Goal: Information Seeking & Learning: Learn about a topic

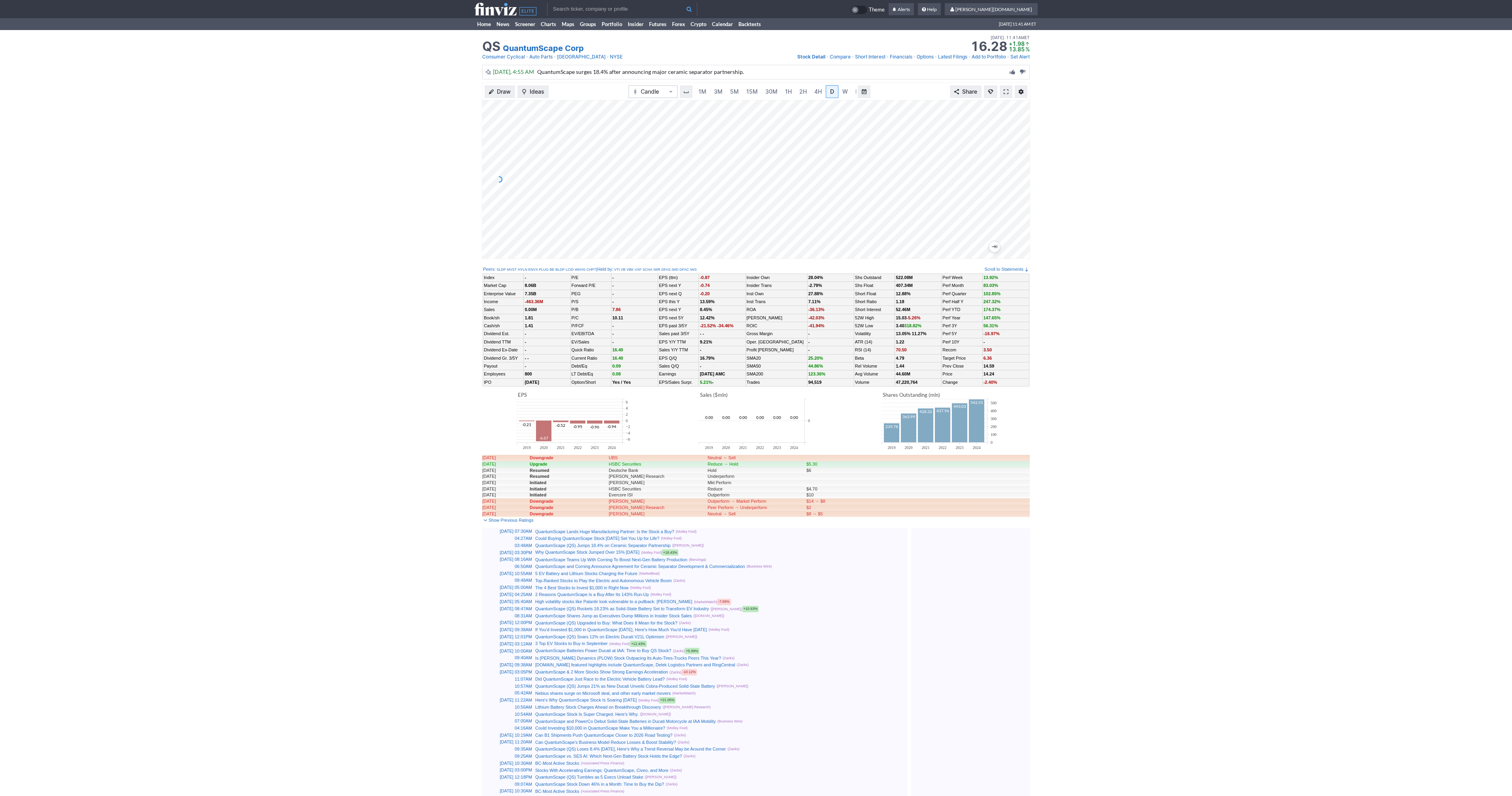
scroll to position [0, 8]
click at [1005, 92] on span at bounding box center [1006, 92] width 5 height 6
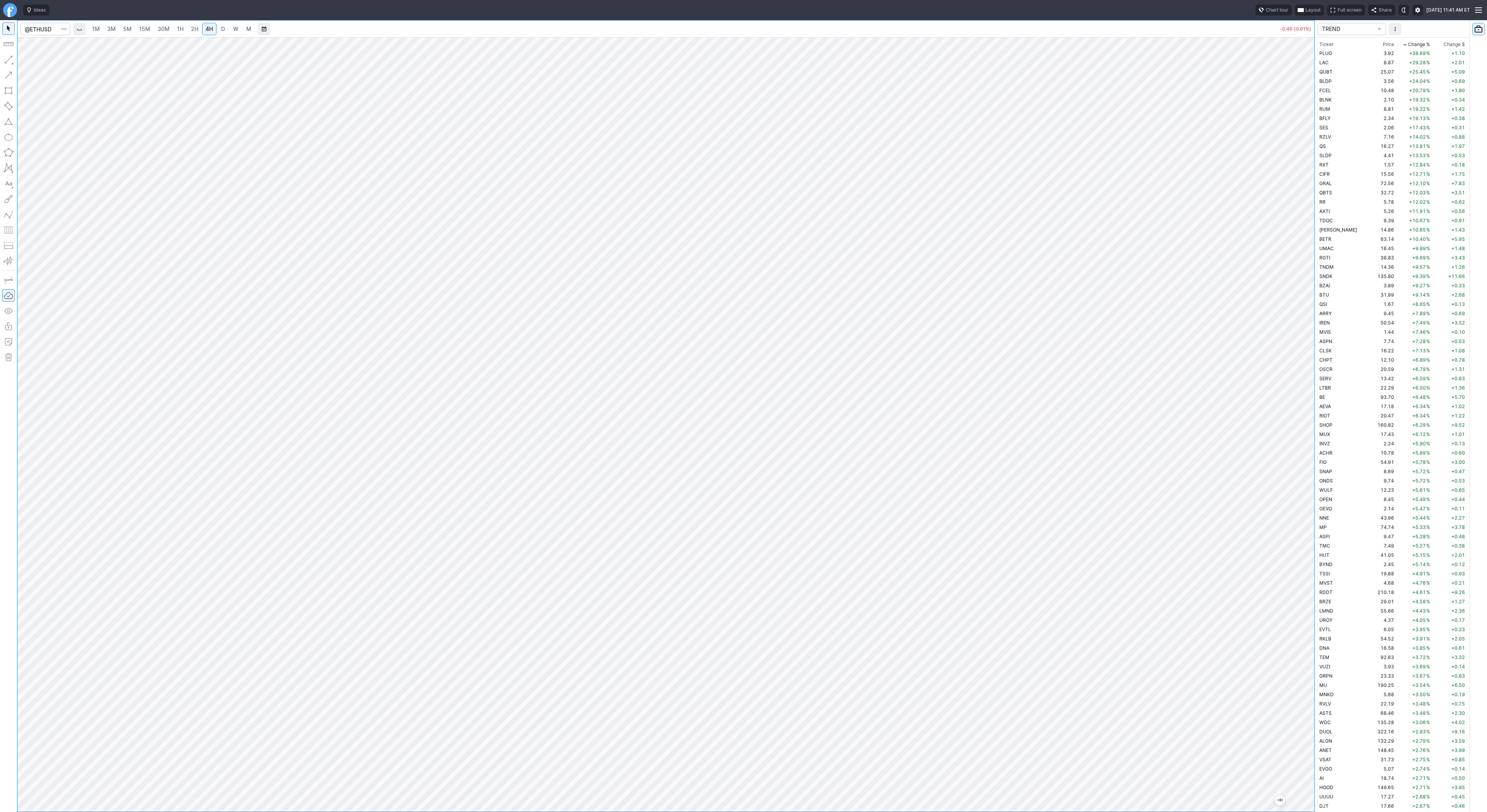
scroll to position [269, 0]
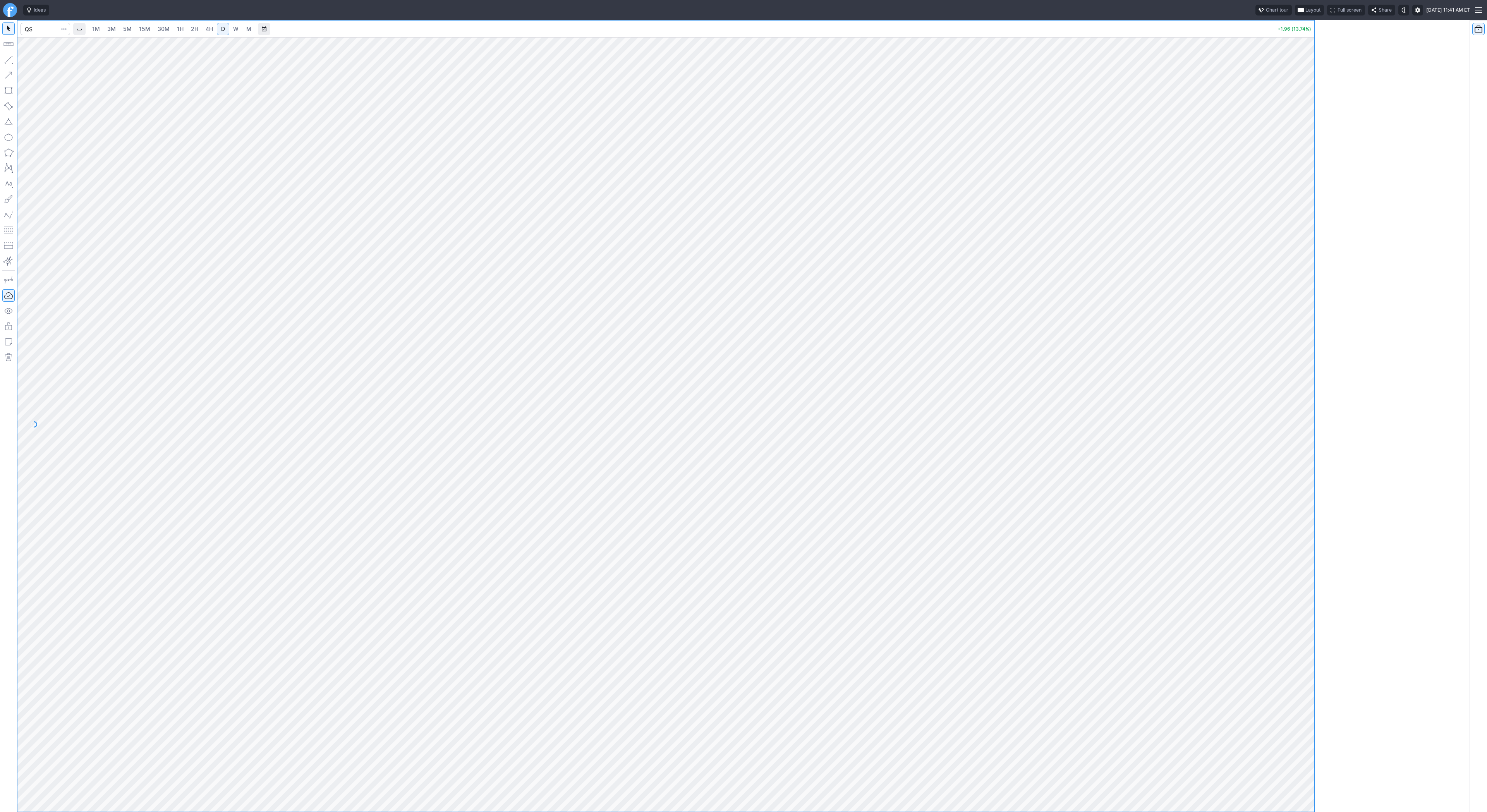
click at [348, 117] on div at bounding box center [666, 416] width 1297 height 791
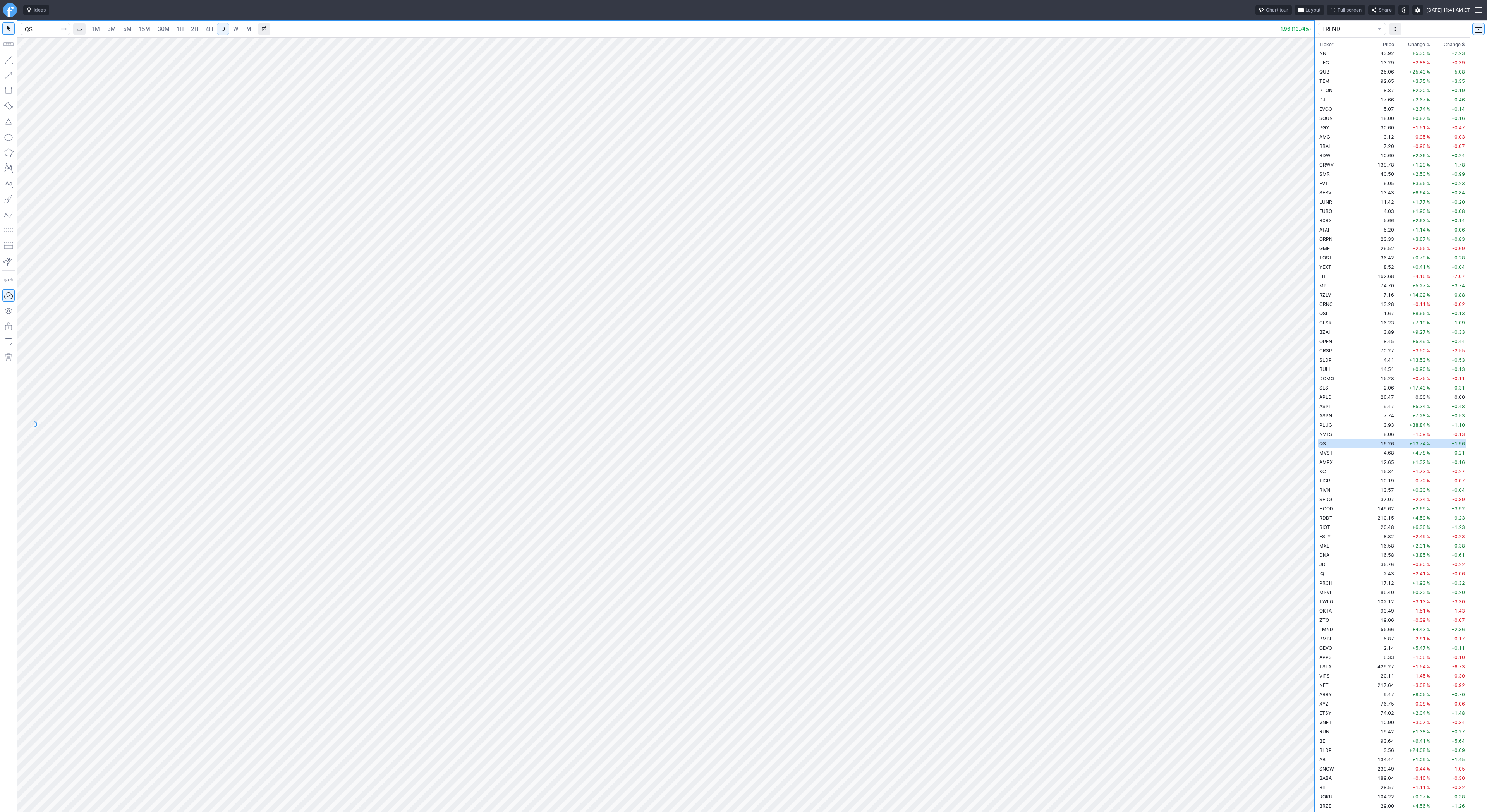
scroll to position [1626, 0]
click at [236, 24] on link "W" at bounding box center [236, 29] width 13 height 13
click at [221, 26] on span "D" at bounding box center [223, 29] width 5 height 8
click at [40, 27] on input "Search" at bounding box center [45, 29] width 50 height 13
type input "bmnr"
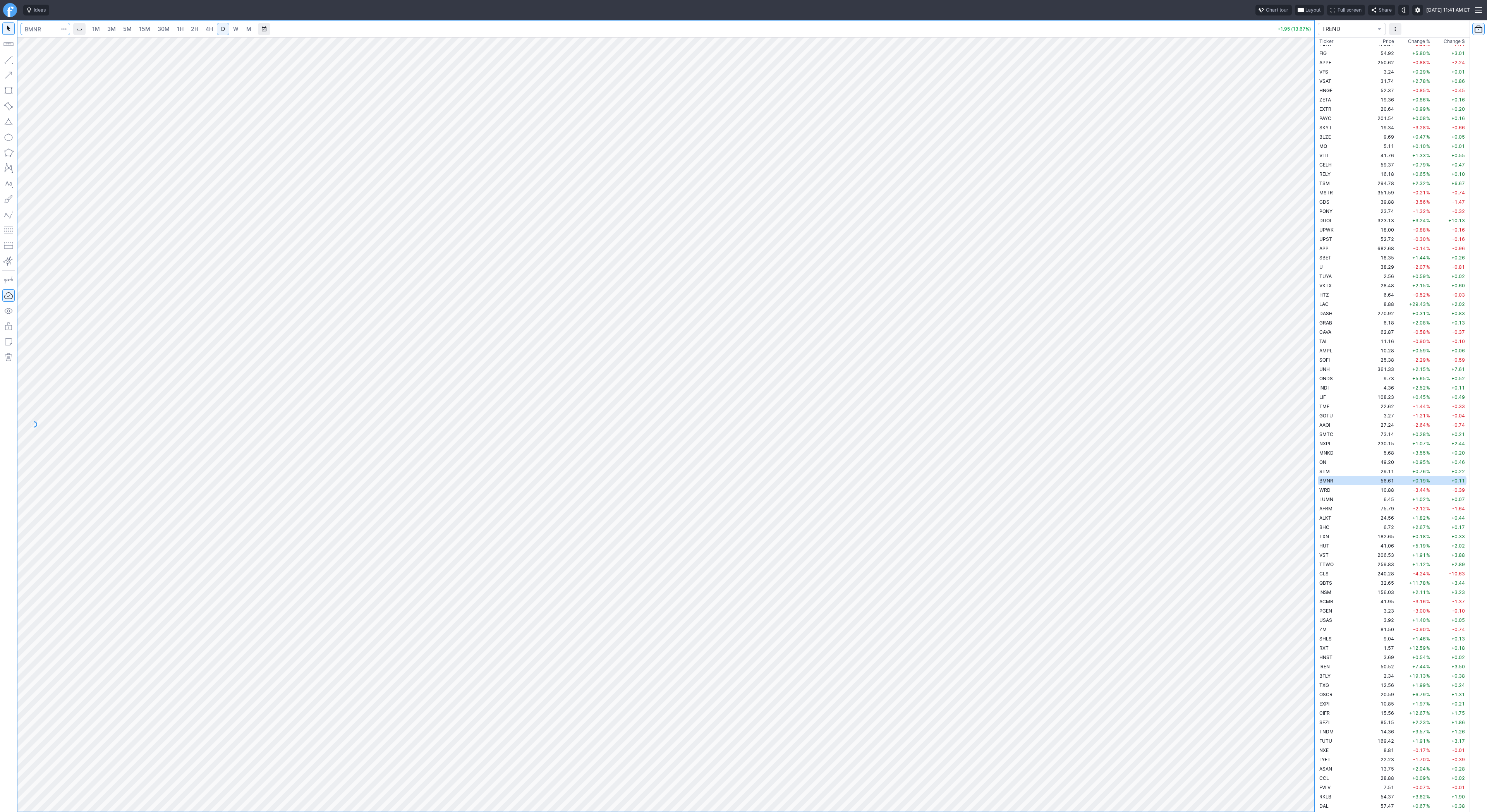
scroll to position [1682, 0]
click at [233, 28] on span "W" at bounding box center [236, 28] width 5 height 7
click at [47, 27] on input "Search" at bounding box center [45, 29] width 50 height 13
type input "sbet"
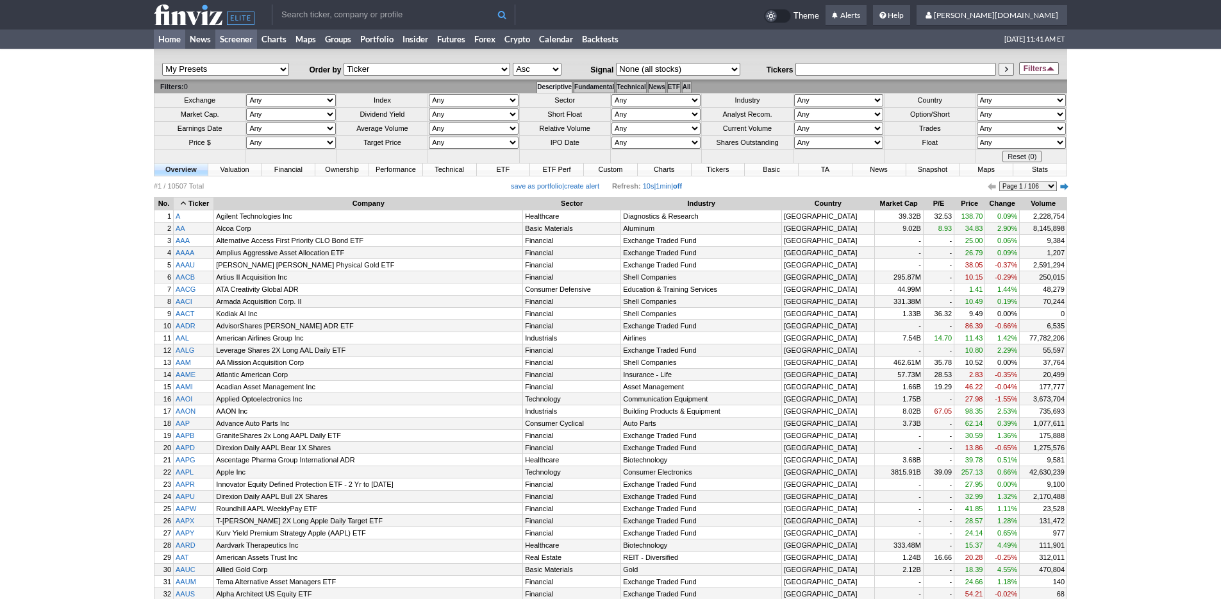
click at [167, 38] on link "Home" at bounding box center [169, 38] width 31 height 19
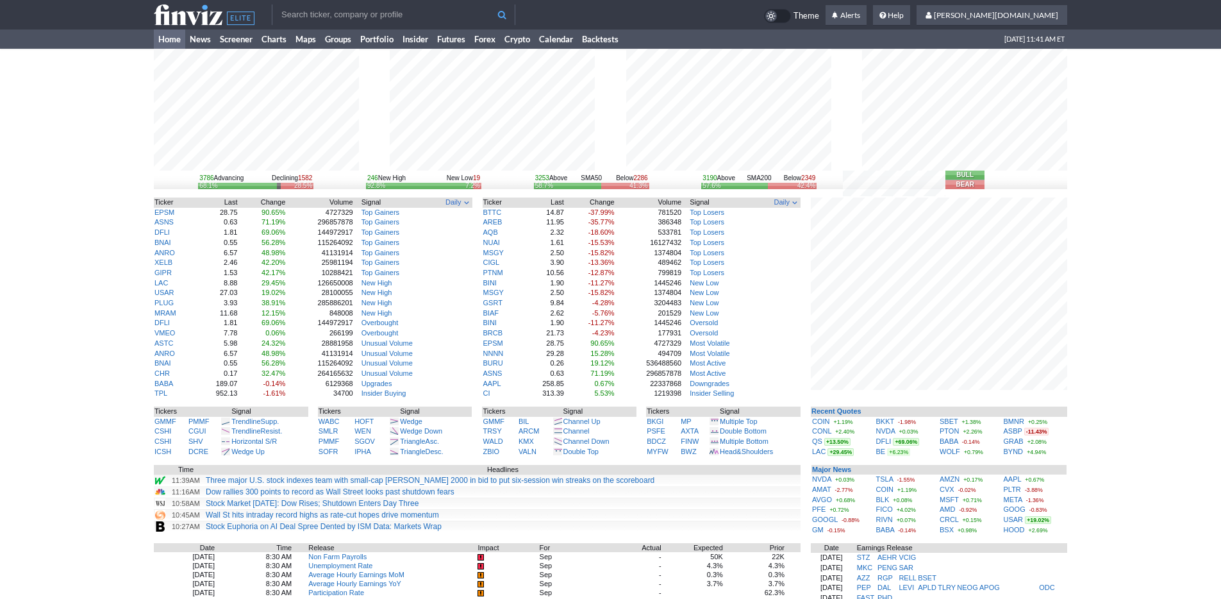
click at [1170, 401] on div "3786 Advancing Declining 1582 68.1% 28.5% 246 New High New Low 19 92.8% 7.2% 32…" at bounding box center [610, 420] width 1221 height 742
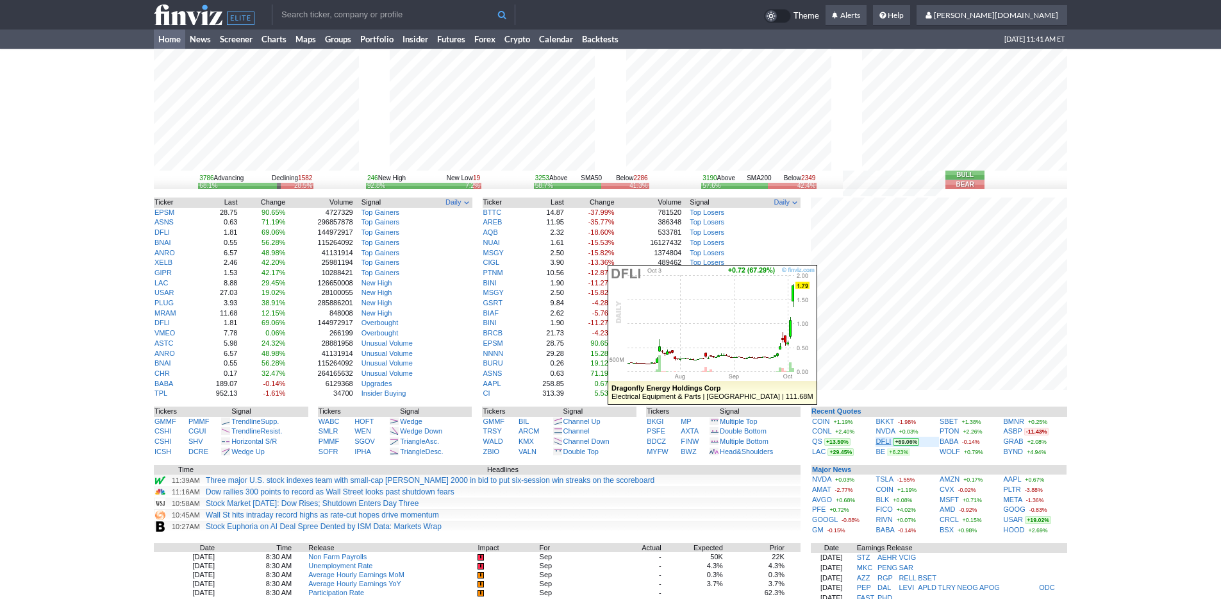
click at [883, 441] on link "DFLI" at bounding box center [883, 441] width 15 height 8
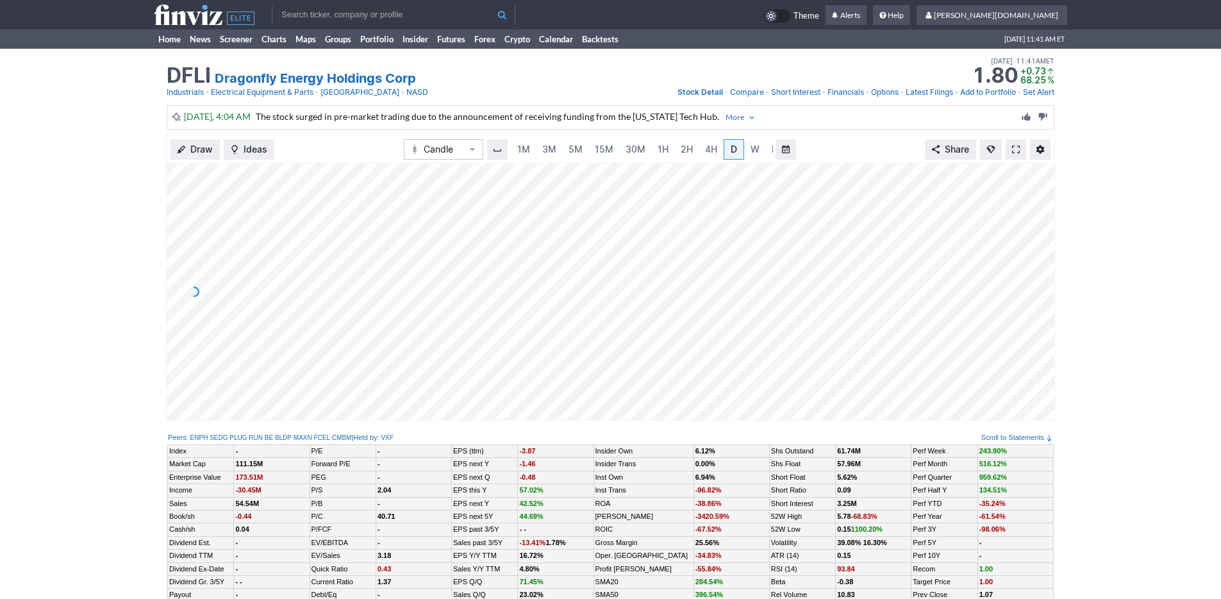
scroll to position [0, 13]
click at [739, 151] on span "W" at bounding box center [742, 149] width 9 height 11
click at [646, 151] on span "1H" at bounding box center [650, 149] width 11 height 11
click at [295, 13] on input "text" at bounding box center [394, 14] width 244 height 21
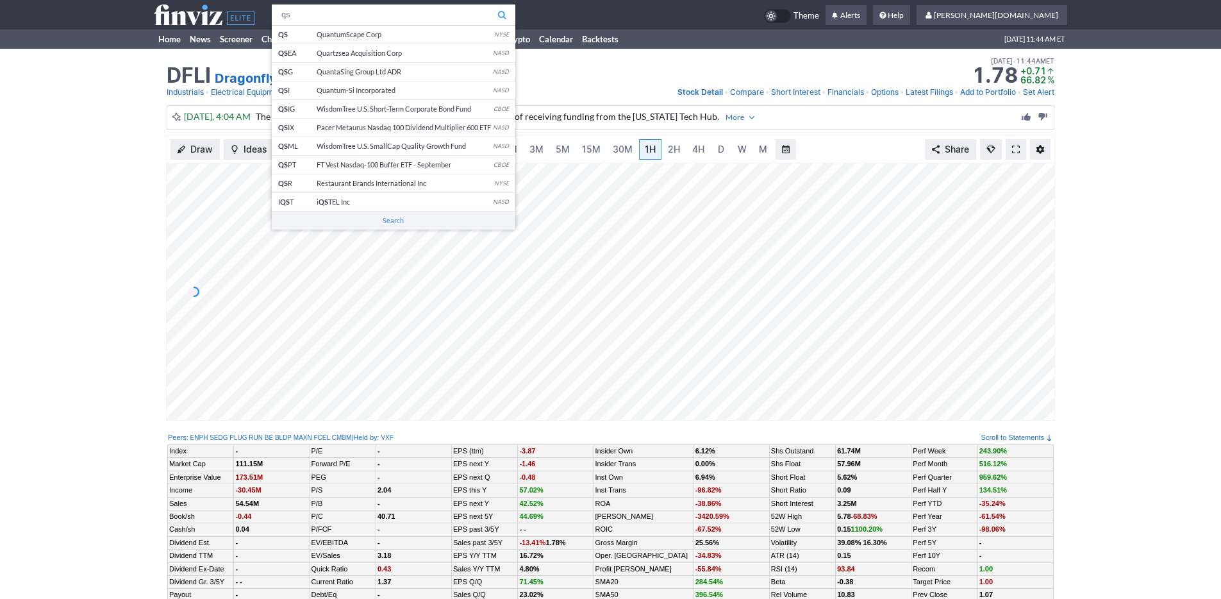
type input "qs"
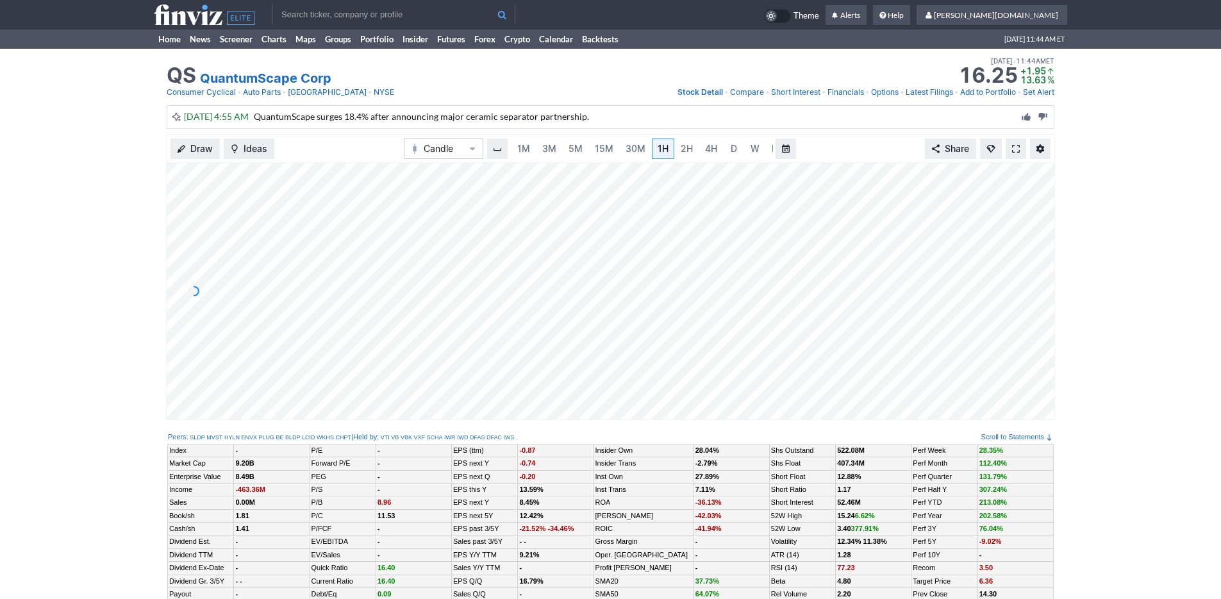
scroll to position [0, 13]
click at [720, 150] on span "D" at bounding box center [721, 148] width 6 height 11
click at [640, 147] on link "1H" at bounding box center [650, 148] width 22 height 21
click at [692, 148] on span "4H" at bounding box center [698, 148] width 12 height 11
click at [576, 147] on link "15M" at bounding box center [591, 148] width 30 height 21
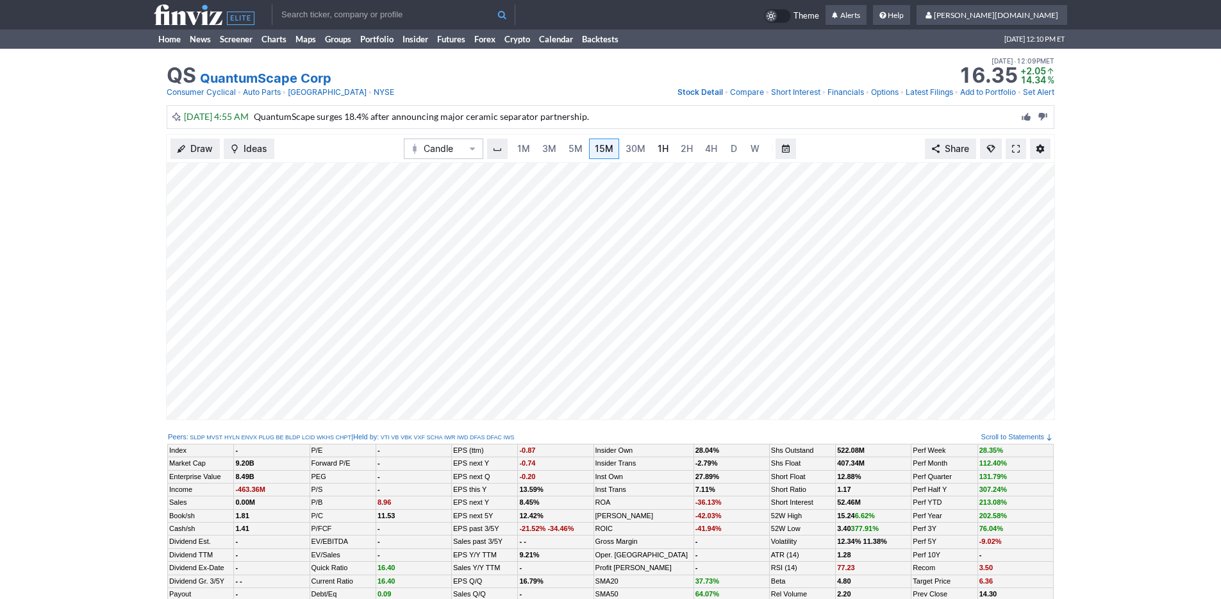
click at [652, 150] on link "1H" at bounding box center [663, 148] width 22 height 21
click at [693, 151] on span "4H" at bounding box center [698, 148] width 12 height 11
click at [711, 149] on link "D" at bounding box center [721, 148] width 21 height 21
click at [740, 151] on span "W" at bounding box center [742, 148] width 9 height 11
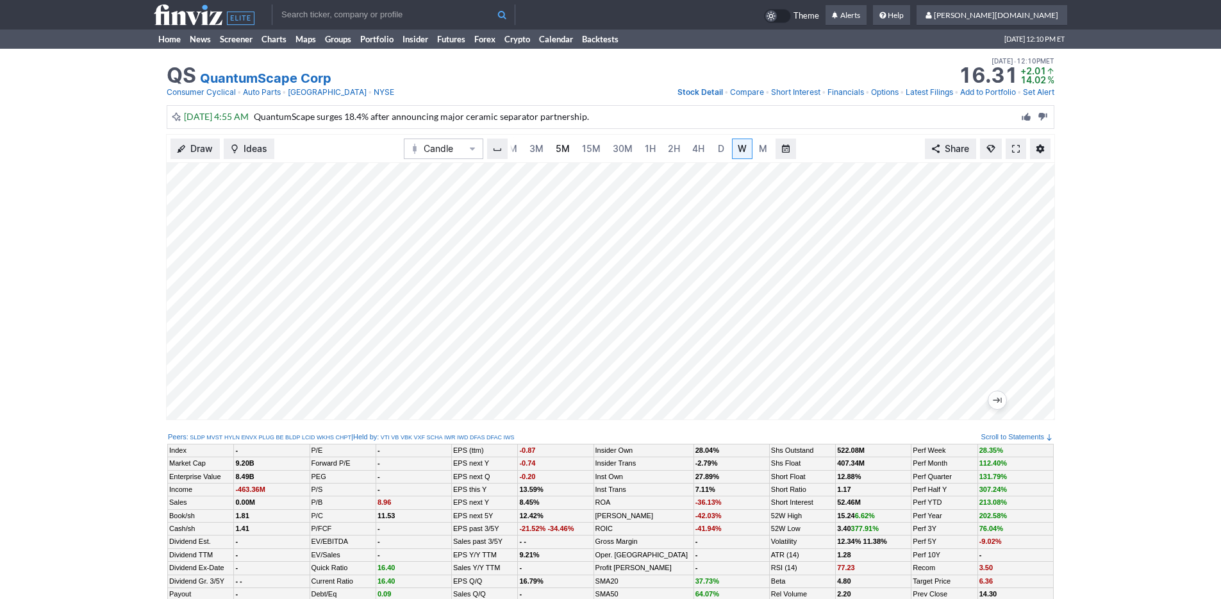
click at [562, 154] on span "5M" at bounding box center [563, 148] width 14 height 13
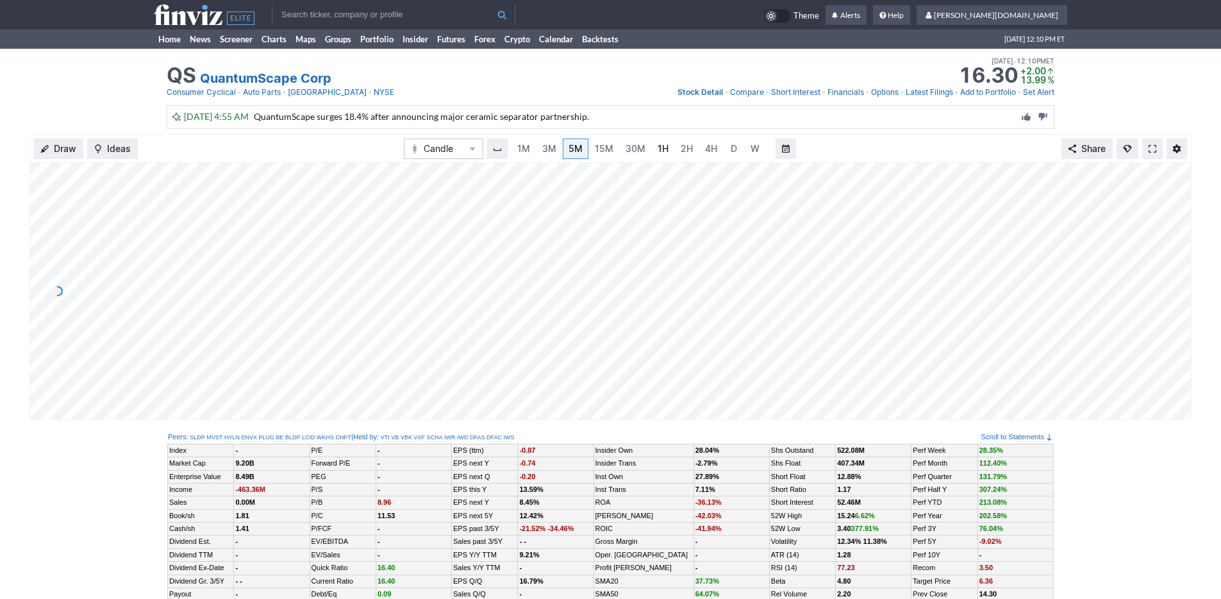
click at [658, 151] on span "1H" at bounding box center [663, 148] width 11 height 11
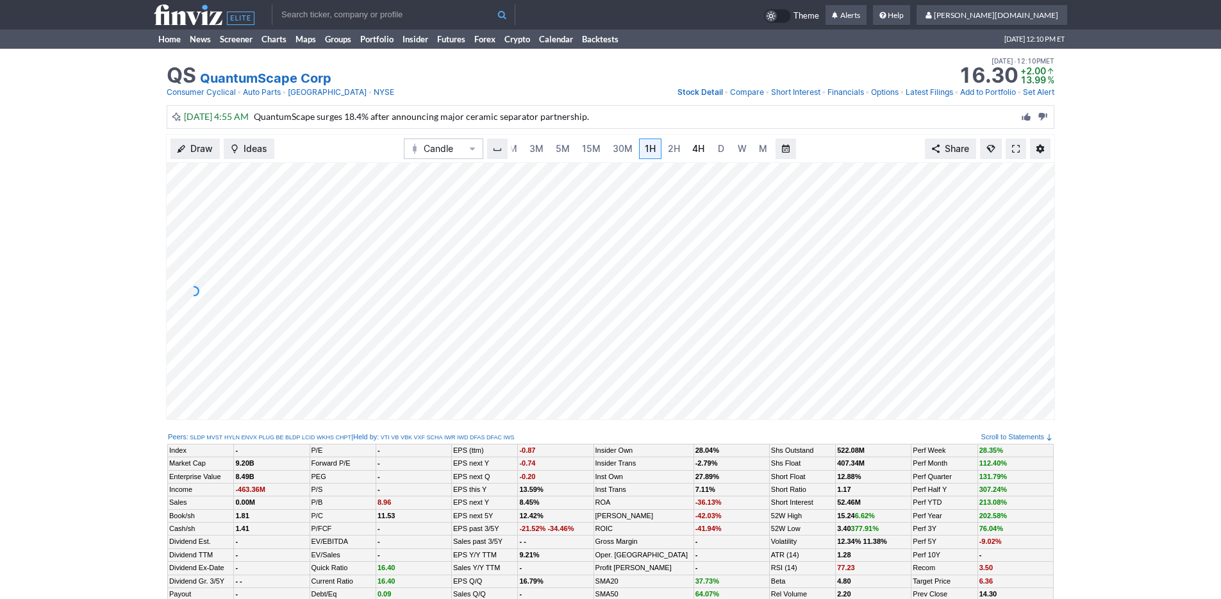
click at [701, 152] on span "4H" at bounding box center [698, 148] width 12 height 11
click at [732, 153] on link "W" at bounding box center [742, 148] width 21 height 21
click at [590, 151] on span "15M" at bounding box center [591, 148] width 19 height 11
click at [642, 152] on span "30M" at bounding box center [636, 148] width 20 height 11
click at [663, 151] on span "1H" at bounding box center [663, 148] width 11 height 11
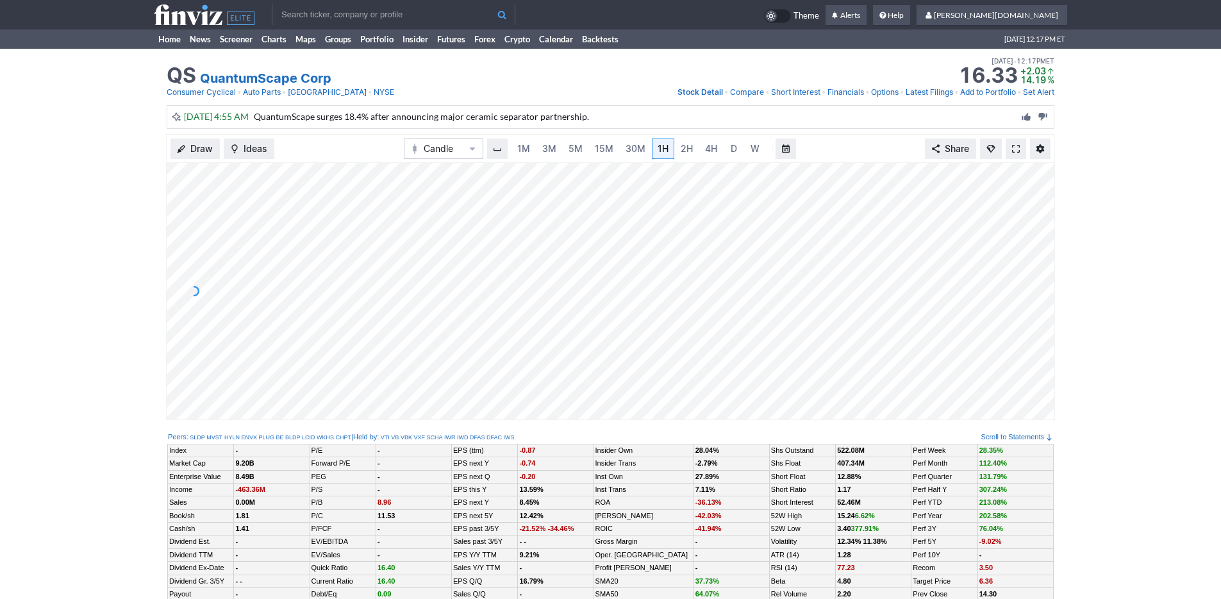
scroll to position [0, 13]
click at [692, 147] on span "4H" at bounding box center [698, 148] width 12 height 11
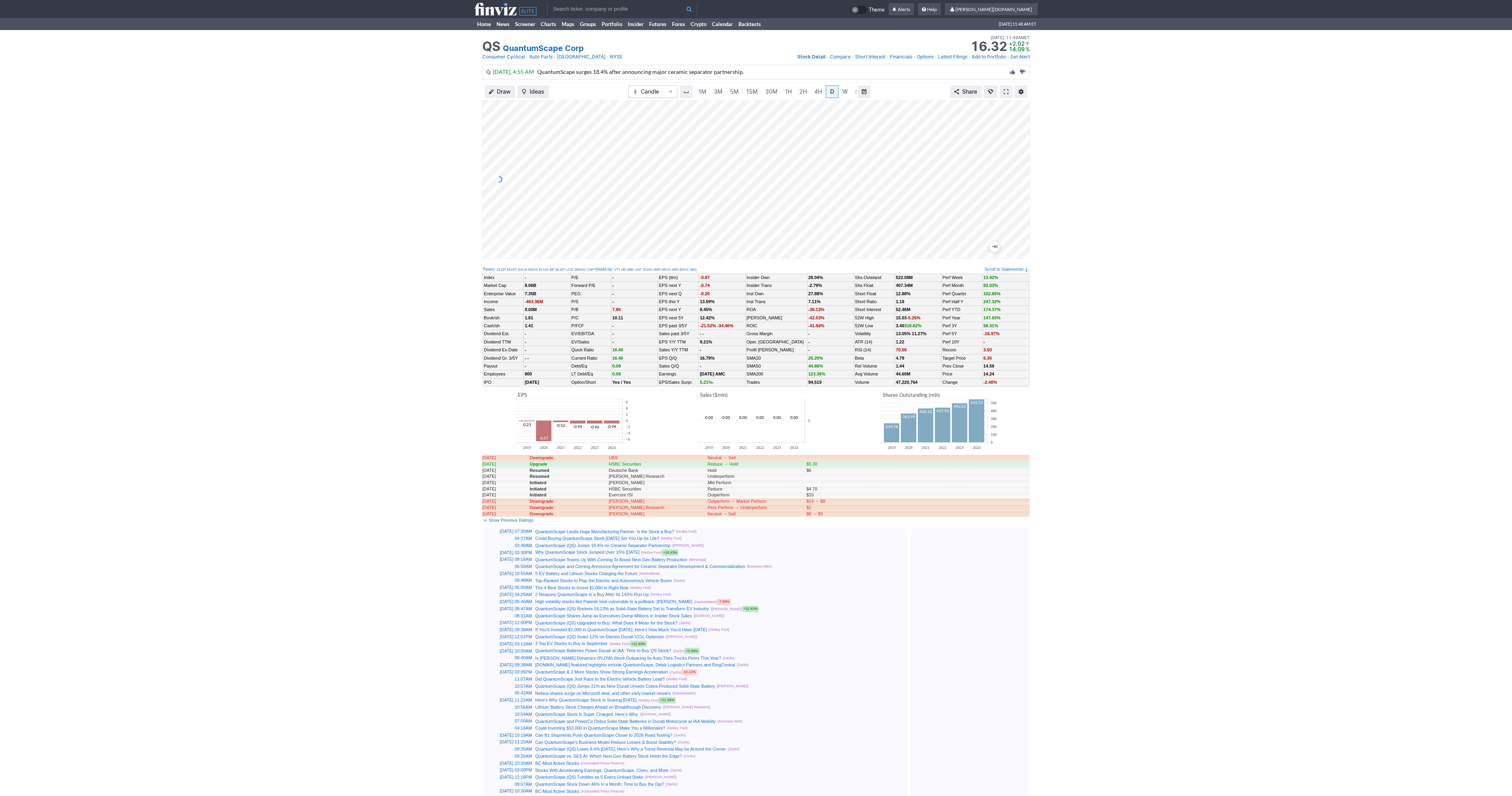
scroll to position [0, 8]
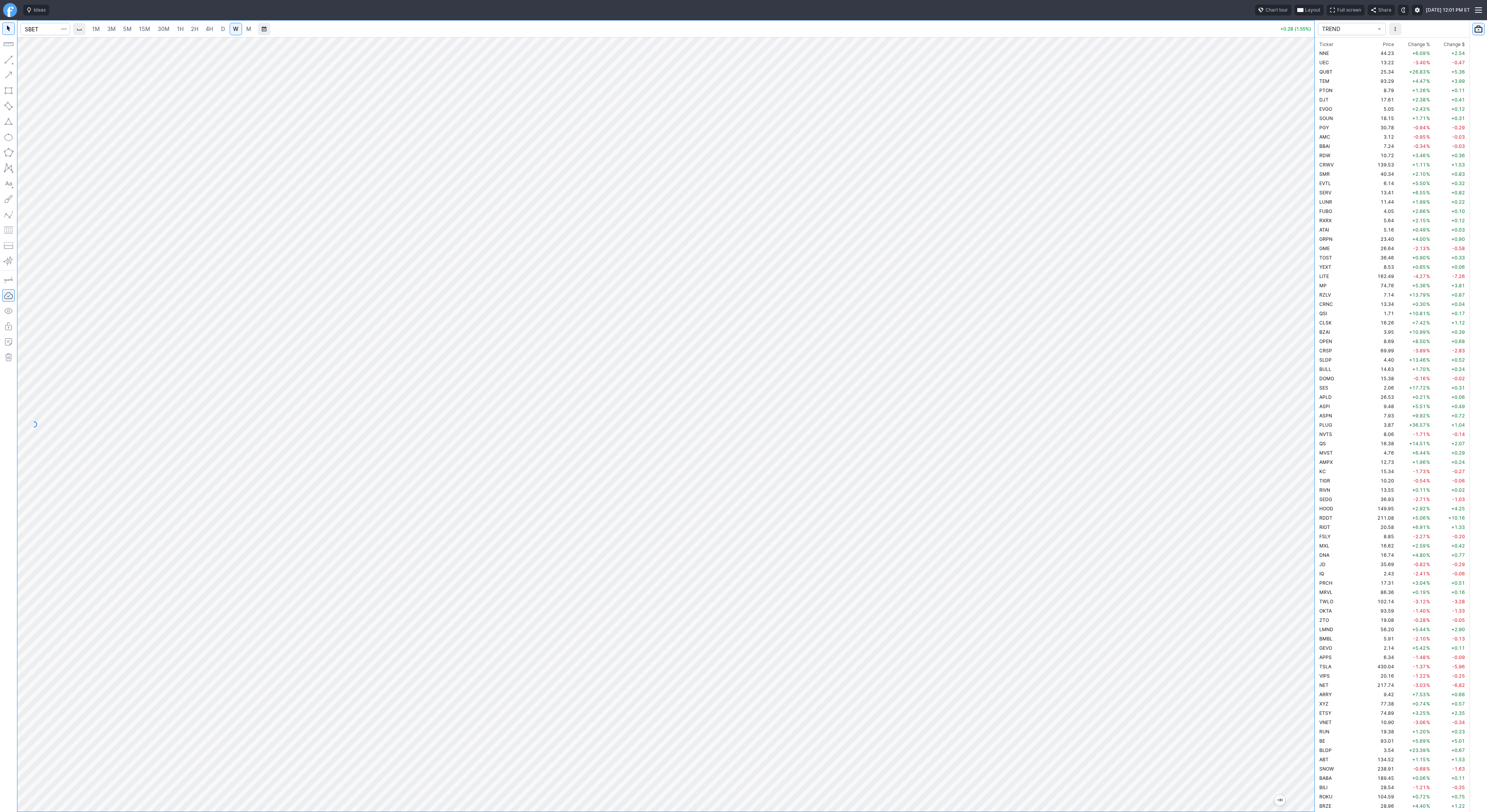
scroll to position [1459, 0]
click at [142, 29] on span "15M" at bounding box center [144, 28] width 11 height 7
click at [177, 32] on span "1H" at bounding box center [180, 28] width 7 height 7
click at [191, 25] on span "2H" at bounding box center [195, 29] width 7 height 8
click at [211, 28] on span "4H" at bounding box center [209, 28] width 7 height 7
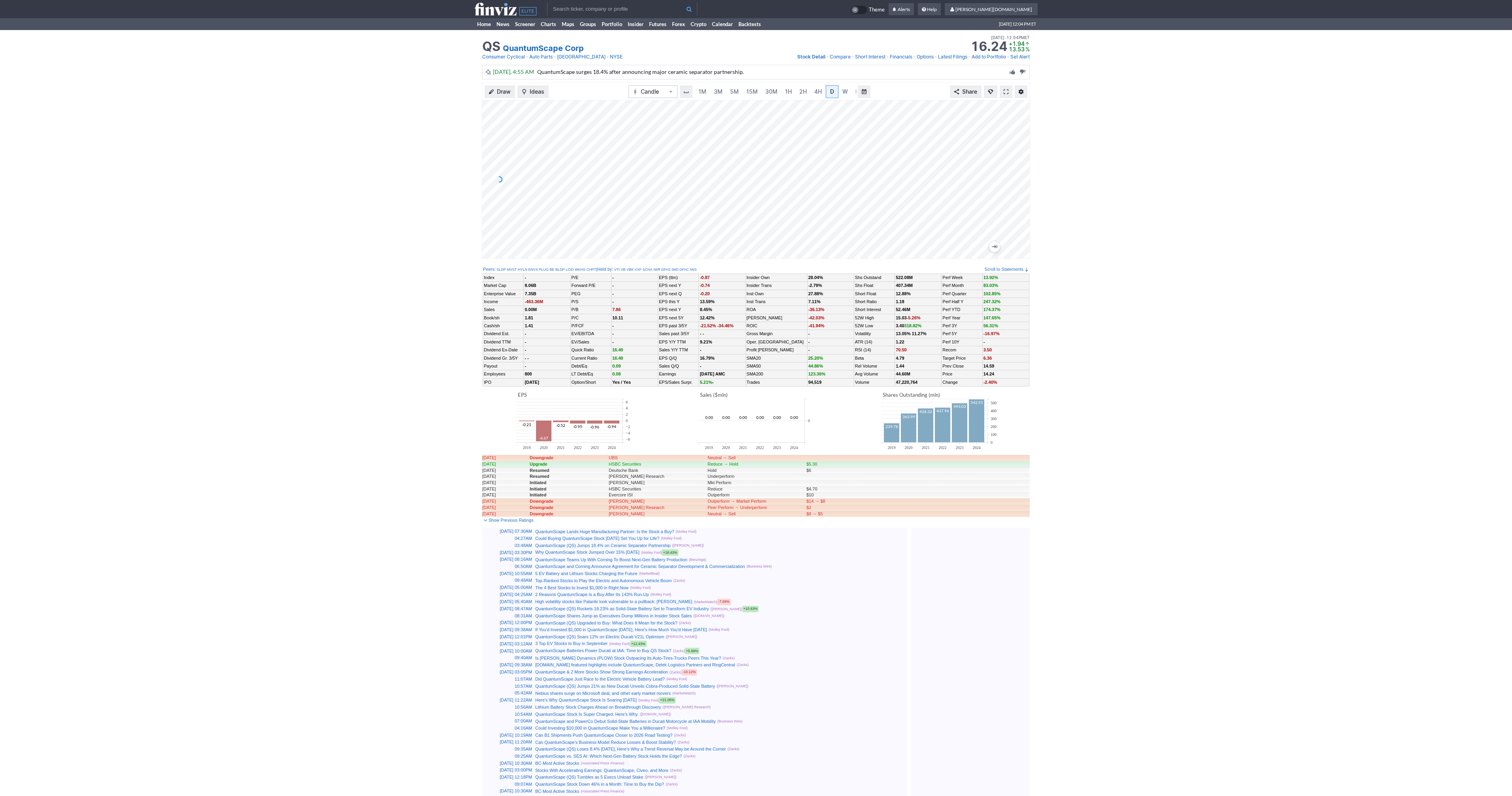
scroll to position [0, 8]
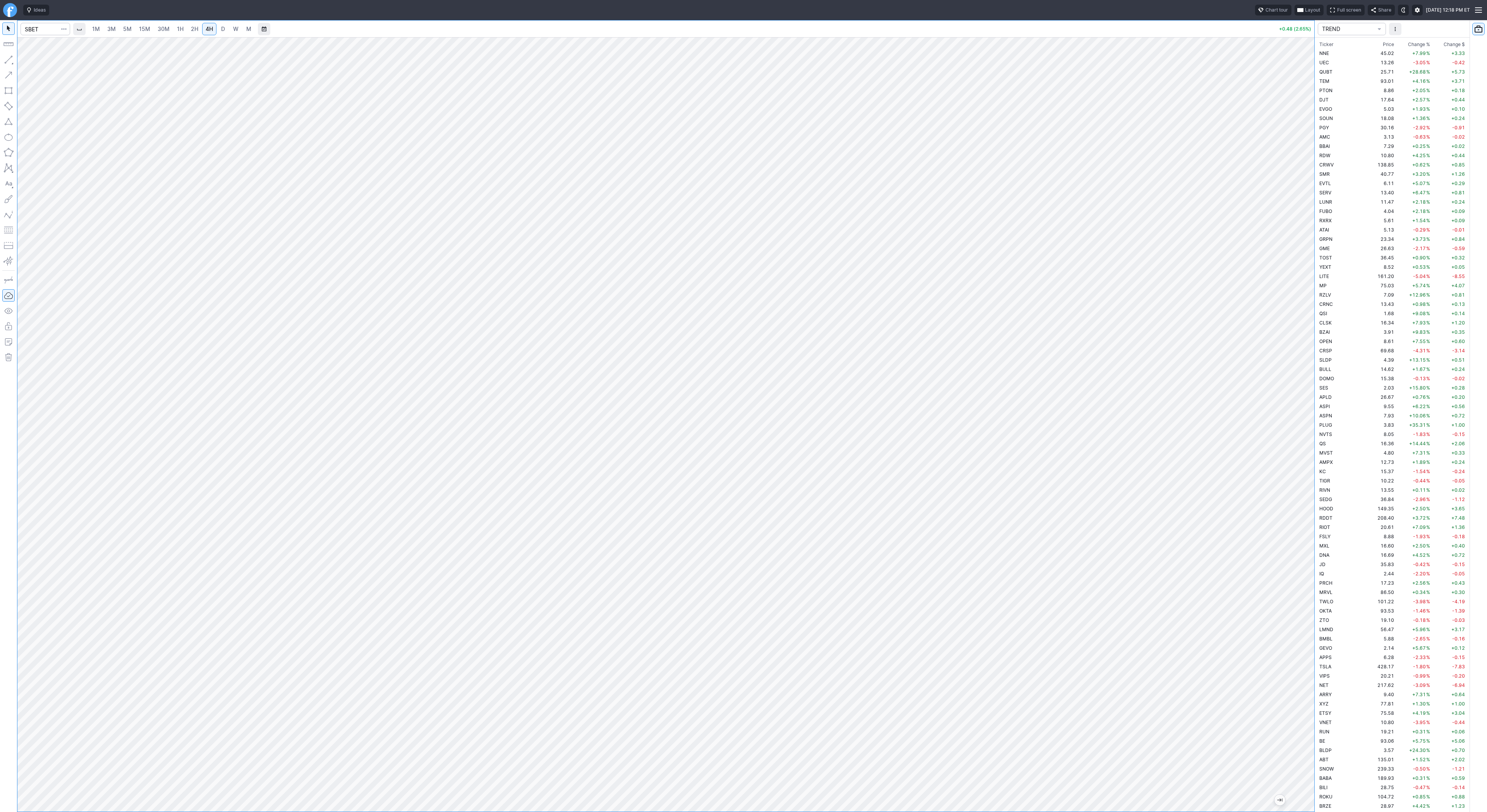
scroll to position [1459, 0]
click at [125, 33] on link "5M" at bounding box center [127, 29] width 16 height 13
click at [192, 28] on span "2H" at bounding box center [195, 28] width 7 height 7
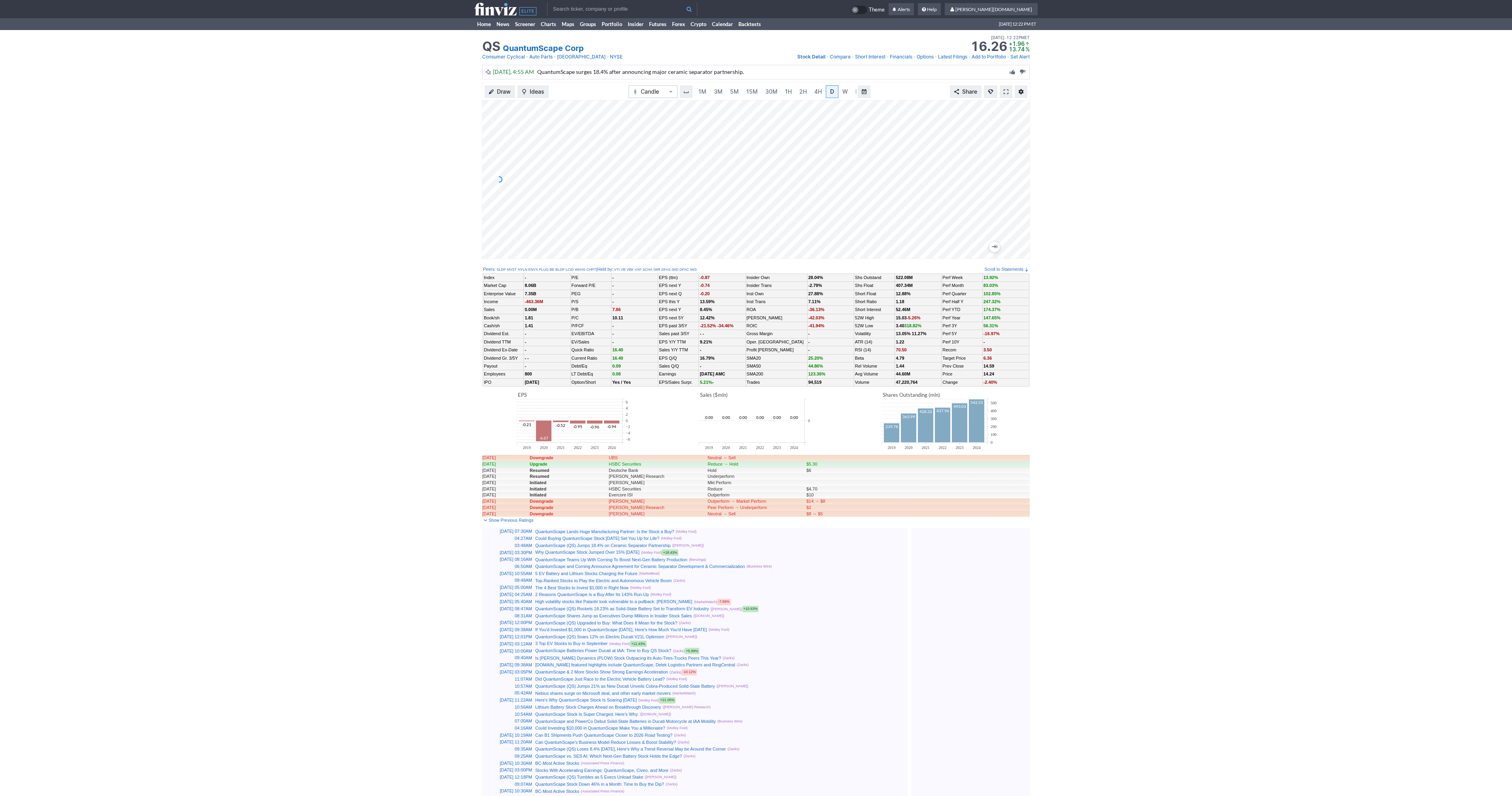
scroll to position [0, 8]
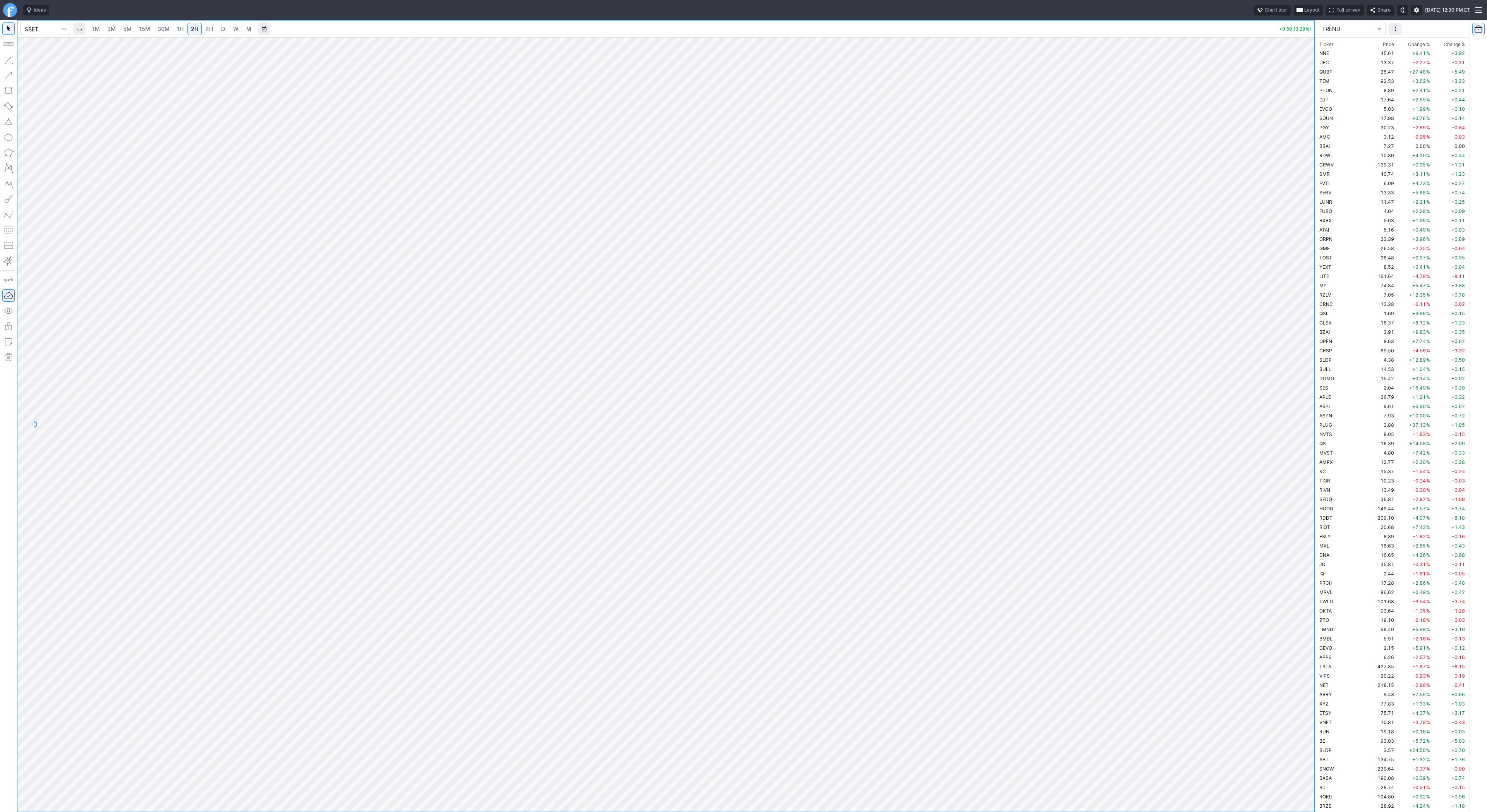
scroll to position [1459, 0]
click at [182, 31] on link "1H" at bounding box center [180, 29] width 13 height 13
drag, startPoint x: 32, startPoint y: 62, endPoint x: 37, endPoint y: 77, distance: 15.8
click at [33, 63] on span "Line" at bounding box center [45, 62] width 31 height 8
click at [30, 61] on span "Line" at bounding box center [45, 62] width 31 height 8
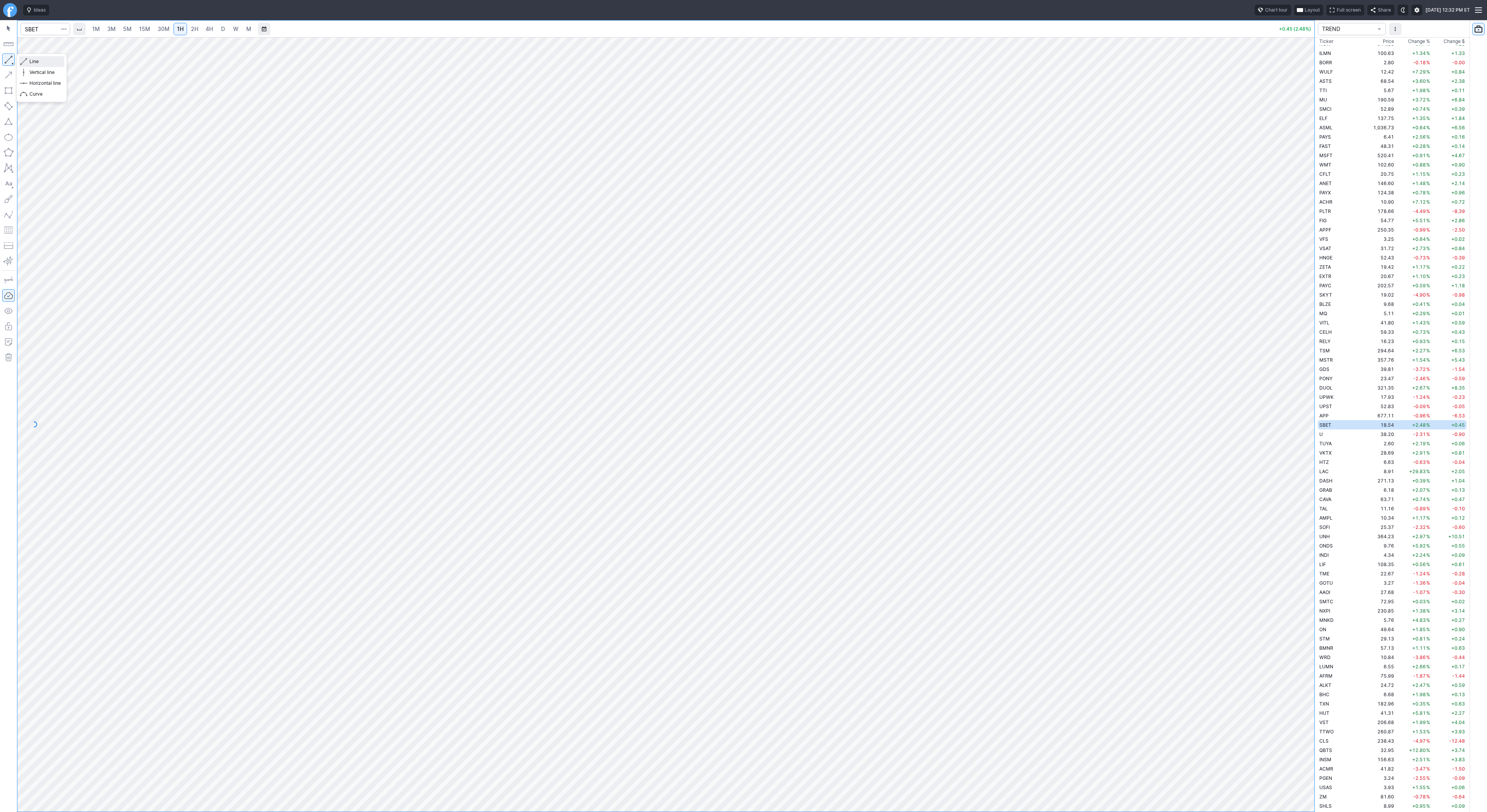
click at [30, 65] on span "Line" at bounding box center [45, 62] width 31 height 8
drag, startPoint x: 40, startPoint y: 62, endPoint x: 50, endPoint y: 73, distance: 14.9
click at [40, 63] on div "Line Vertical line Horizontal line Curve" at bounding box center [42, 77] width 51 height 49
drag, startPoint x: 22, startPoint y: 59, endPoint x: 51, endPoint y: 92, distance: 43.9
click at [22, 60] on button "Line" at bounding box center [41, 62] width 45 height 11
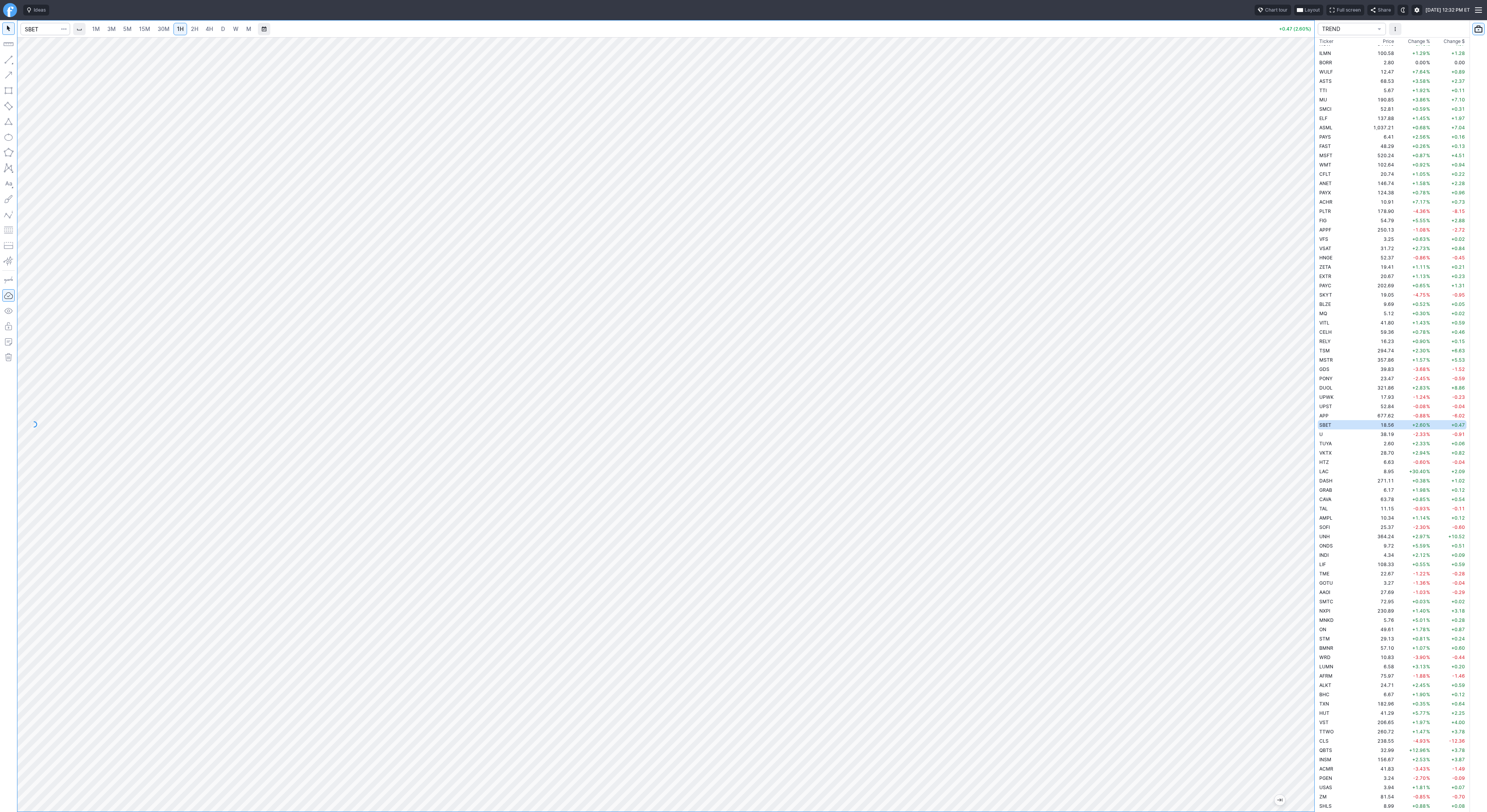
drag, startPoint x: 1308, startPoint y: 223, endPoint x: 1305, endPoint y: 267, distance: 44.1
click at [1315, 281] on div "1M 3M 5M 15M 30M 1H 2H 4H D W M +0.47 (2.60%) TREND Ticker Price Chg.% Change %…" at bounding box center [743, 416] width 1487 height 792
click at [163, 220] on body "Ideas Chart tour Layout Full screen Share Fri OCT 03 2025 12:32 PM ET 1M 3M 5M …" at bounding box center [743, 406] width 1487 height 812
click at [1315, 262] on div "1M 3M 5M 15M 30M 1H 2H 4H D W M +0.47 (2.60%) TREND Ticker Price Chg.% Change %…" at bounding box center [743, 416] width 1487 height 792
click at [1303, 61] on div at bounding box center [666, 425] width 1297 height 775
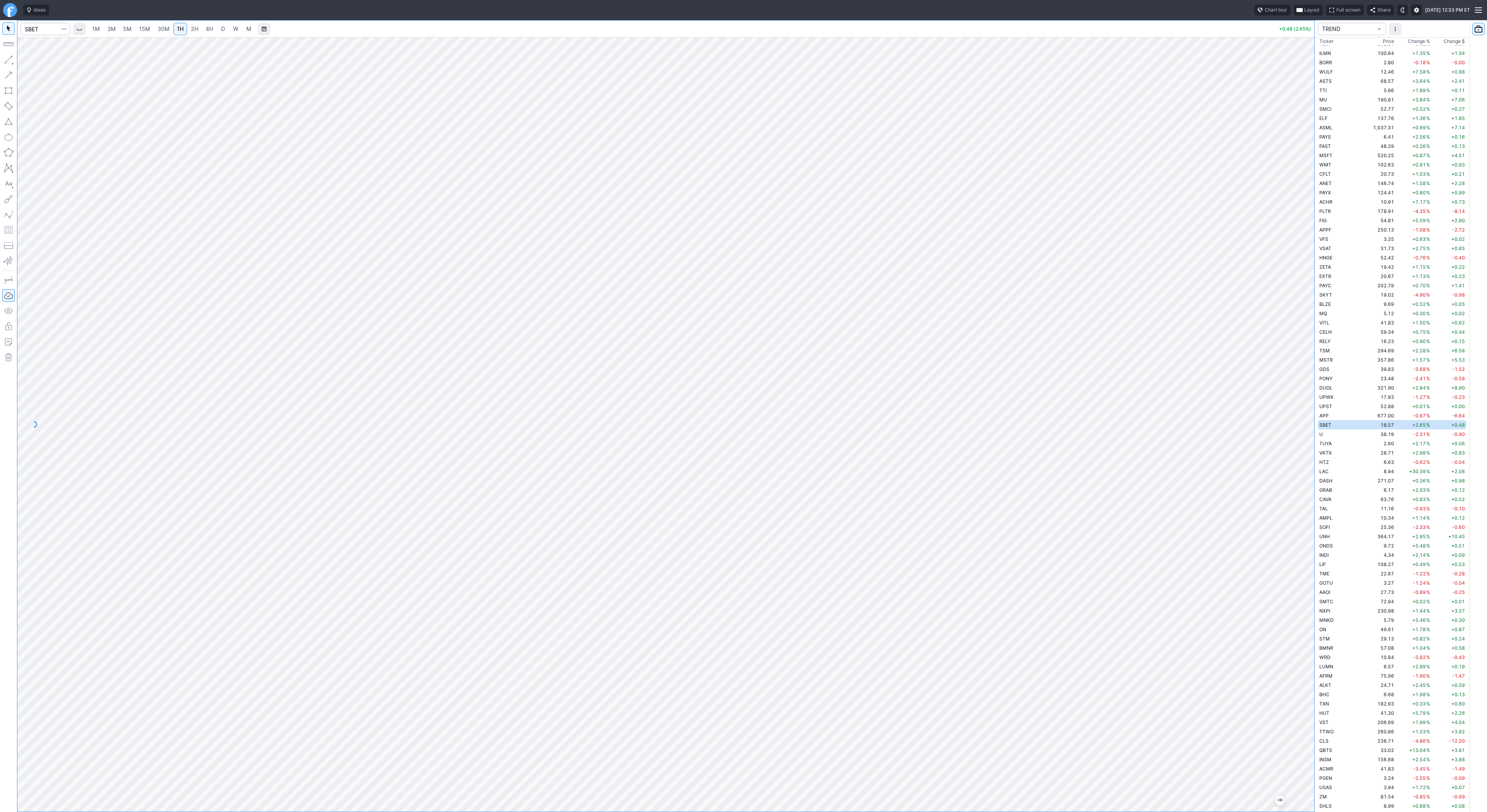
drag, startPoint x: 1306, startPoint y: 211, endPoint x: 1308, endPoint y: 239, distance: 28.1
click at [1308, 239] on div at bounding box center [1306, 422] width 16 height 755
drag, startPoint x: 24, startPoint y: 58, endPoint x: 26, endPoint y: 68, distance: 10.2
click at [24, 59] on span "button" at bounding box center [25, 62] width 5 height 11
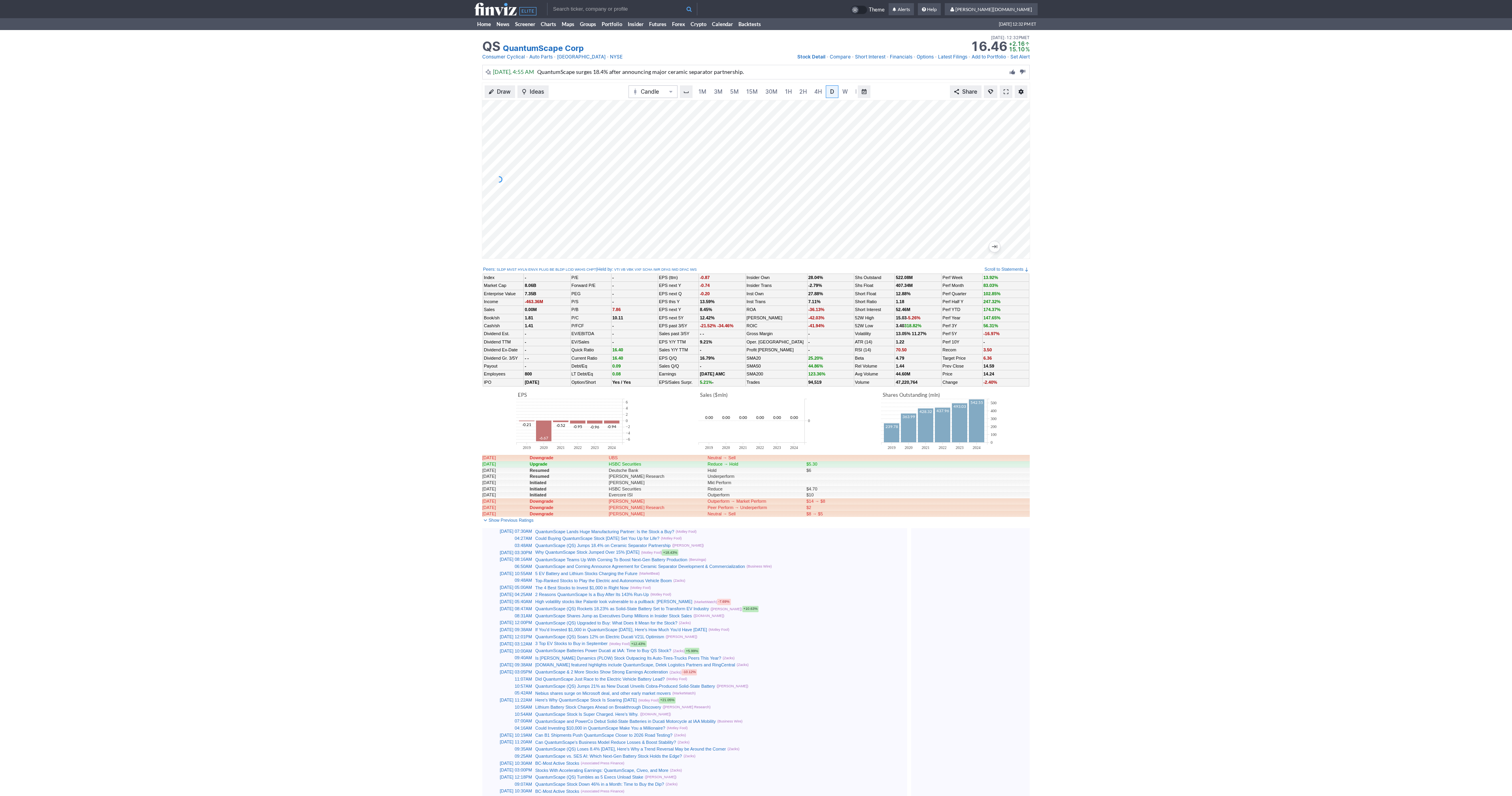
scroll to position [0, 8]
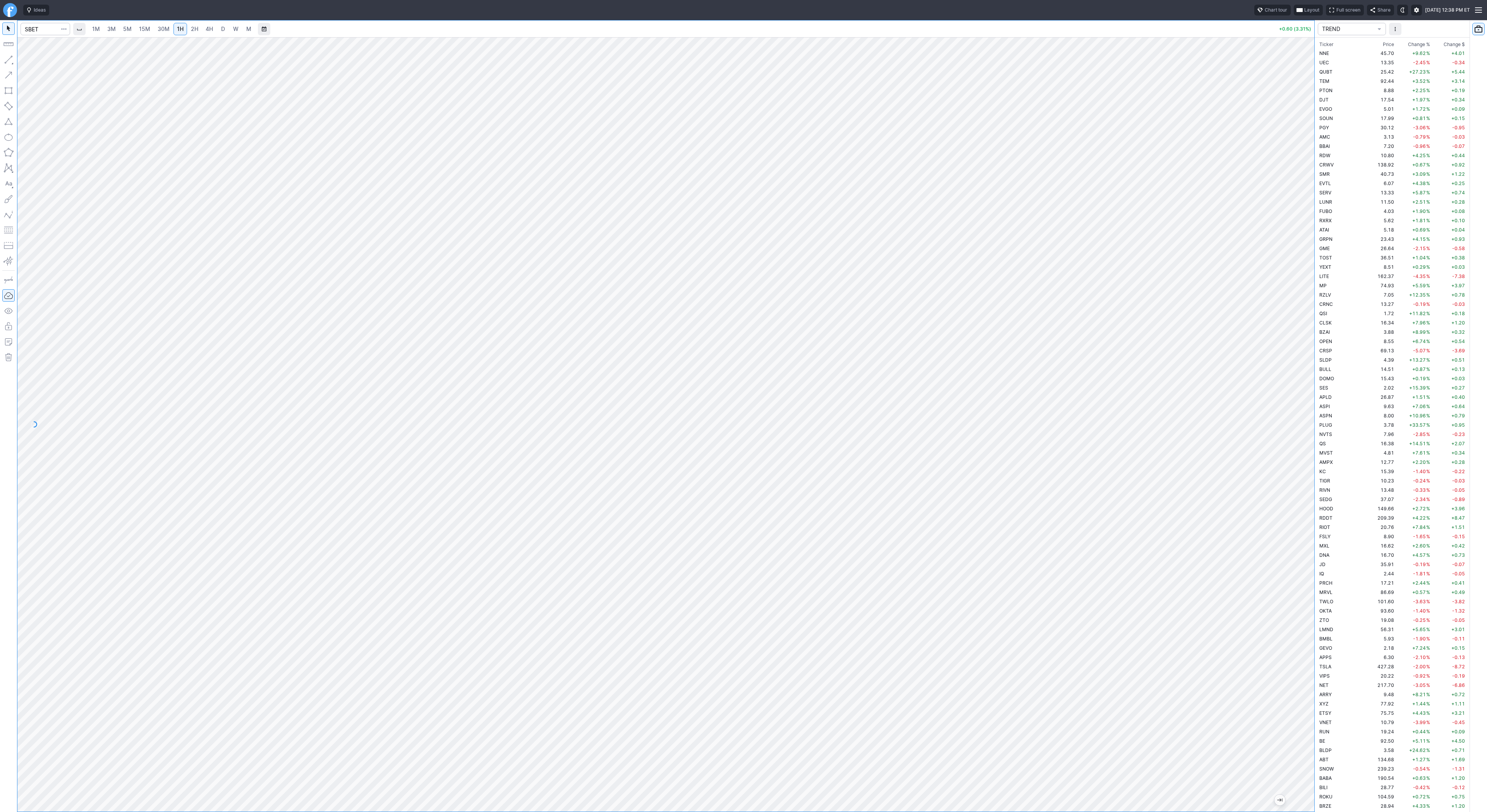
scroll to position [1459, 0]
click at [48, 29] on input "Search" at bounding box center [45, 29] width 50 height 13
type input "bmnr"
click at [1294, 411] on div at bounding box center [666, 425] width 1297 height 775
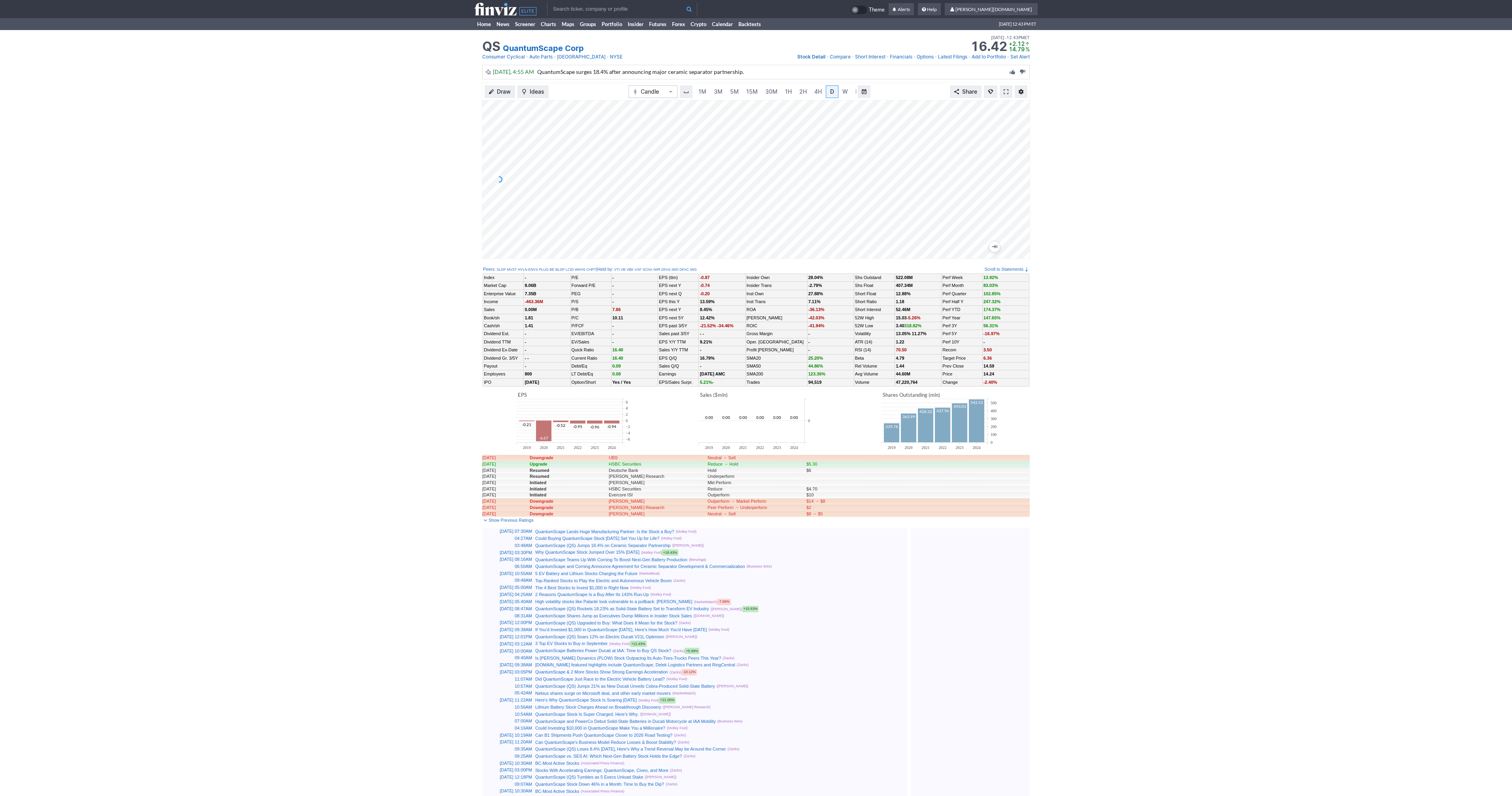
scroll to position [0, 8]
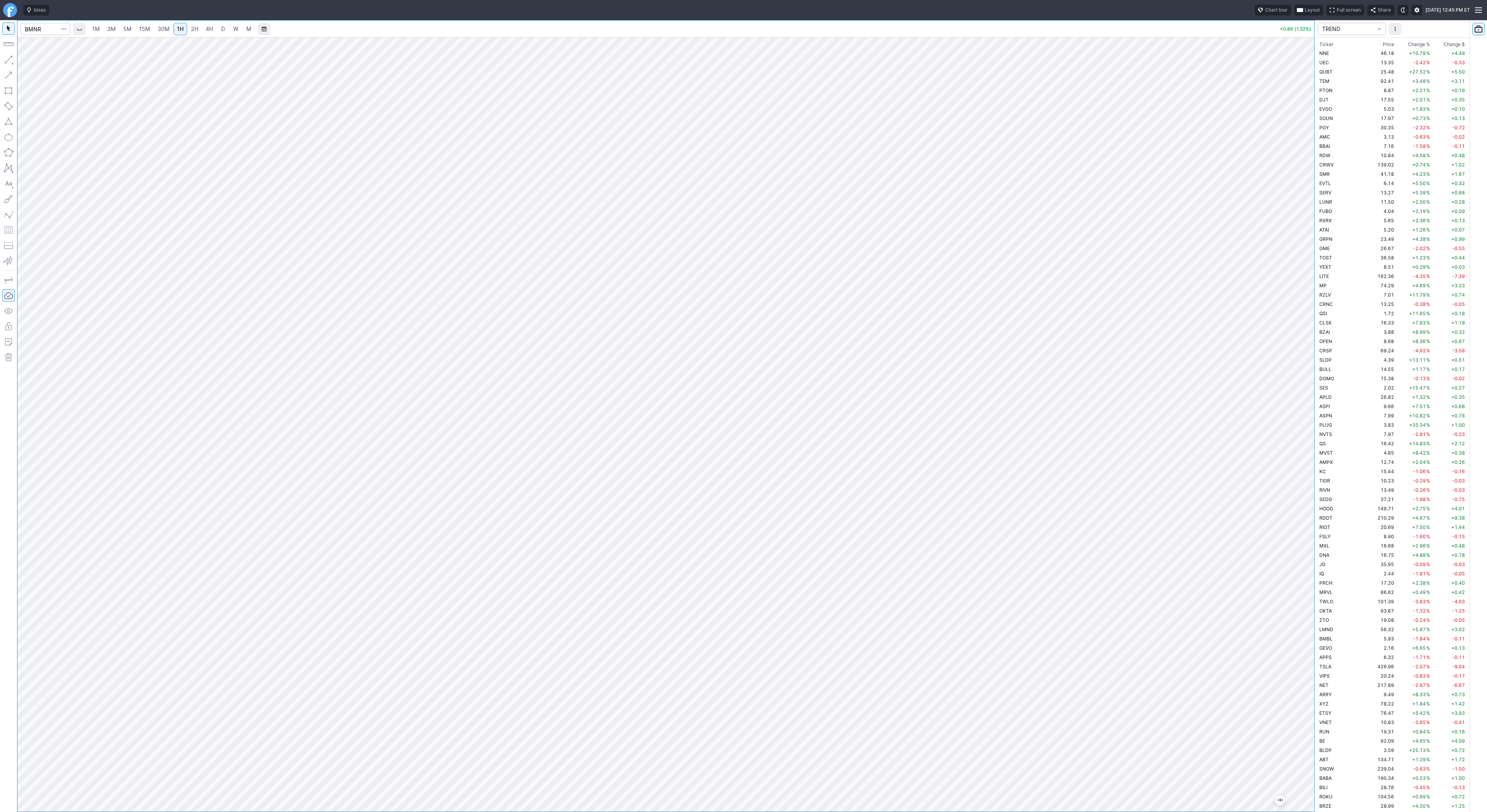
scroll to position [1682, 0]
click at [113, 28] on span "3M" at bounding box center [112, 28] width 8 height 7
click at [147, 32] on span "15M" at bounding box center [144, 29] width 11 height 8
click at [173, 34] on link "1H" at bounding box center [180, 29] width 13 height 13
click at [121, 31] on link "5M" at bounding box center [127, 29] width 16 height 13
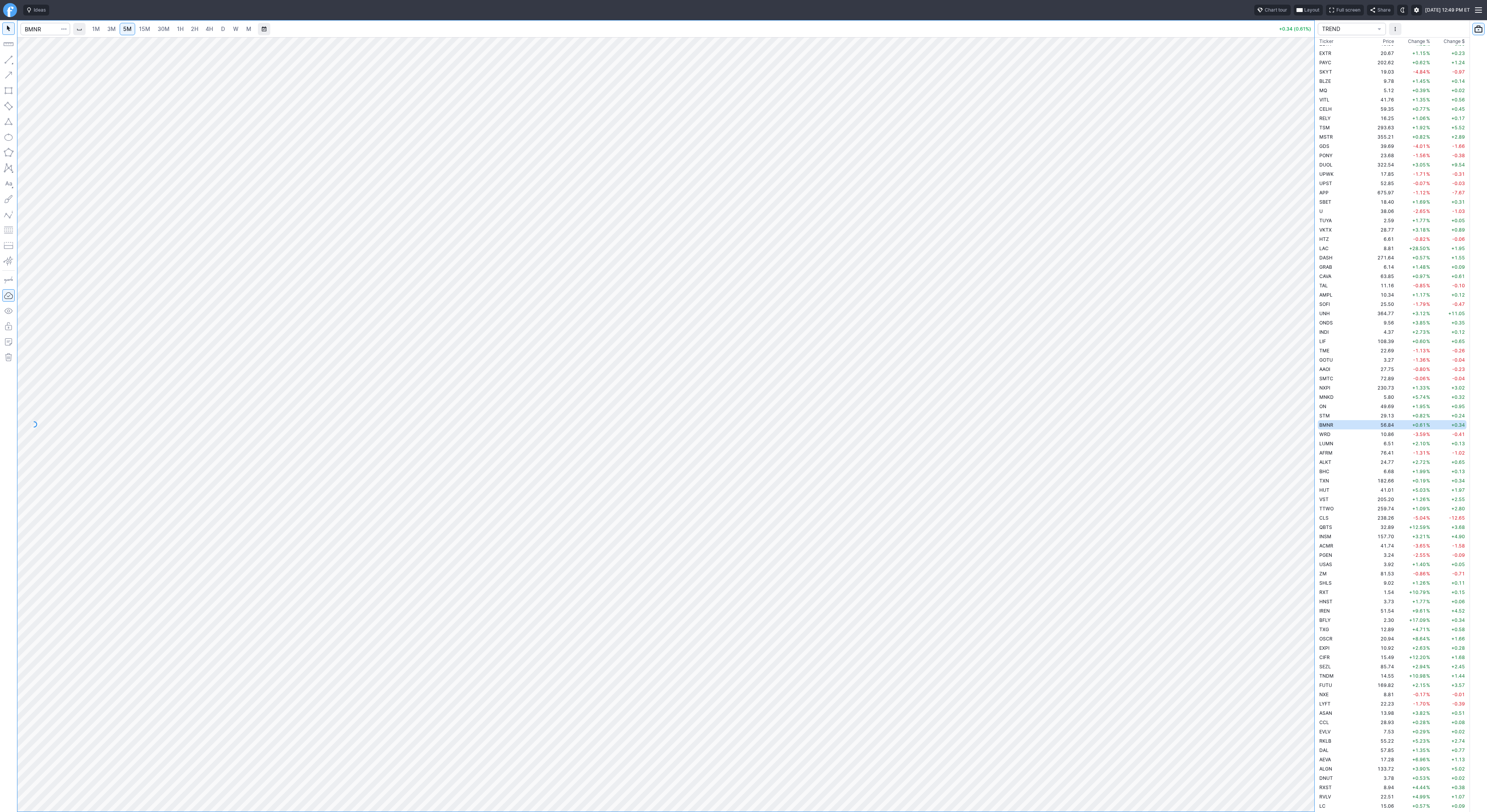
click at [161, 33] on link "30M" at bounding box center [163, 29] width 19 height 13
click at [1285, 346] on div at bounding box center [666, 425] width 1297 height 775
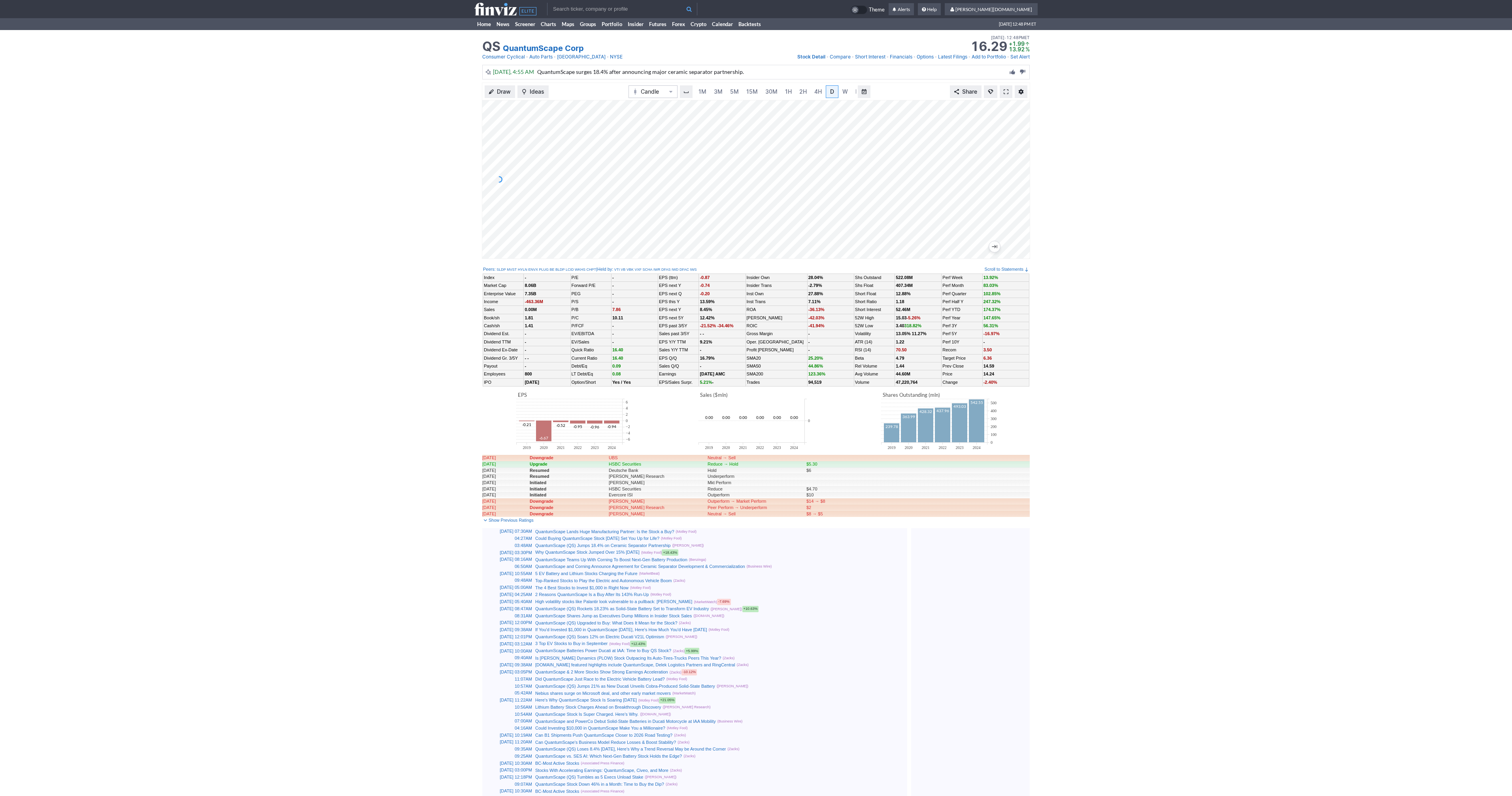
scroll to position [0, 8]
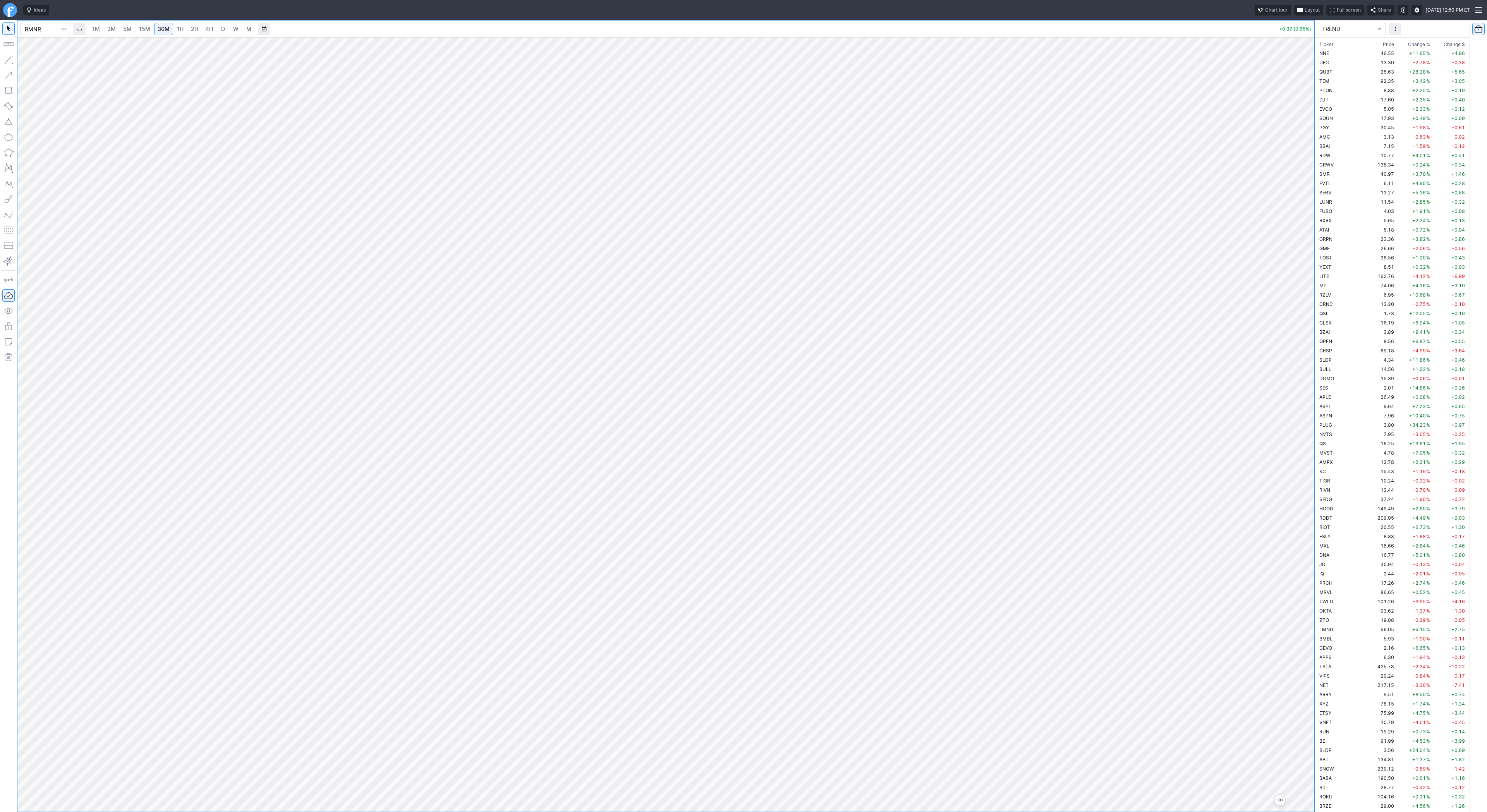
scroll to position [1682, 0]
click at [231, 28] on link "W" at bounding box center [236, 29] width 13 height 13
click at [221, 25] on span "D" at bounding box center [223, 28] width 4 height 7
click at [181, 28] on span "1H" at bounding box center [180, 28] width 7 height 7
click at [47, 31] on input "Search" at bounding box center [45, 29] width 50 height 13
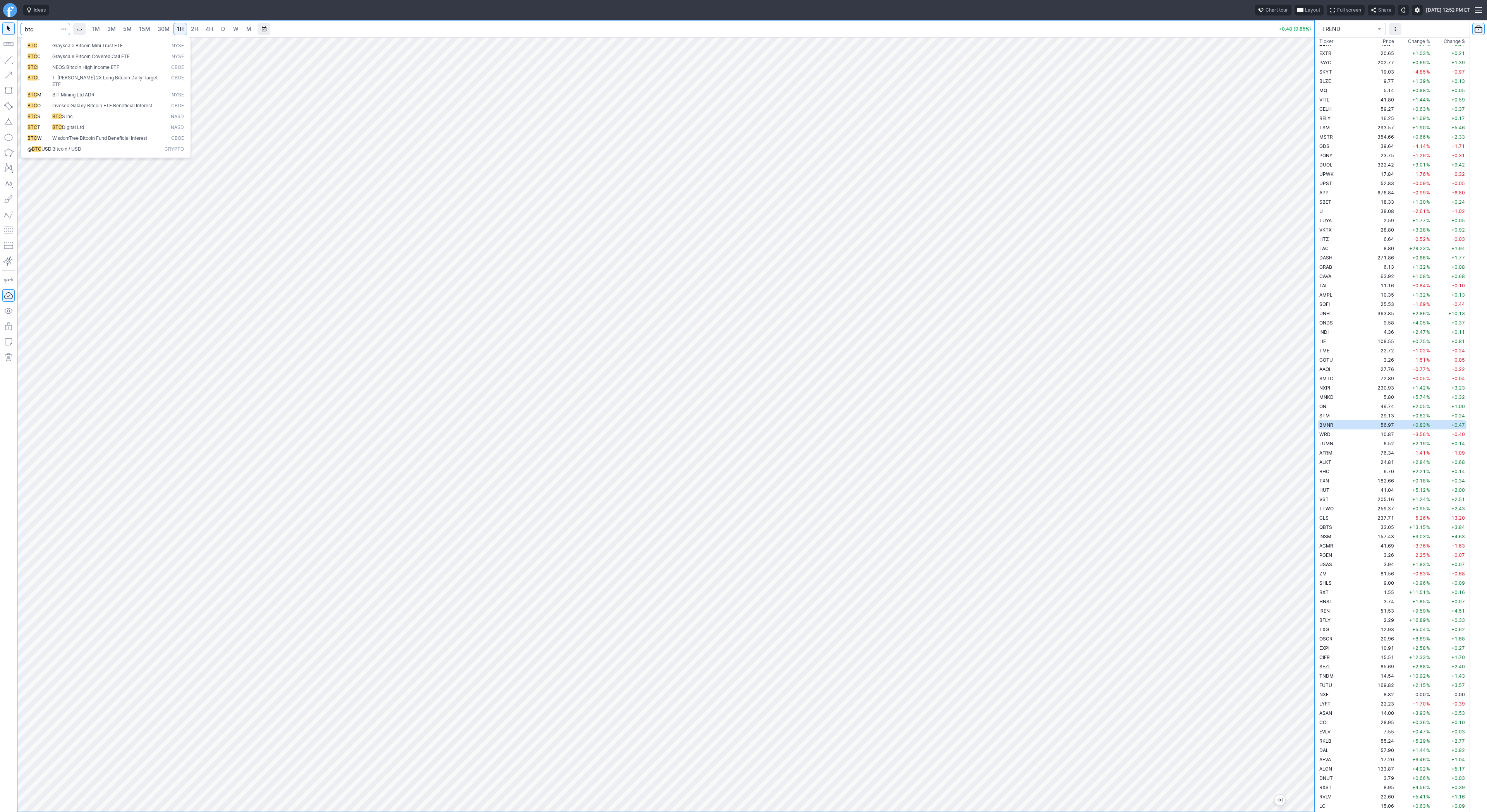
type input "btc"
click at [80, 146] on span "Bitcoin / USD" at bounding box center [67, 149] width 29 height 6
click at [214, 28] on link "4H" at bounding box center [210, 29] width 15 height 13
click at [224, 28] on span "D" at bounding box center [223, 29] width 5 height 8
drag, startPoint x: 1312, startPoint y: 257, endPoint x: 1317, endPoint y: 338, distance: 81.2
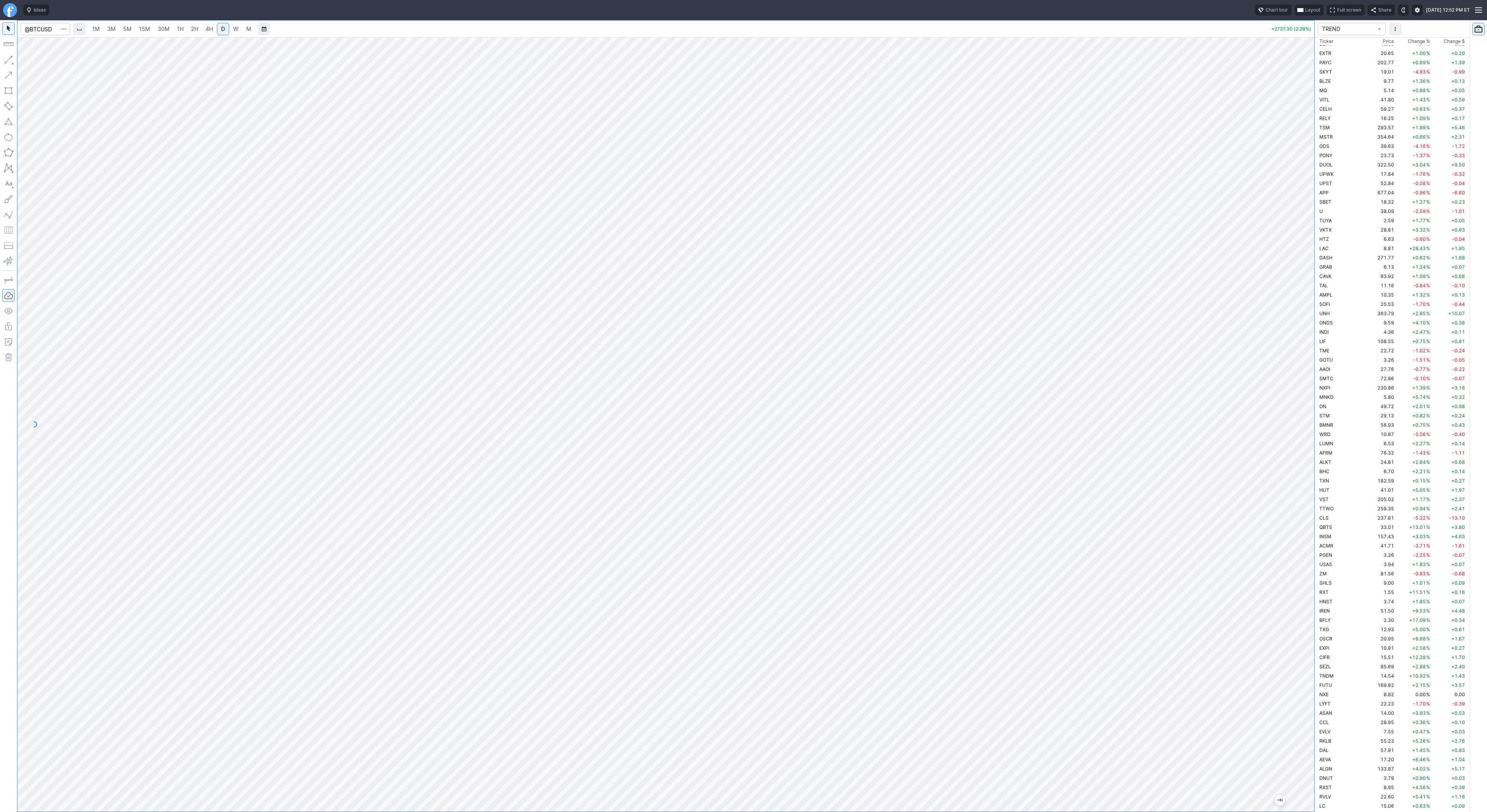
click at [1317, 340] on div "1M 3M 5M 15M 30M 1H 2H 4H D W M +2737.30 (2.28%) TREND Ticker Price Chg.% Chang…" at bounding box center [743, 416] width 1487 height 792
click at [1288, 347] on div at bounding box center [666, 425] width 1297 height 775
click at [1290, 362] on div at bounding box center [666, 425] width 1297 height 775
drag, startPoint x: 30, startPoint y: 63, endPoint x: 36, endPoint y: 79, distance: 17.1
click at [30, 63] on span "Line" at bounding box center [45, 62] width 31 height 8
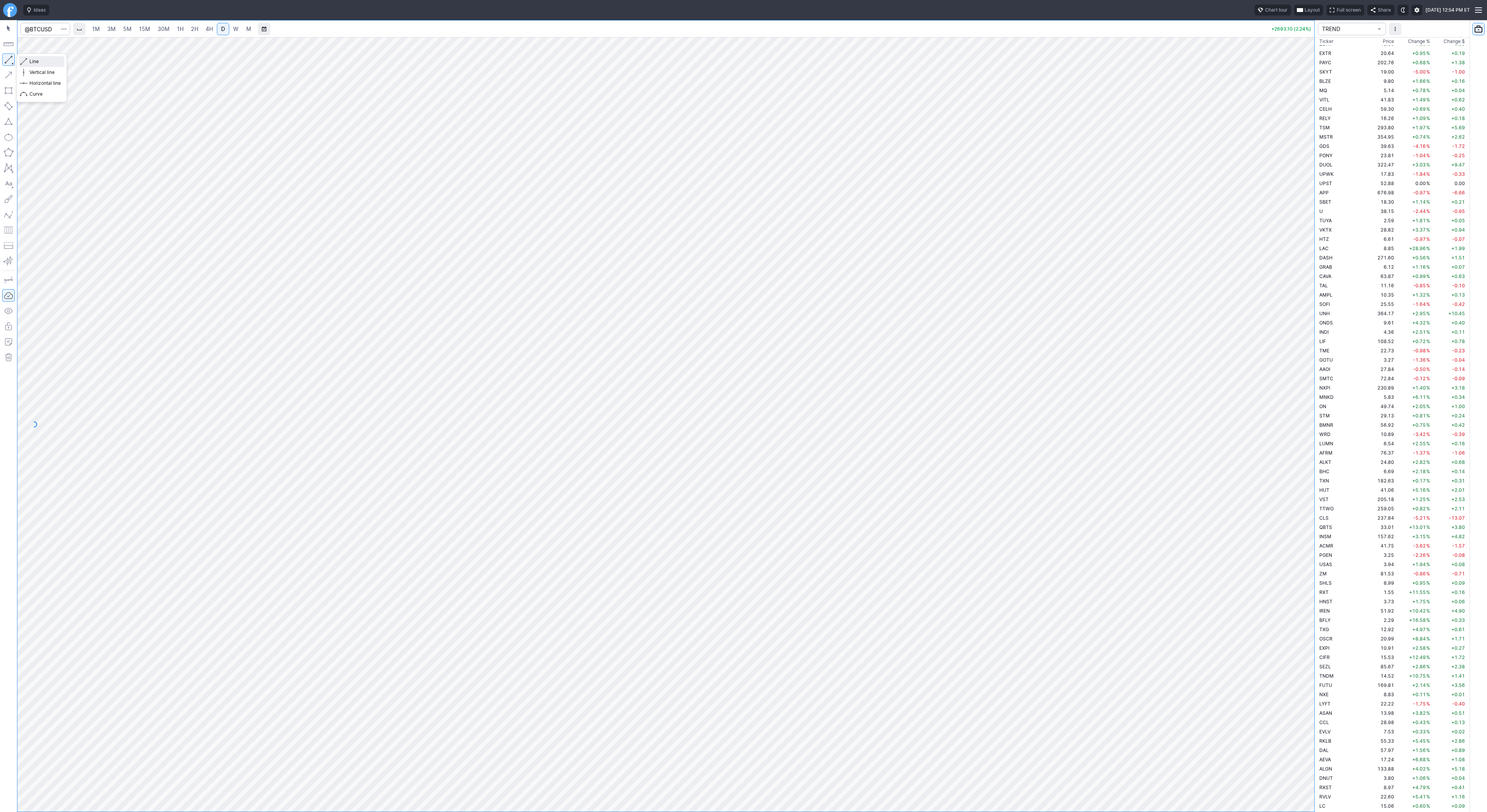
click at [31, 58] on span "Line" at bounding box center [45, 62] width 31 height 8
click at [31, 60] on span "Line" at bounding box center [45, 62] width 31 height 8
click at [5, 56] on button "button" at bounding box center [8, 59] width 13 height 13
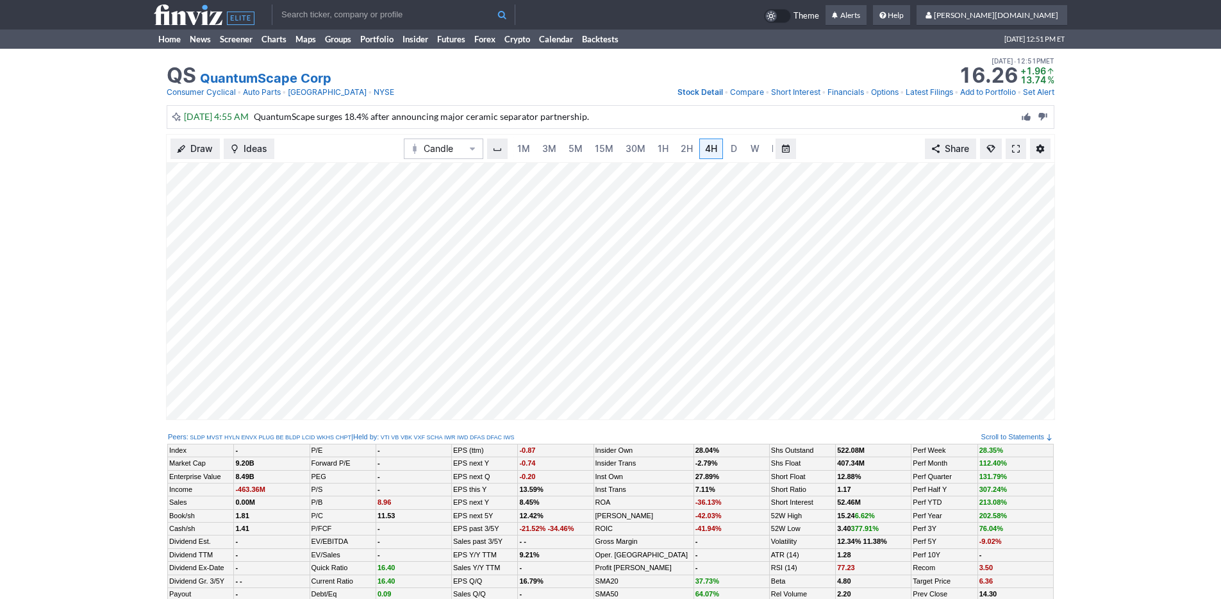
scroll to position [0, 13]
click at [738, 147] on span "W" at bounding box center [742, 148] width 9 height 11
click at [572, 151] on link "5M" at bounding box center [563, 148] width 26 height 21
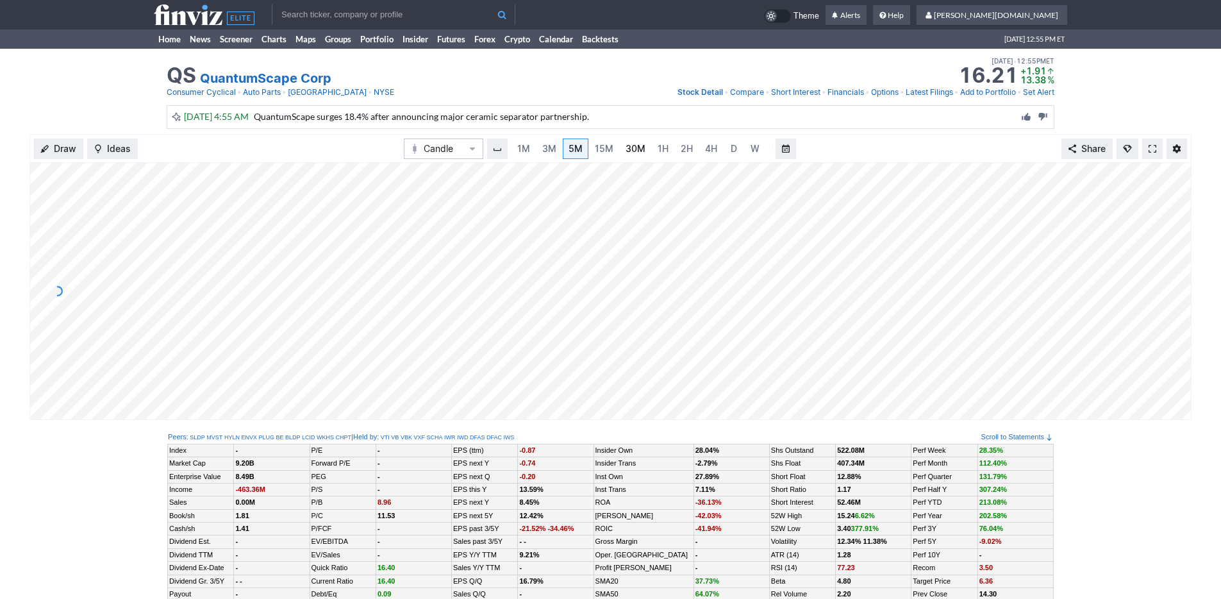
click at [635, 151] on span "30M" at bounding box center [636, 148] width 20 height 11
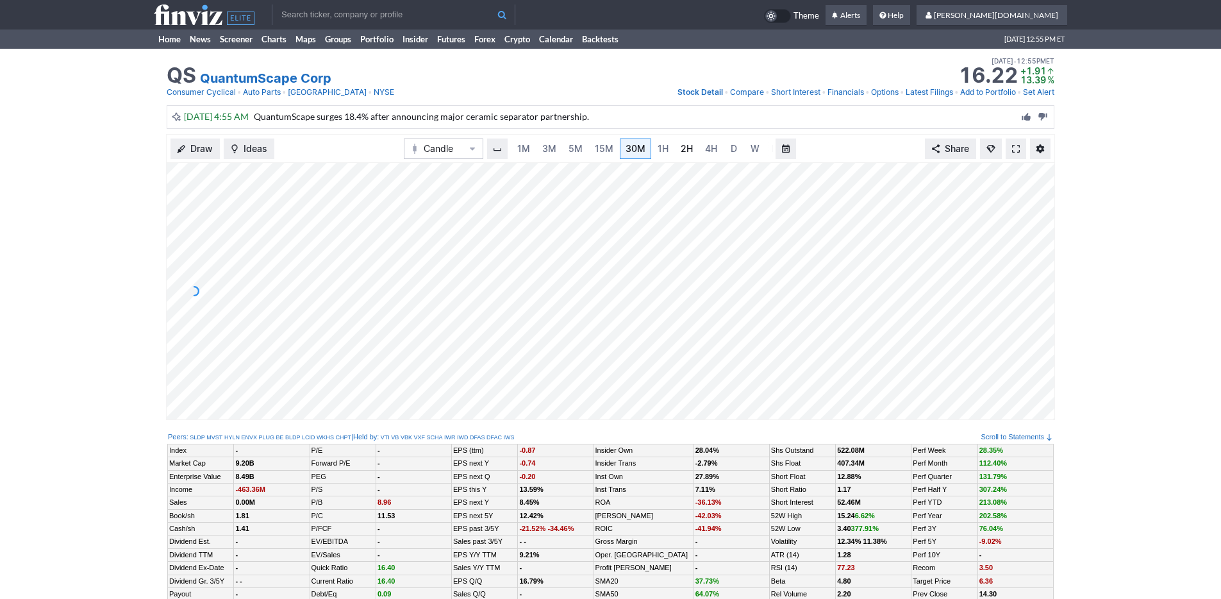
click at [692, 153] on link "2H" at bounding box center [687, 148] width 24 height 21
click at [170, 44] on link "Home" at bounding box center [169, 38] width 31 height 19
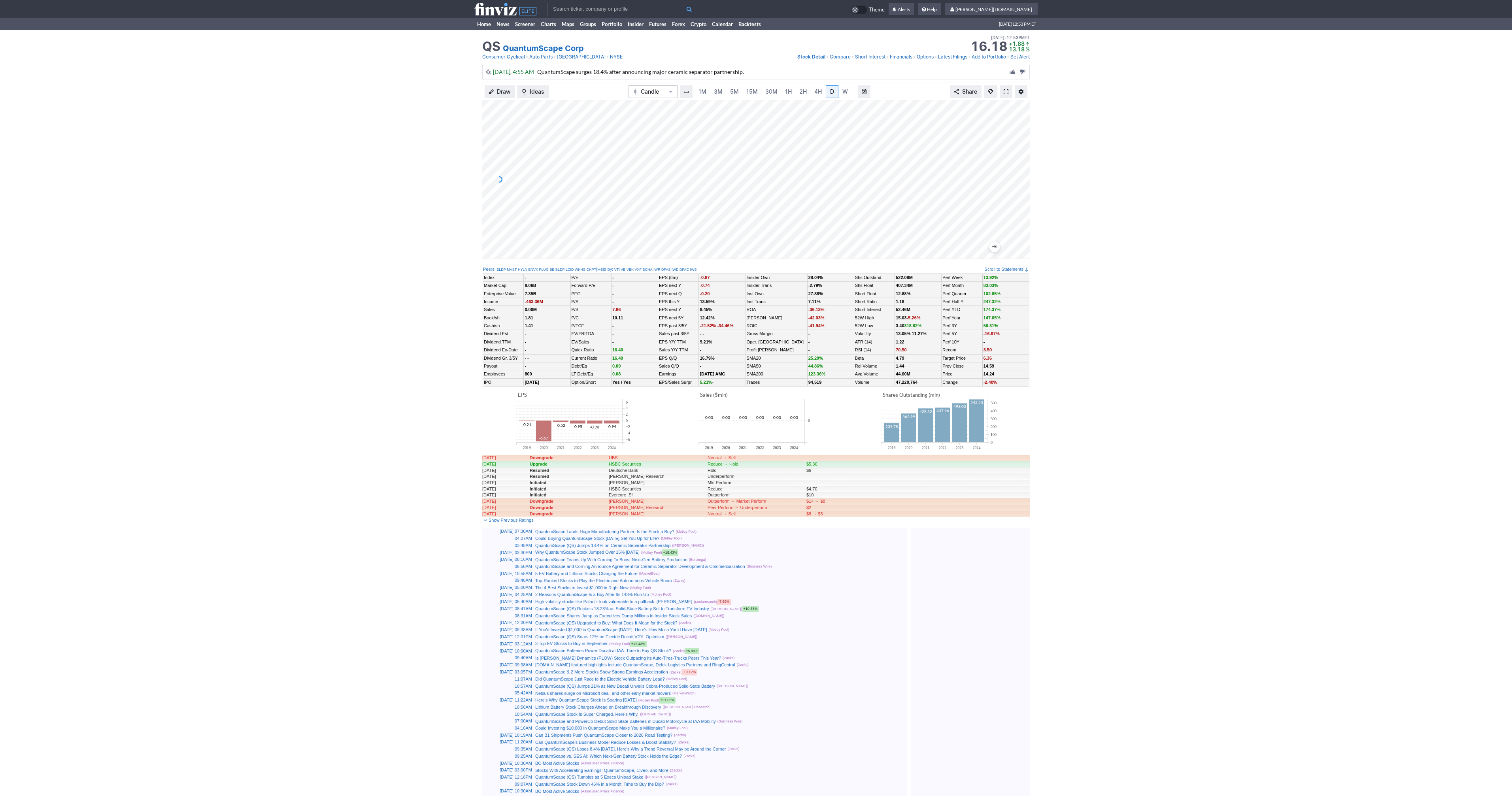
scroll to position [0, 8]
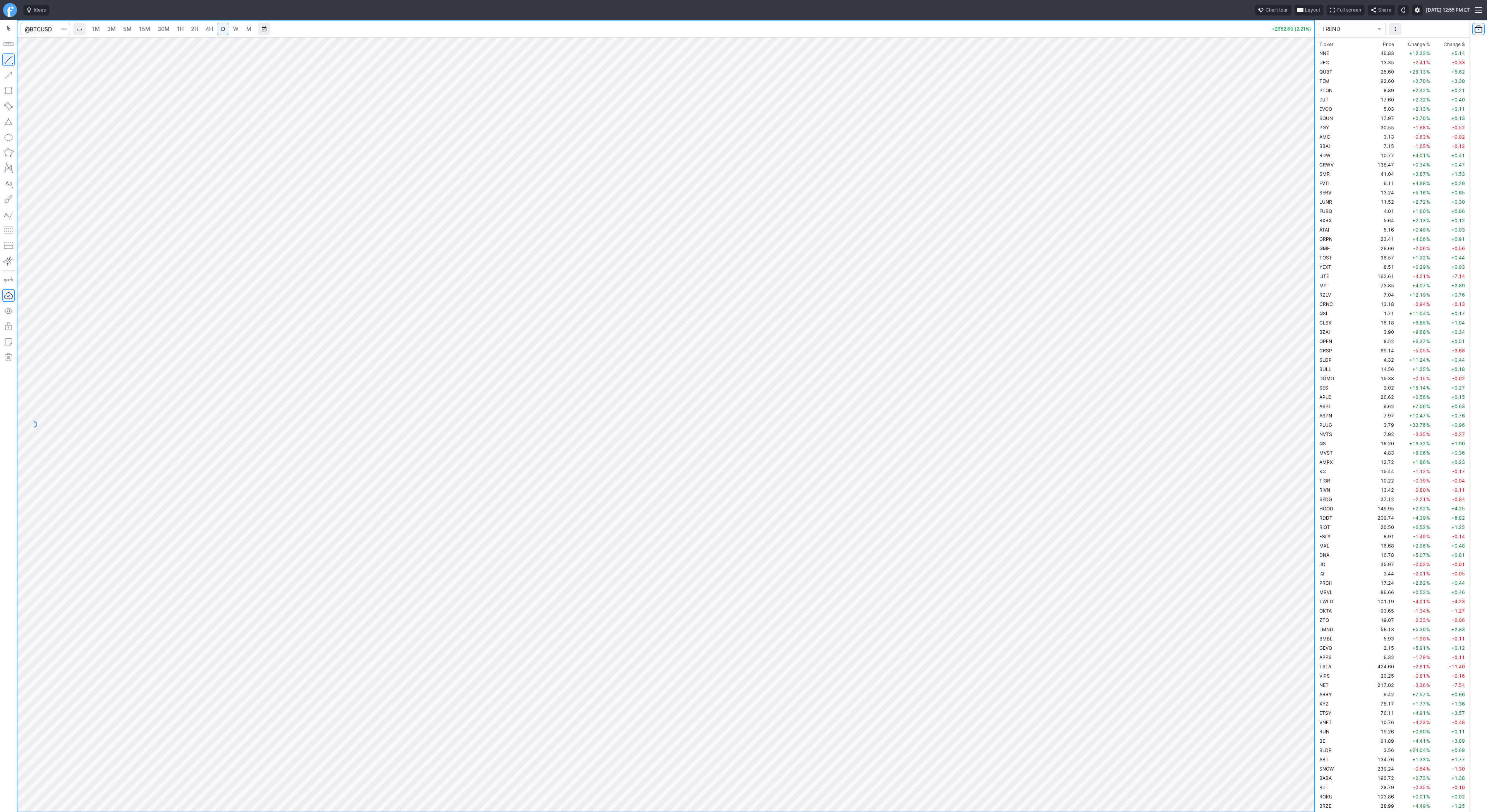
scroll to position [1682, 0]
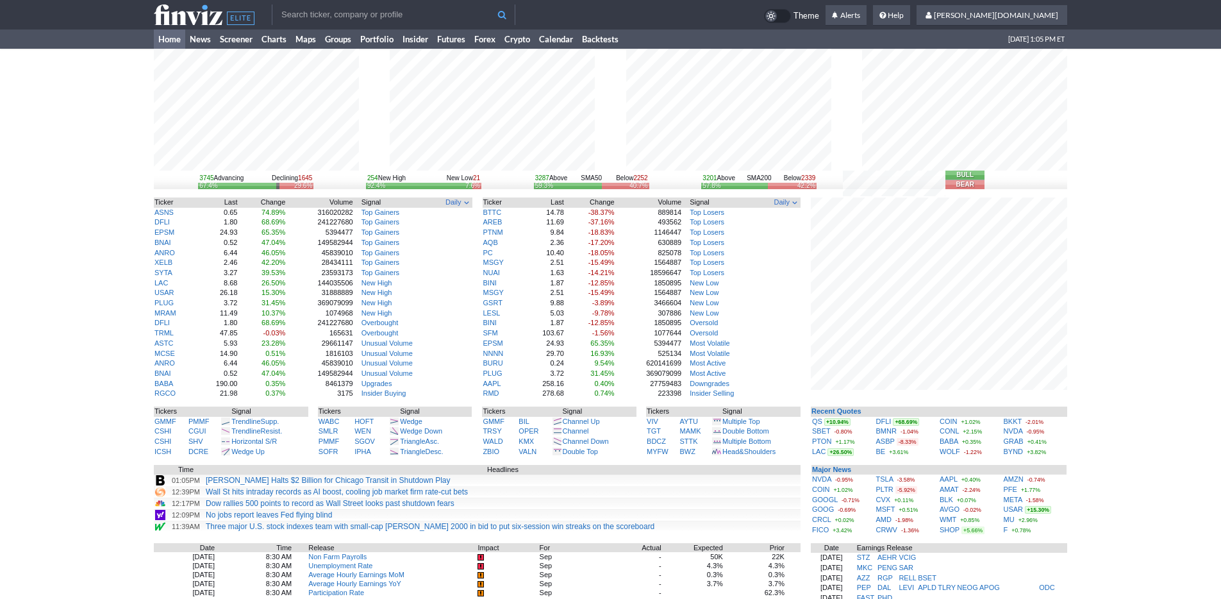
click at [1080, 395] on div "3745 Advancing Declining 1645 67.4% 29.6% 254 New High New Low 21 92.4% 7.6% 32…" at bounding box center [610, 420] width 1221 height 742
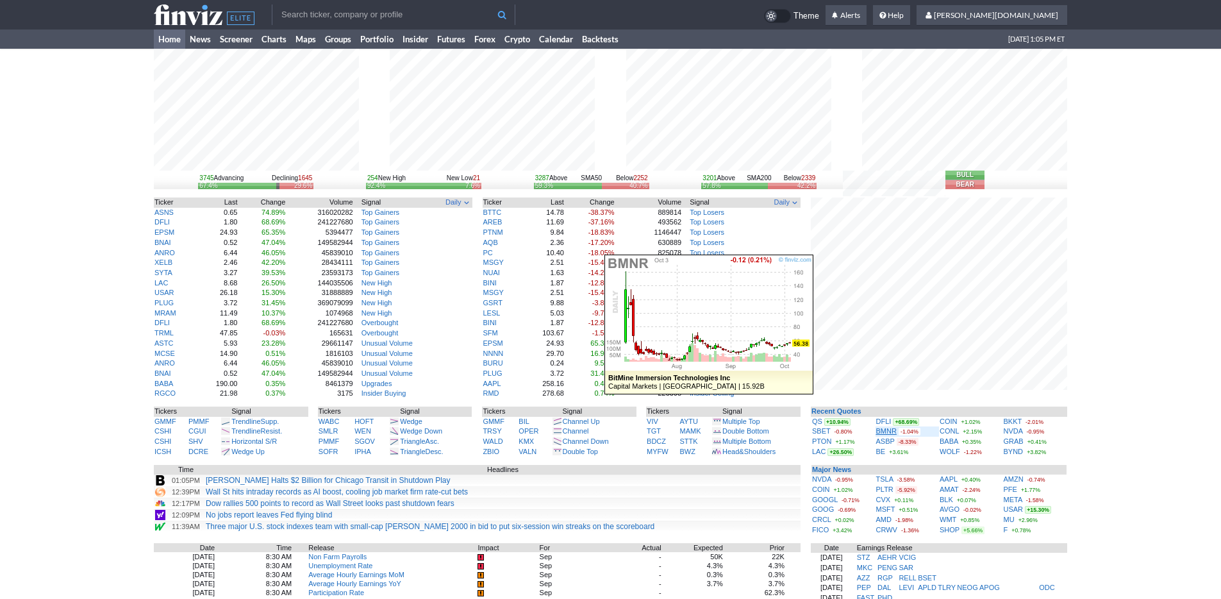
click at [879, 431] on link "BMNR" at bounding box center [886, 431] width 21 height 8
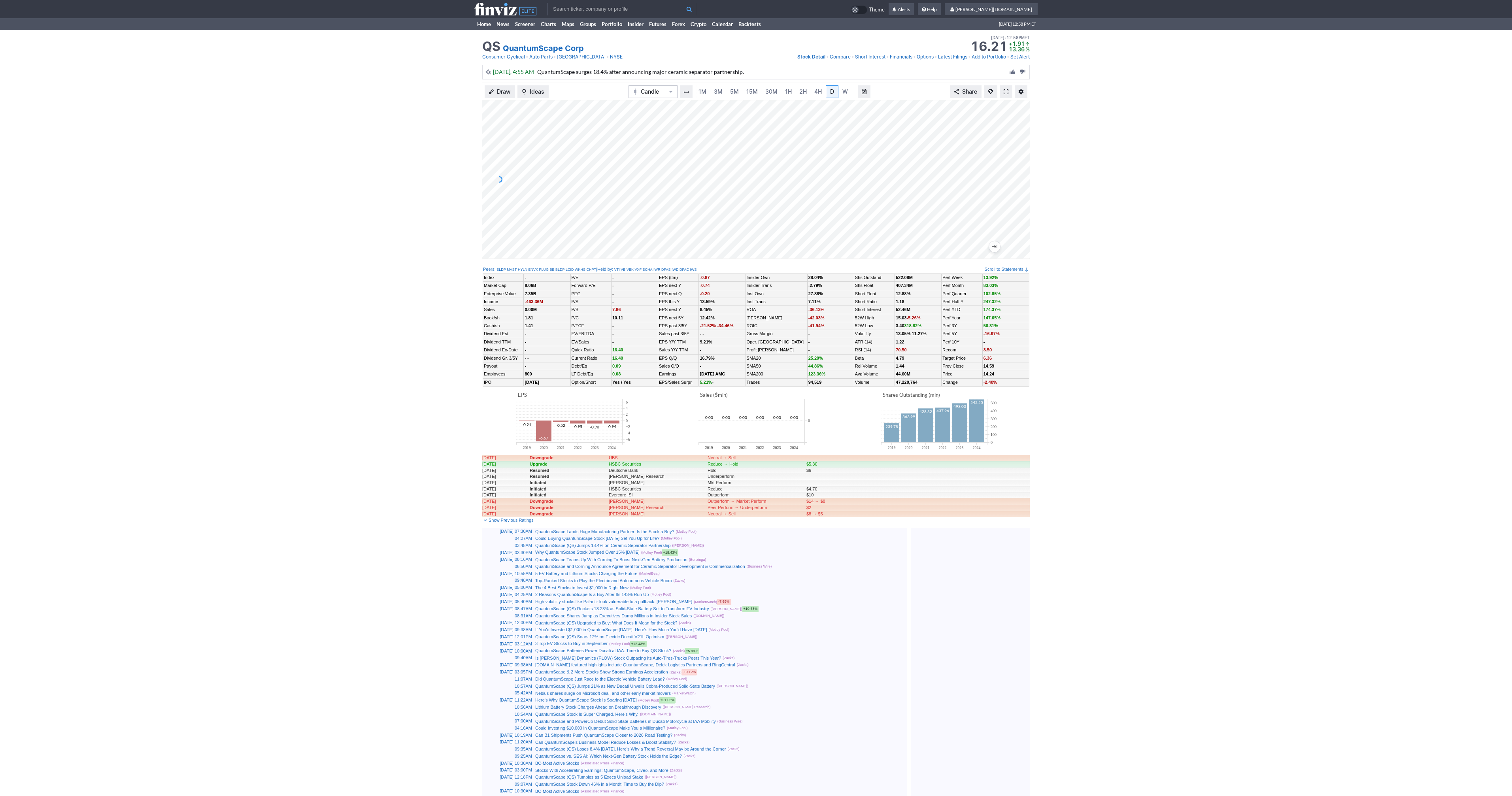
scroll to position [0, 8]
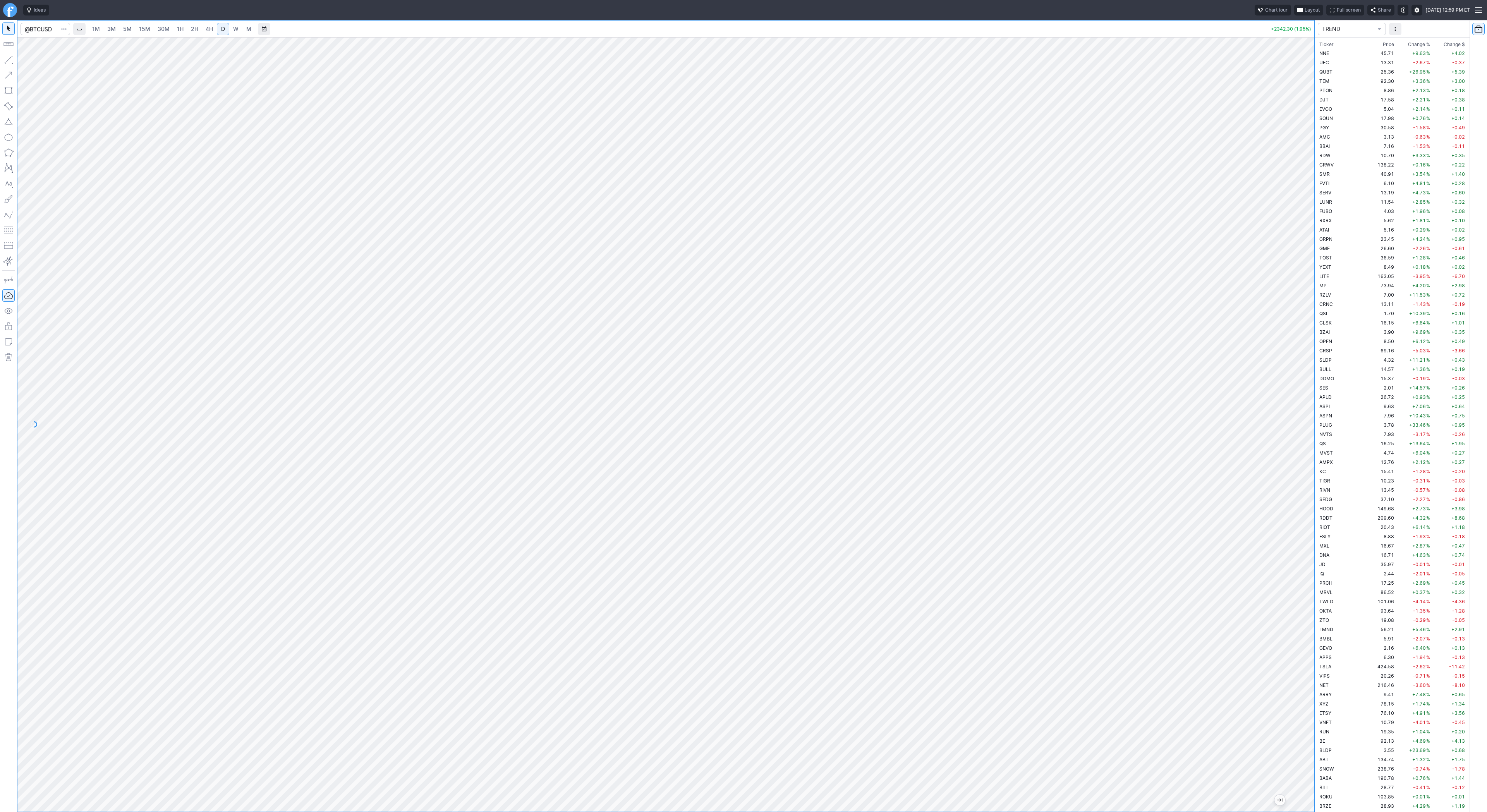
scroll to position [1682, 0]
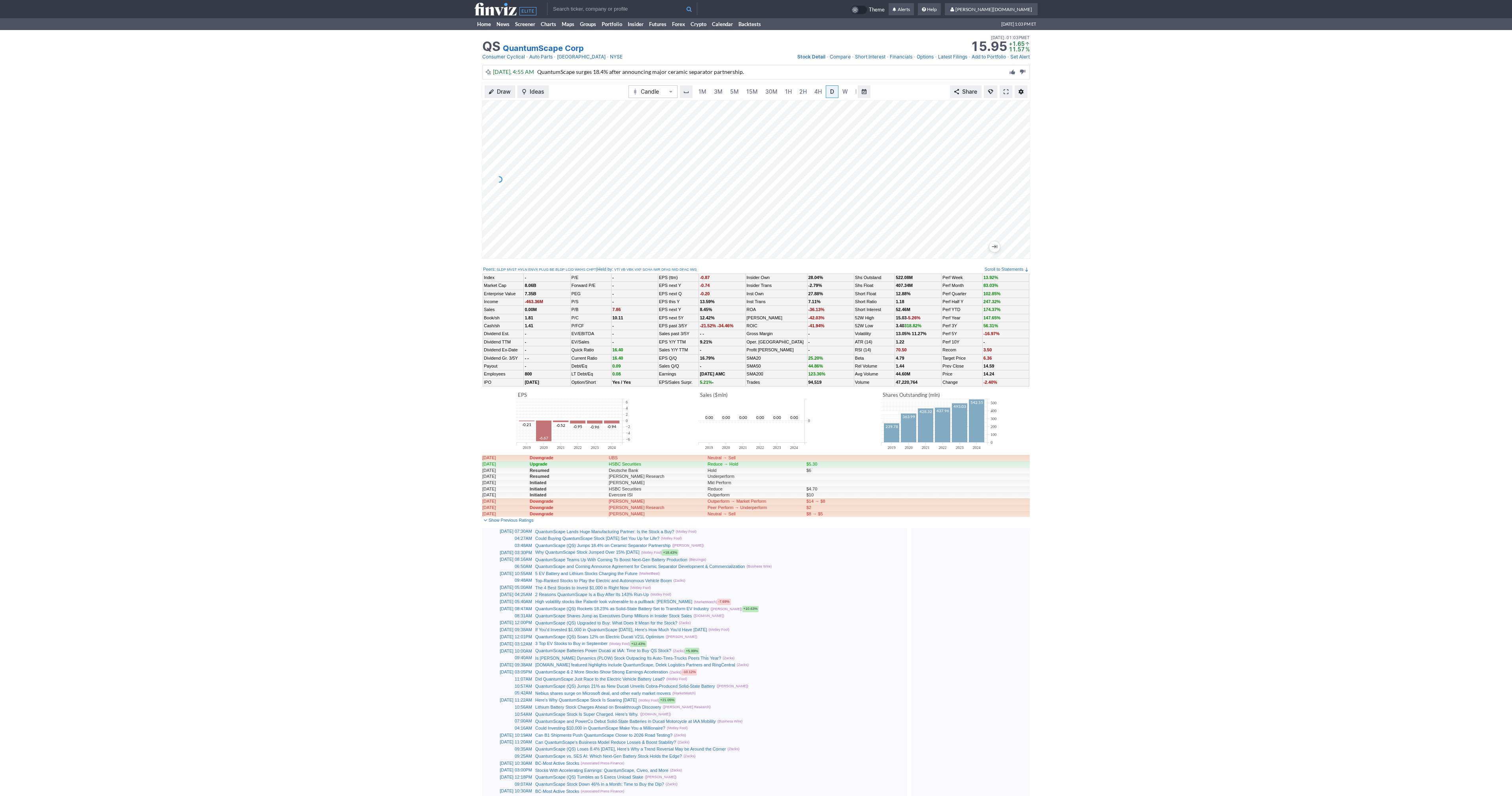
scroll to position [0, 8]
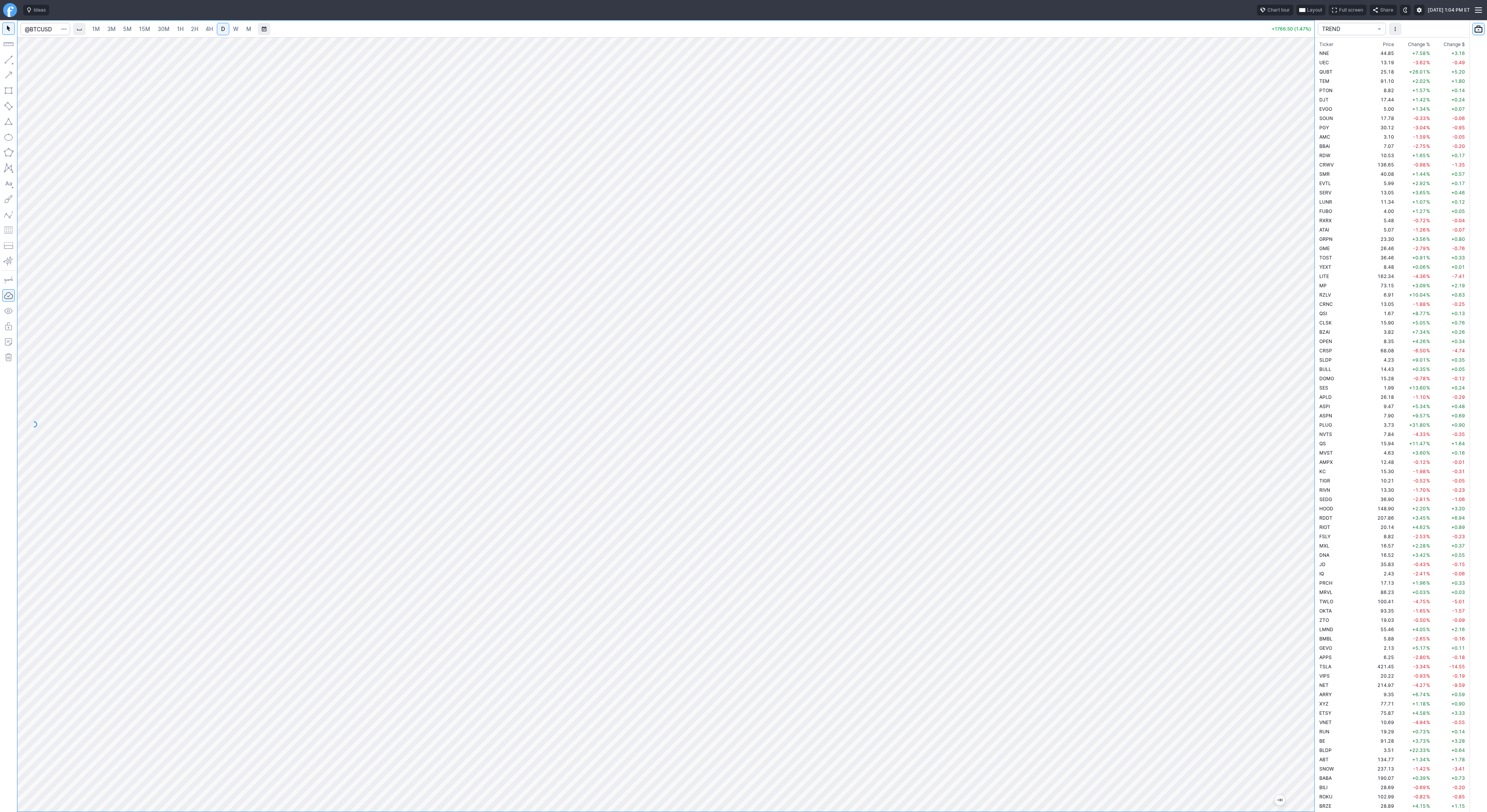
scroll to position [1682, 0]
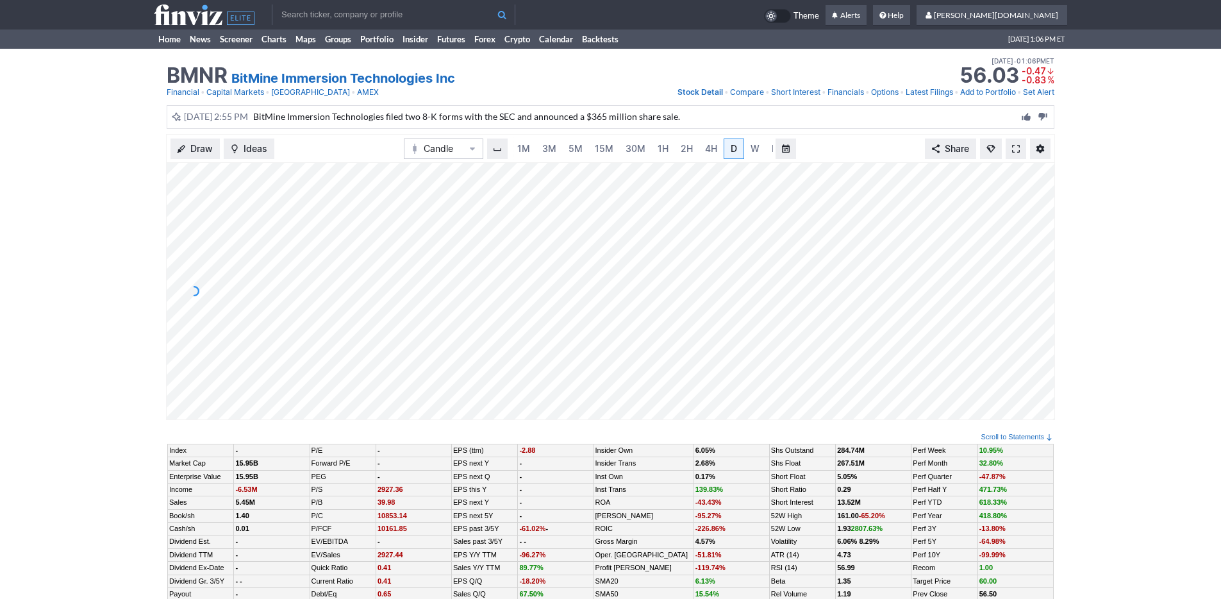
scroll to position [0, 13]
click at [561, 153] on span "5M" at bounding box center [563, 148] width 14 height 11
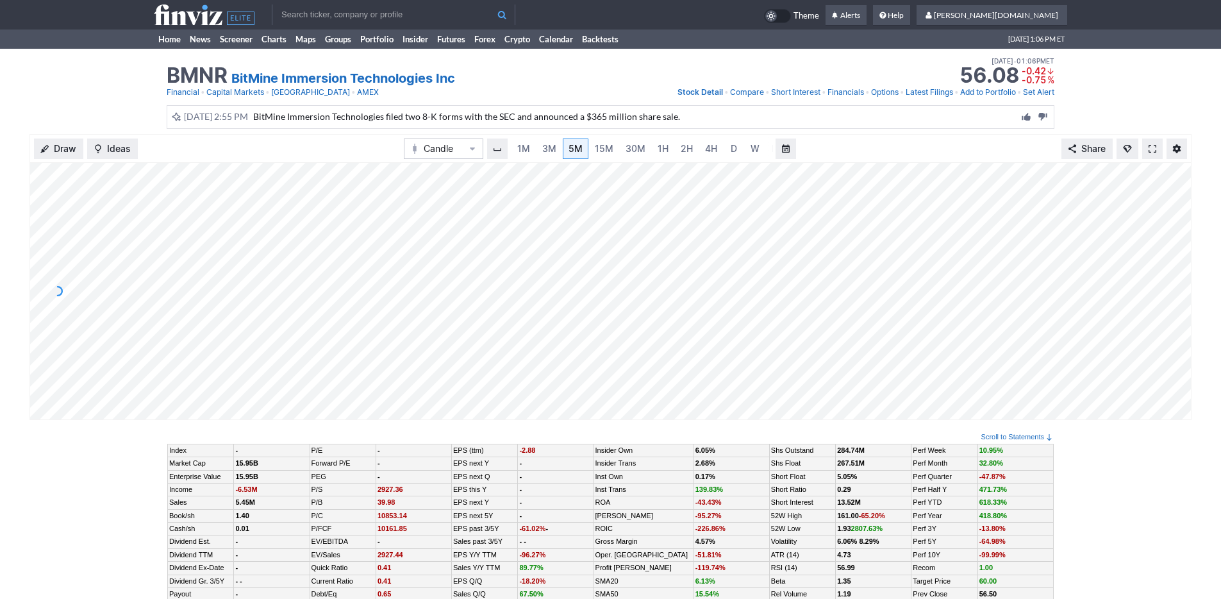
click at [671, 153] on div "1M 3M 5M 15M 30M 1H 2H 4H D W M" at bounding box center [641, 148] width 263 height 23
click at [167, 34] on link "Home" at bounding box center [169, 38] width 31 height 19
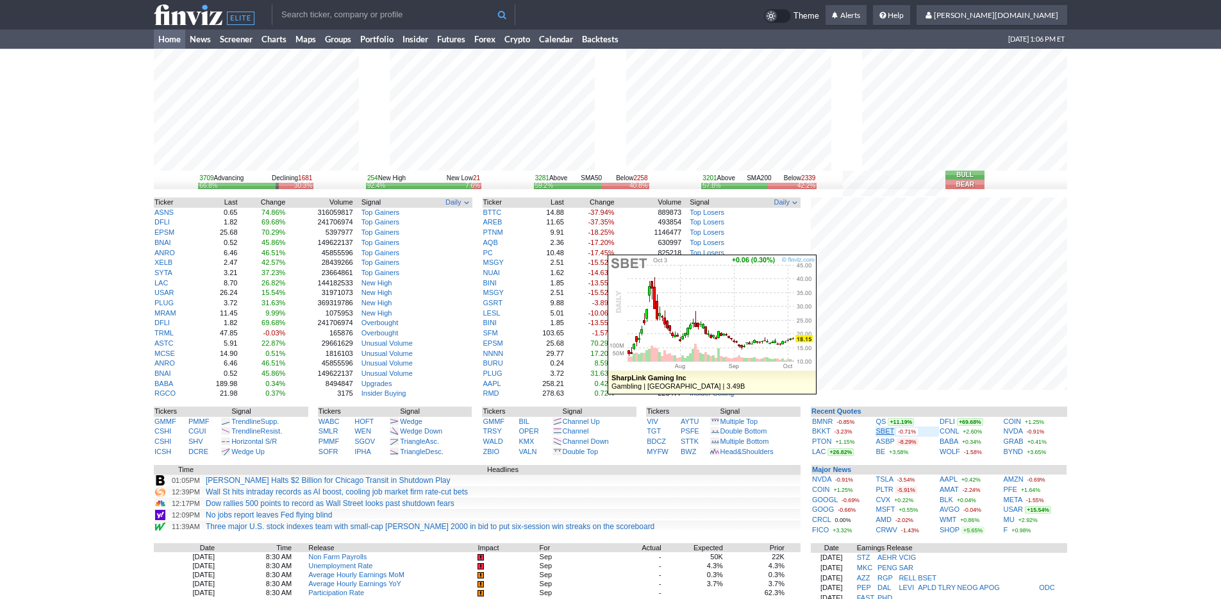
click at [883, 431] on link "SBET" at bounding box center [885, 431] width 19 height 8
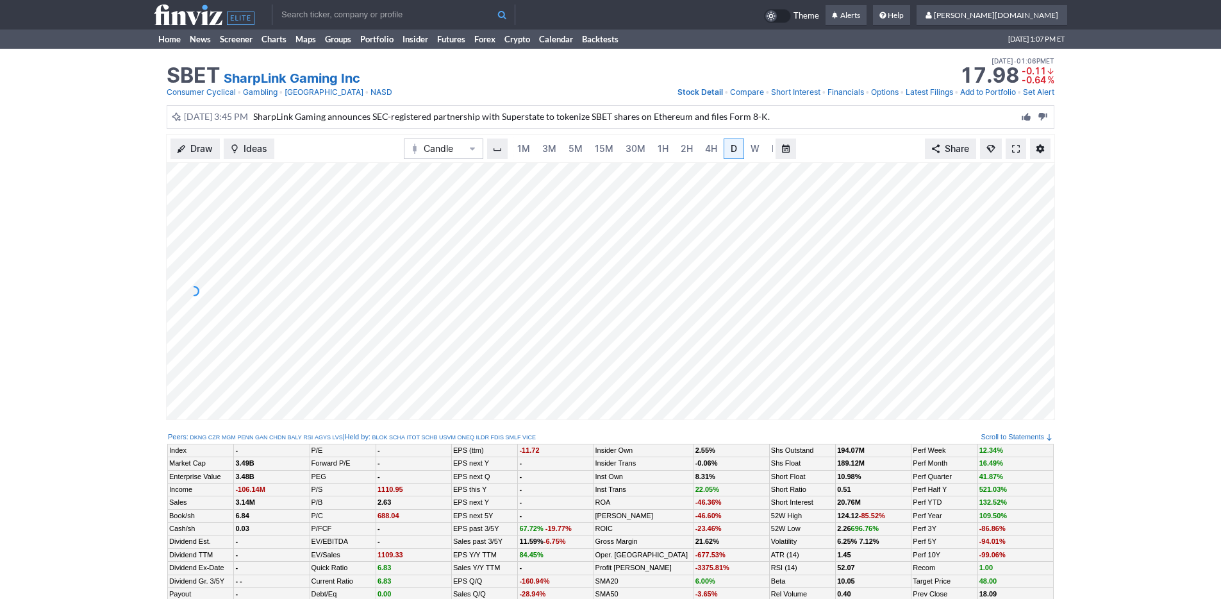
scroll to position [0, 13]
click at [570, 156] on link "5M" at bounding box center [563, 148] width 26 height 21
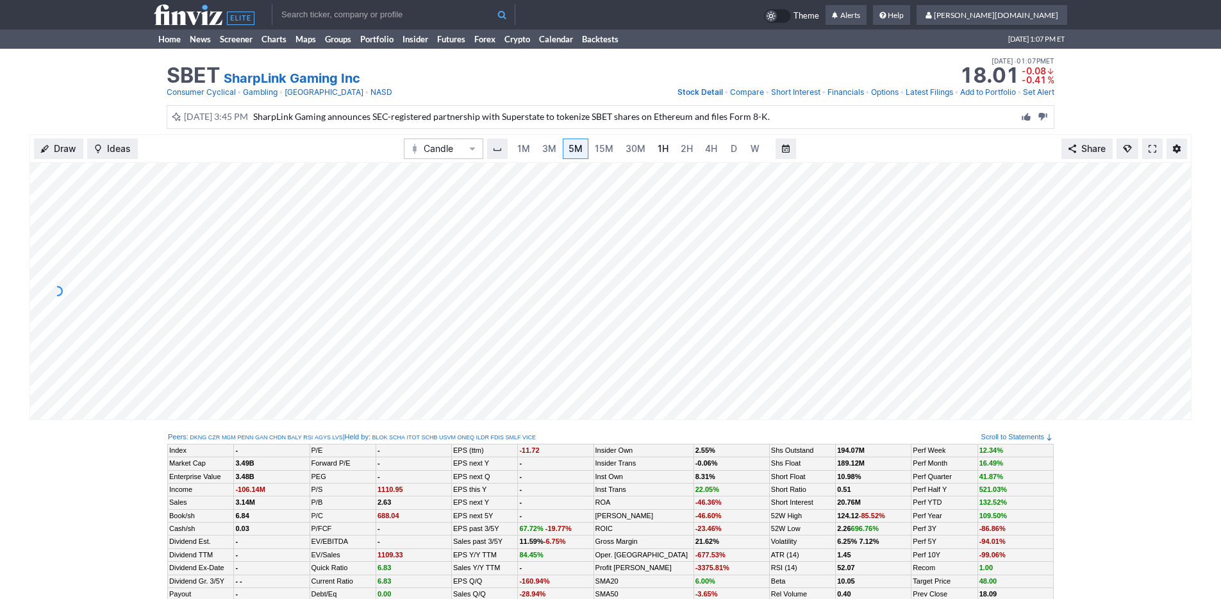
click at [660, 149] on span "1H" at bounding box center [663, 148] width 11 height 11
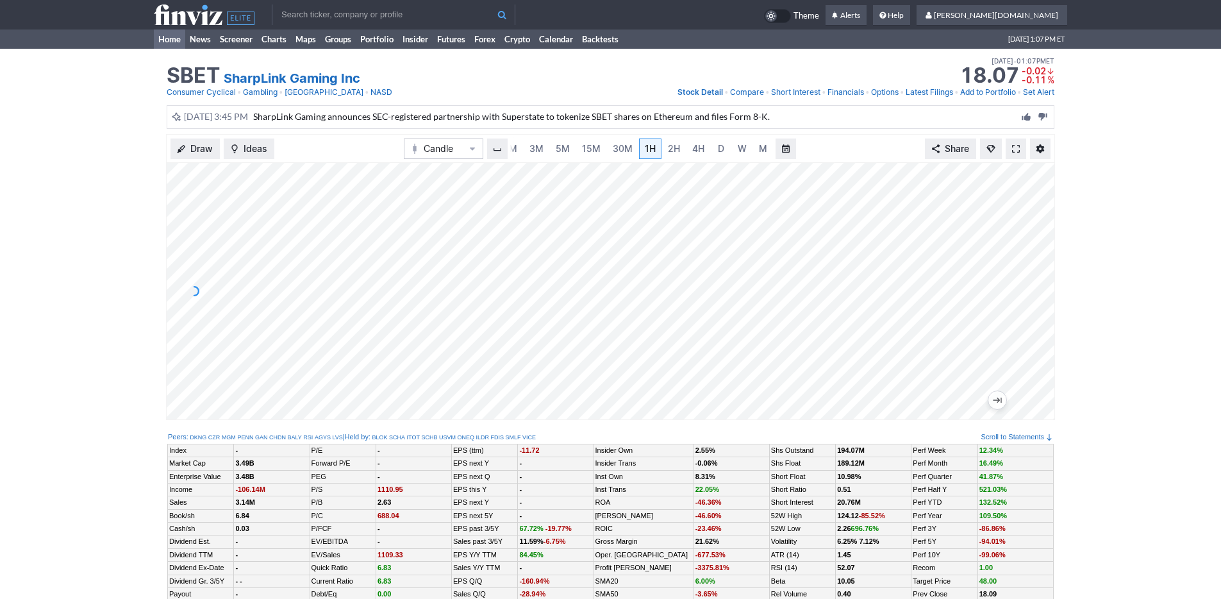
click at [160, 42] on link "Home" at bounding box center [169, 38] width 31 height 19
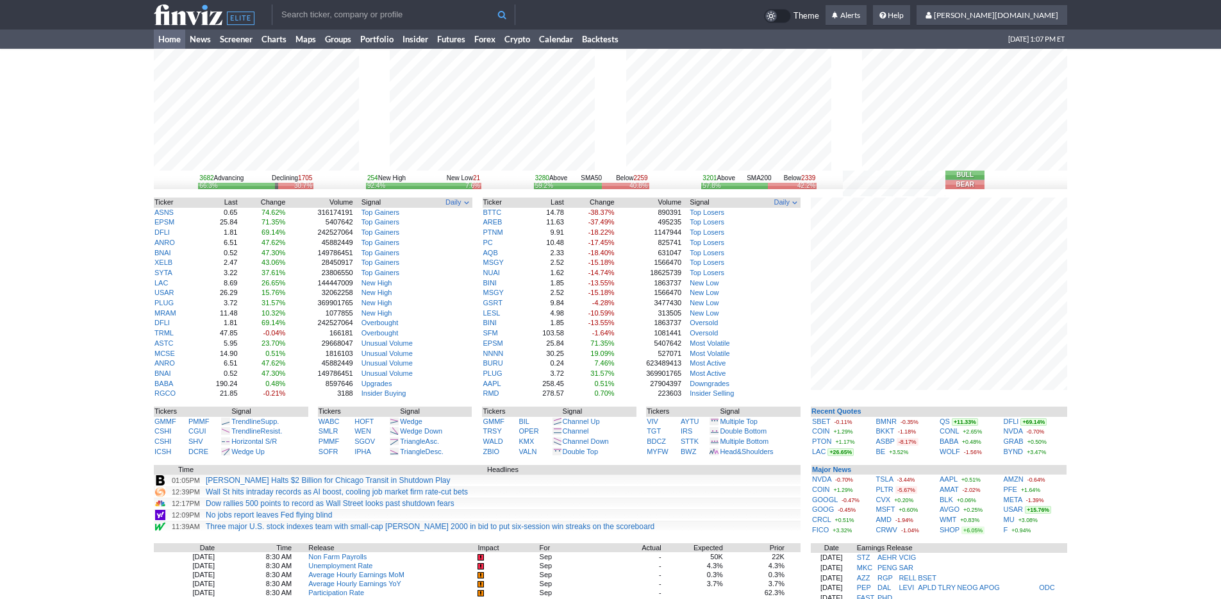
click at [179, 46] on link "Home" at bounding box center [169, 38] width 31 height 19
click at [1120, 439] on div "3682 Advancing Declining 1705 66.3% 30.7% 254 New High New Low 21 92.4% 7.6% 32…" at bounding box center [610, 420] width 1221 height 742
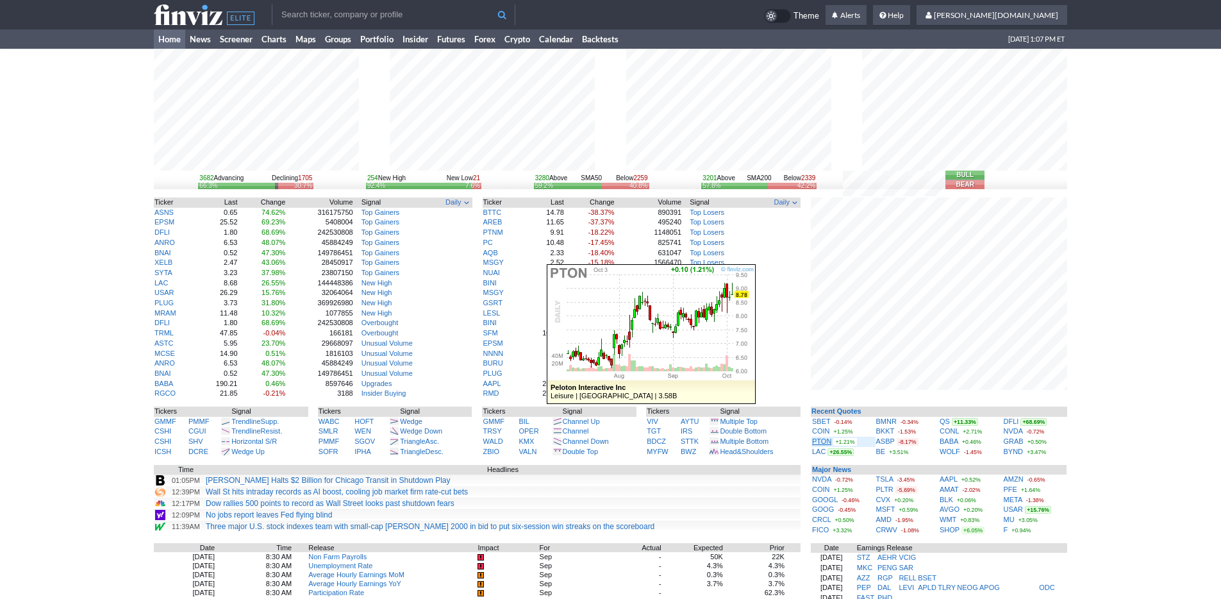
click at [822, 440] on link "PTON" at bounding box center [821, 441] width 19 height 8
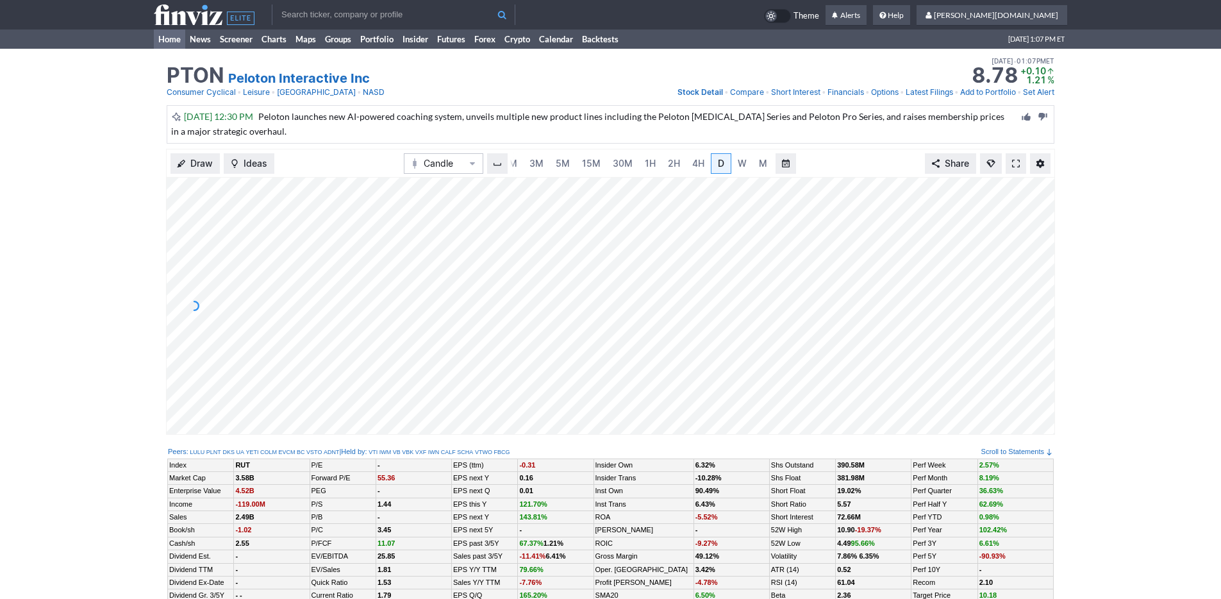
click at [167, 42] on link "Home" at bounding box center [169, 38] width 31 height 19
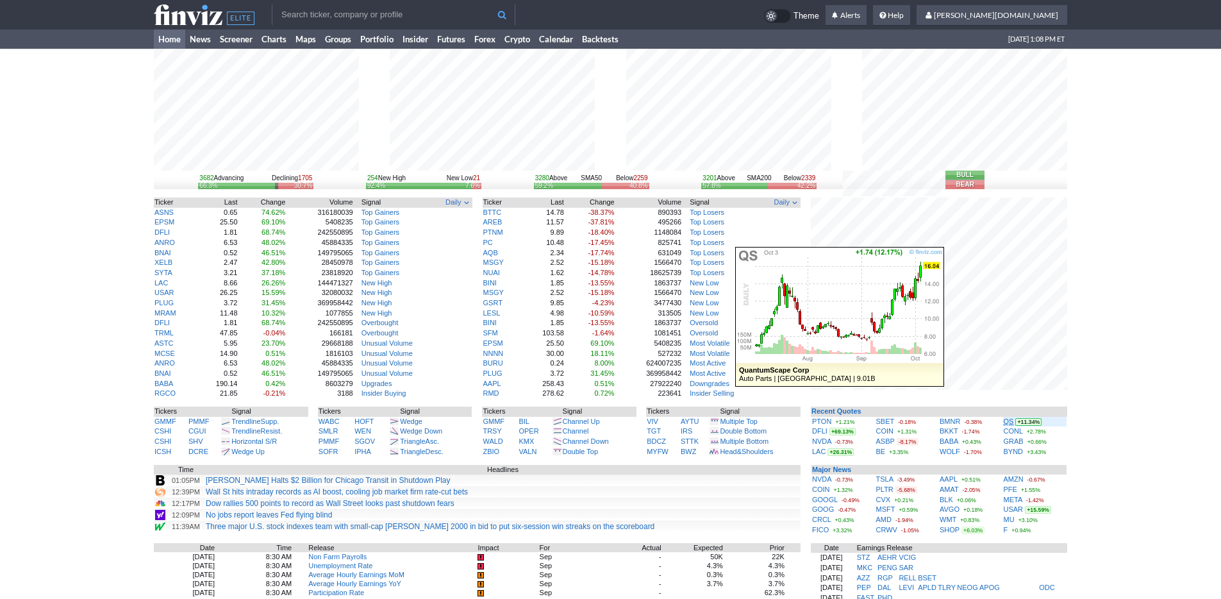
click at [1010, 423] on link "QS" at bounding box center [1009, 421] width 10 height 8
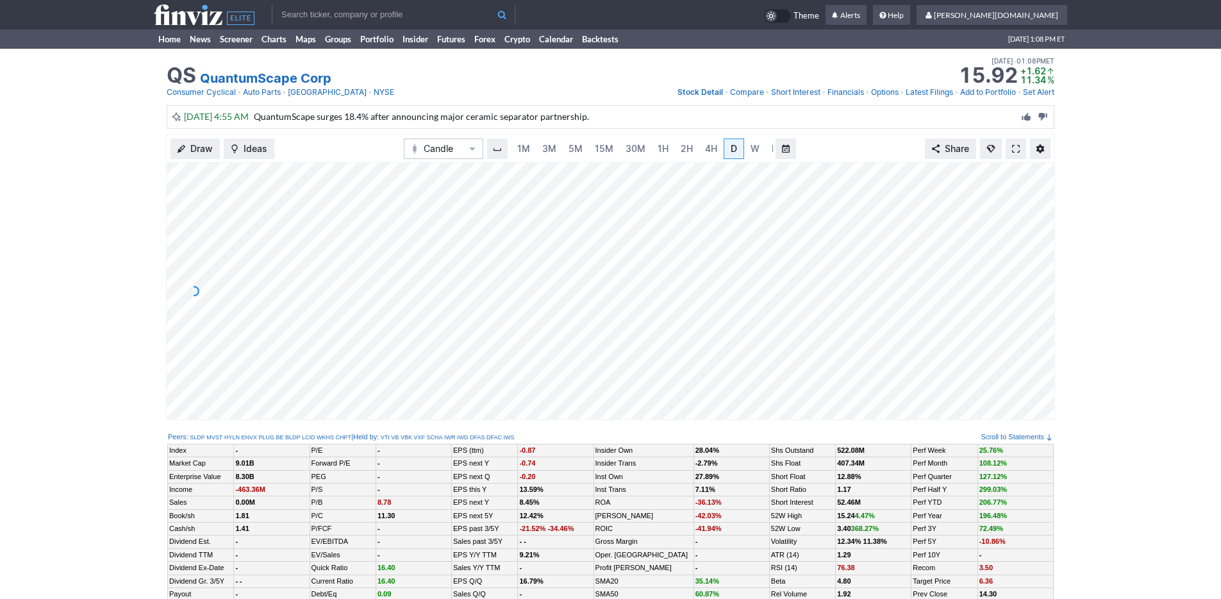
scroll to position [0, 13]
click at [176, 44] on link "Home" at bounding box center [169, 38] width 31 height 19
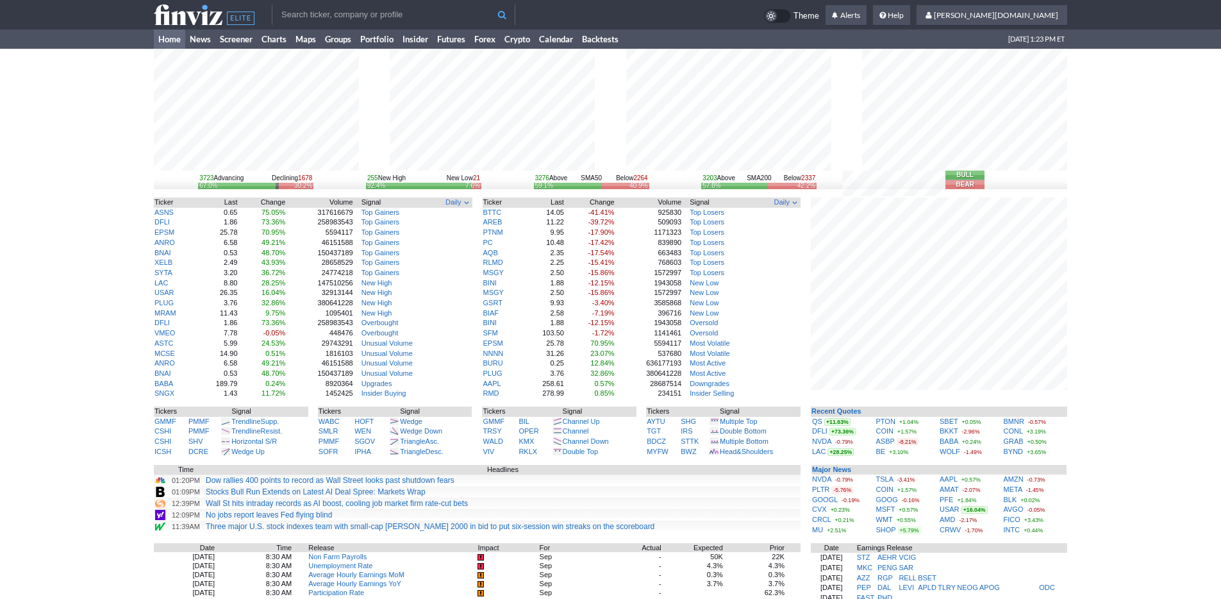
click at [1157, 460] on div "3723 Advancing Declining 1678 67.0% 30.2% 255 New High New Low 21 92.4% 7.6% 32…" at bounding box center [610, 420] width 1221 height 742
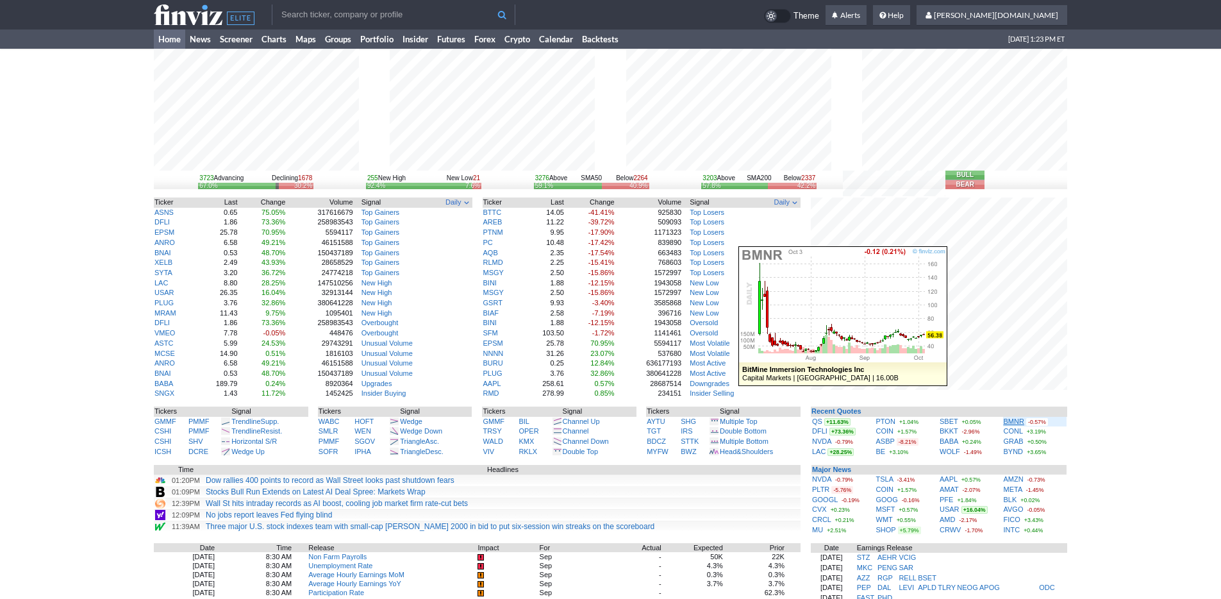
click at [1013, 422] on link "BMNR" at bounding box center [1014, 421] width 21 height 8
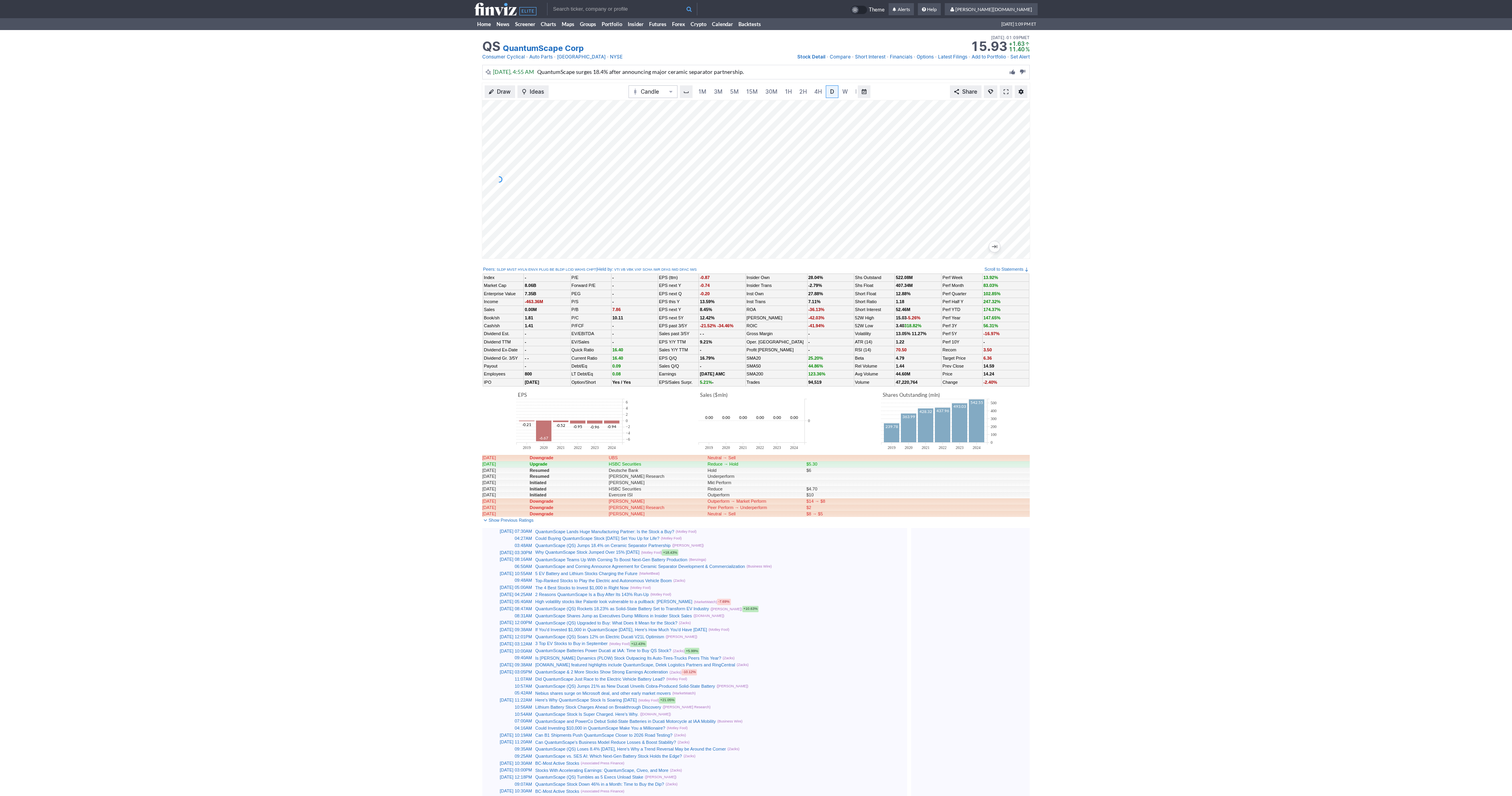
scroll to position [0, 8]
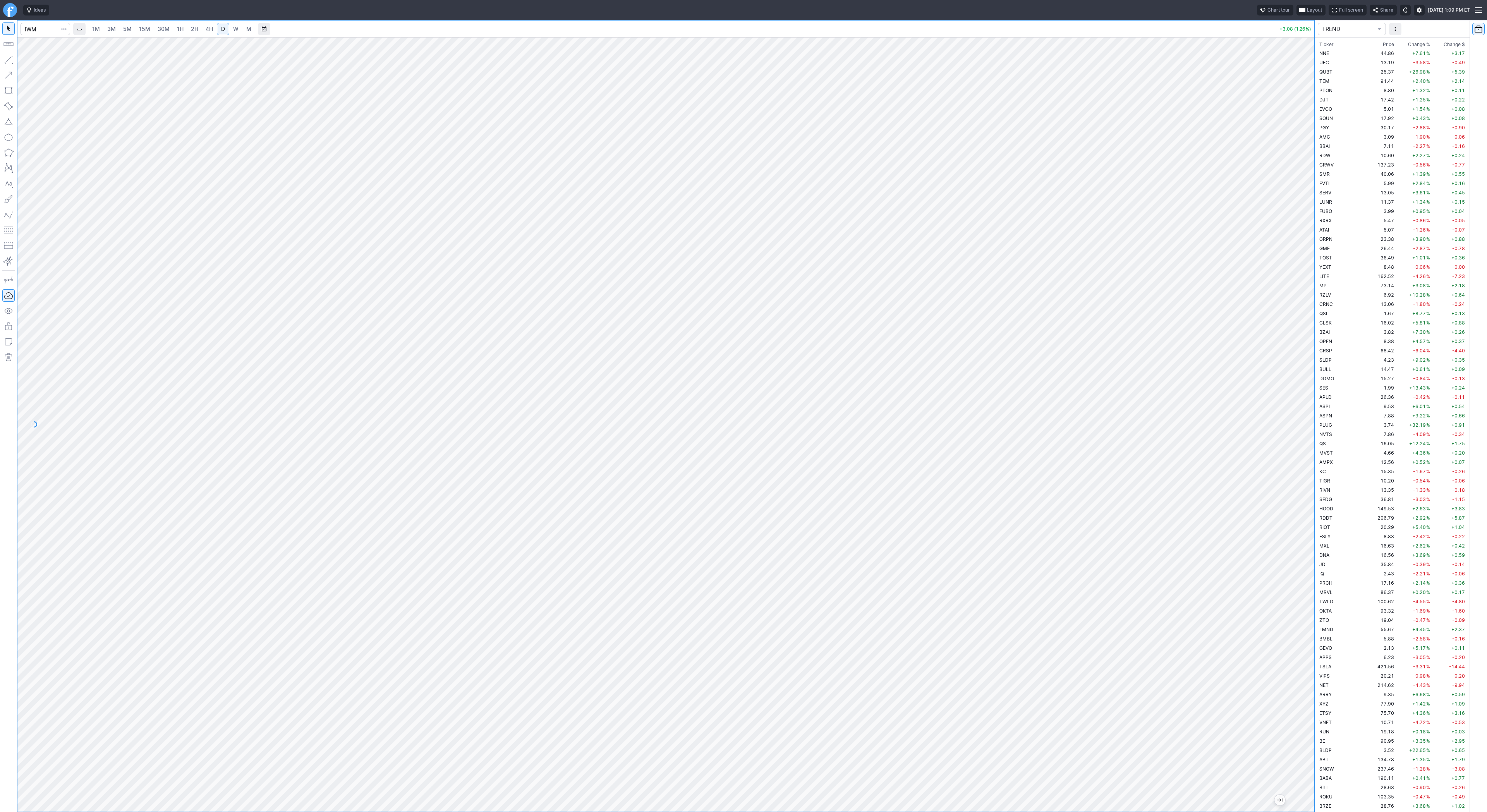
scroll to position [1682, 0]
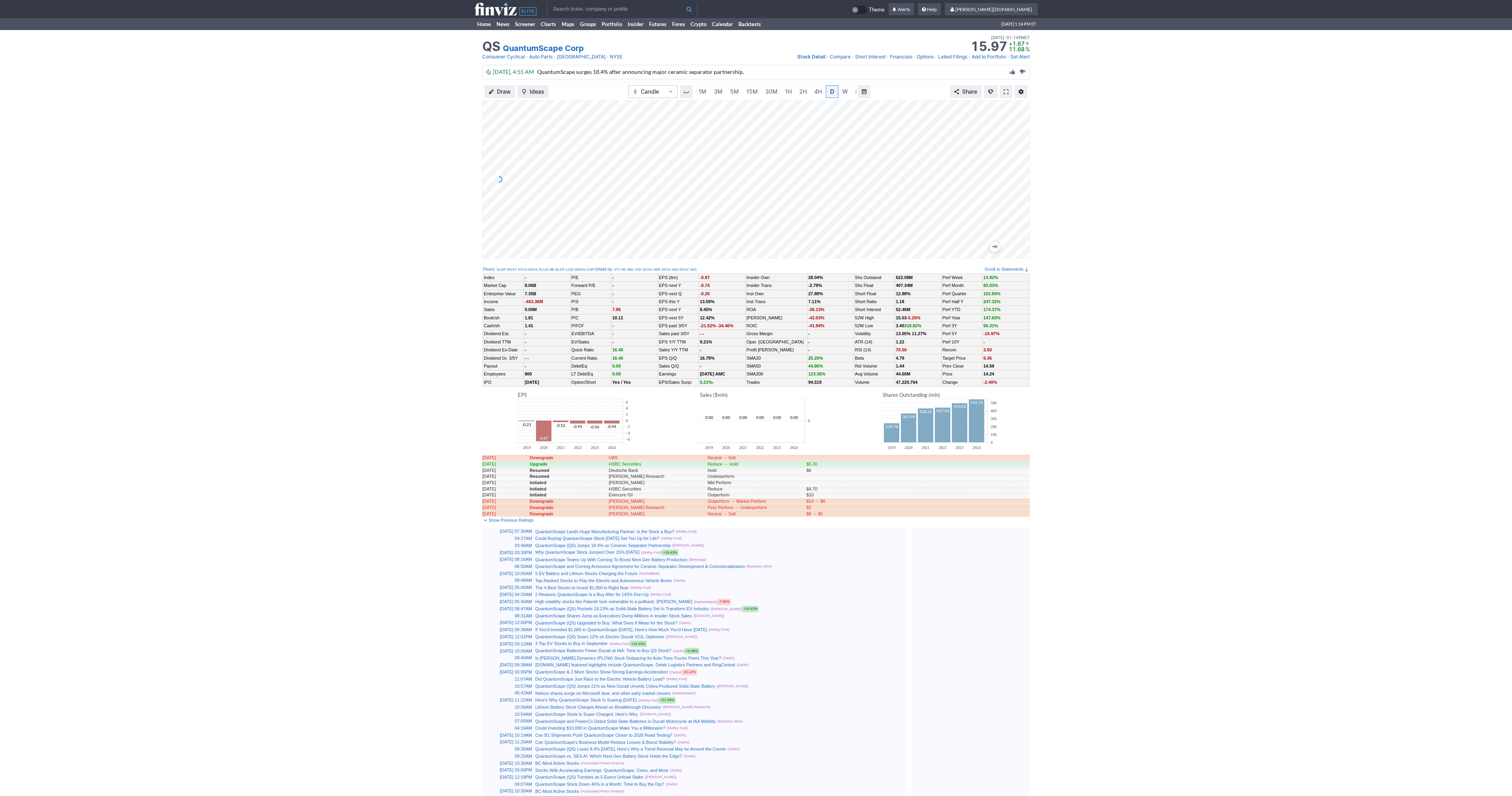
scroll to position [0, 8]
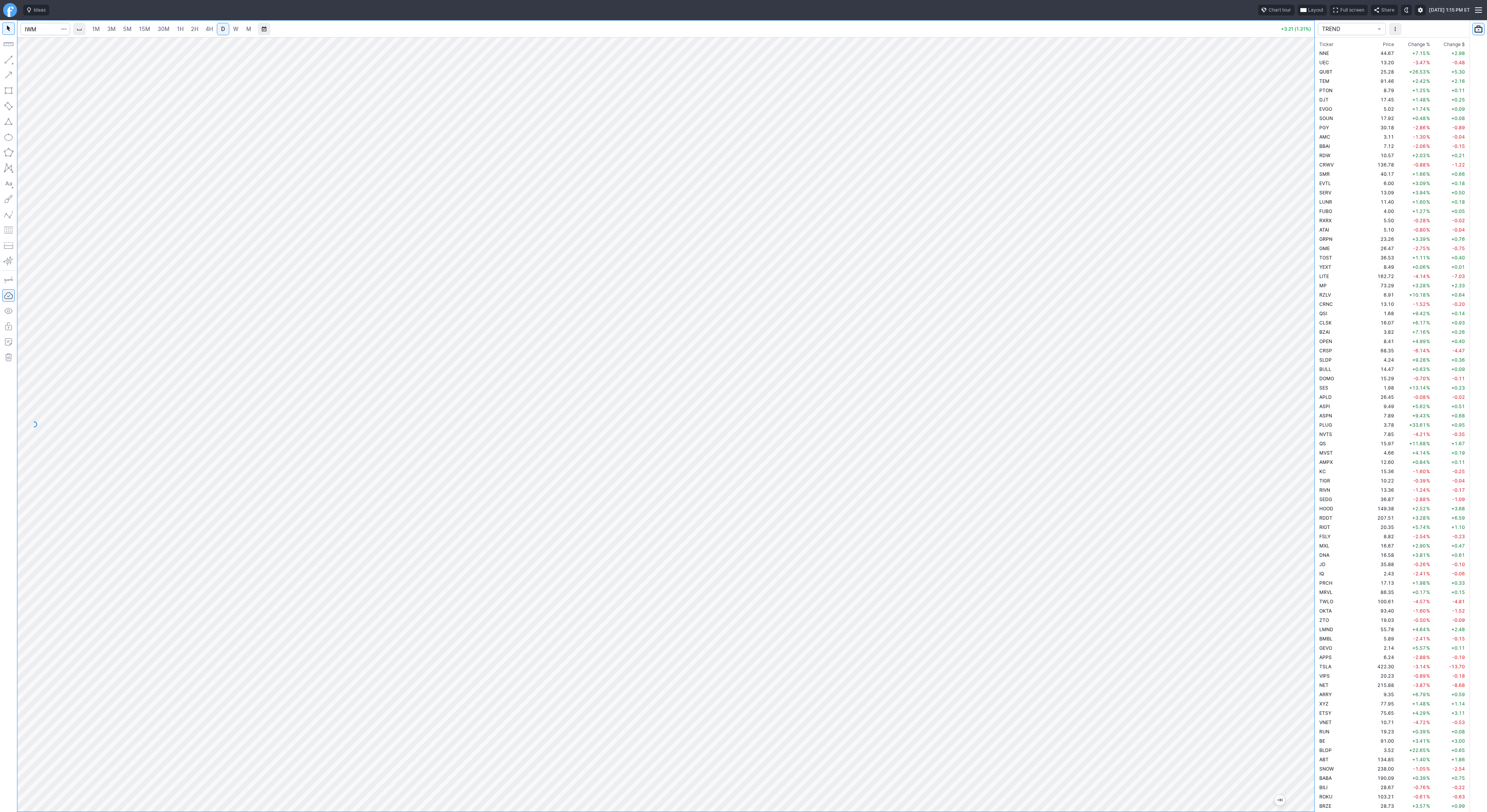
scroll to position [1682, 0]
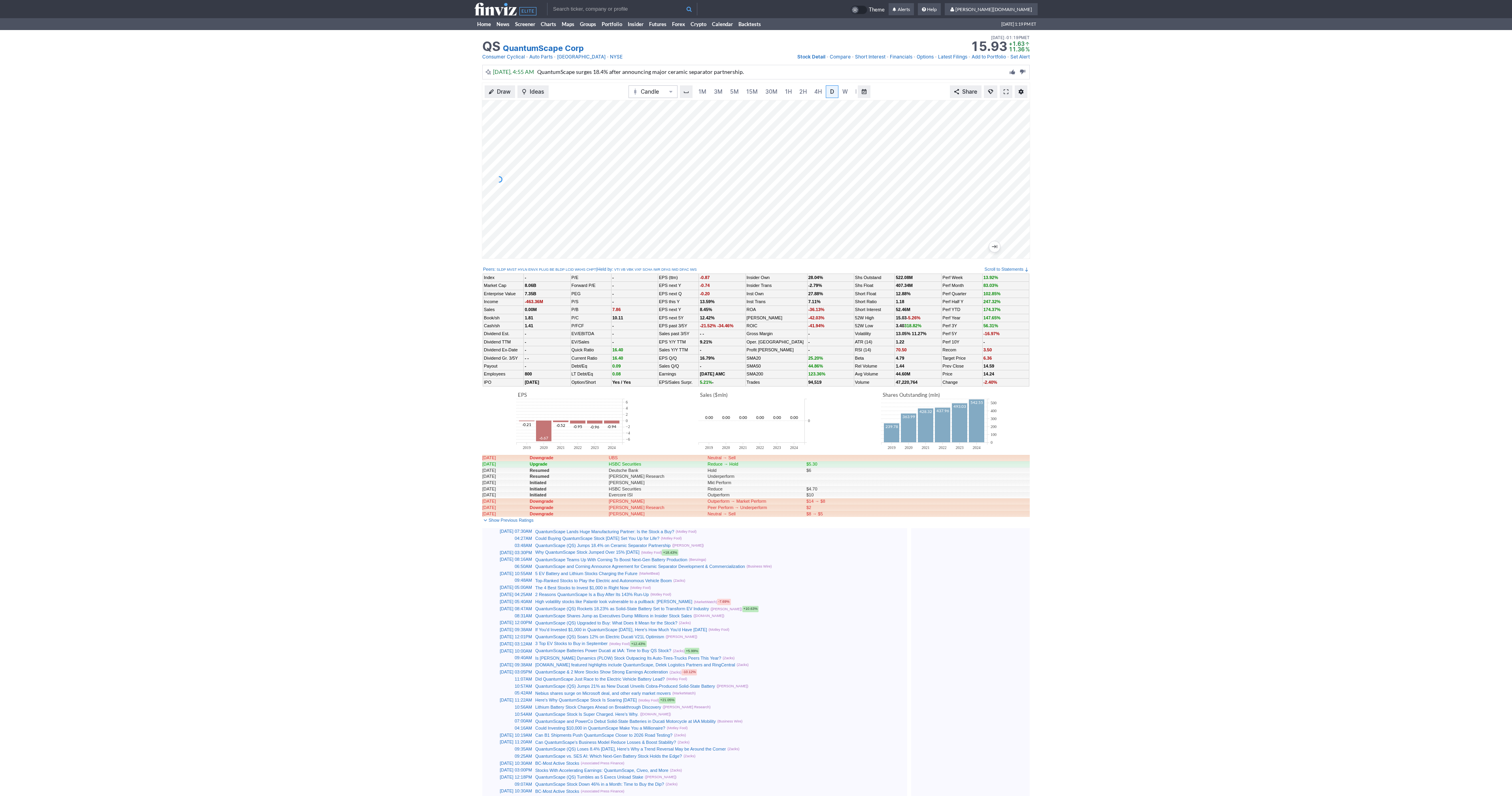
scroll to position [0, 8]
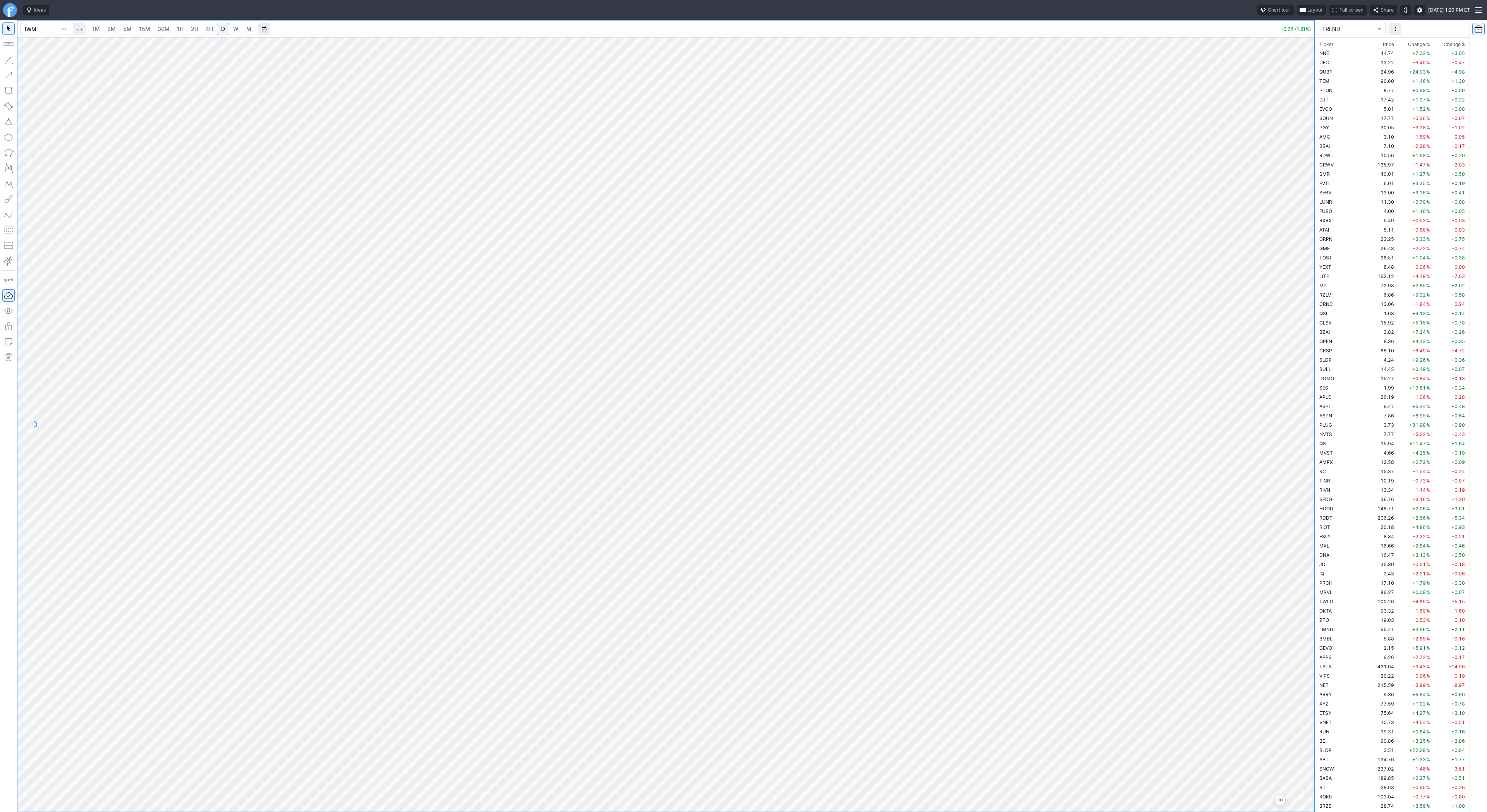
scroll to position [1682, 0]
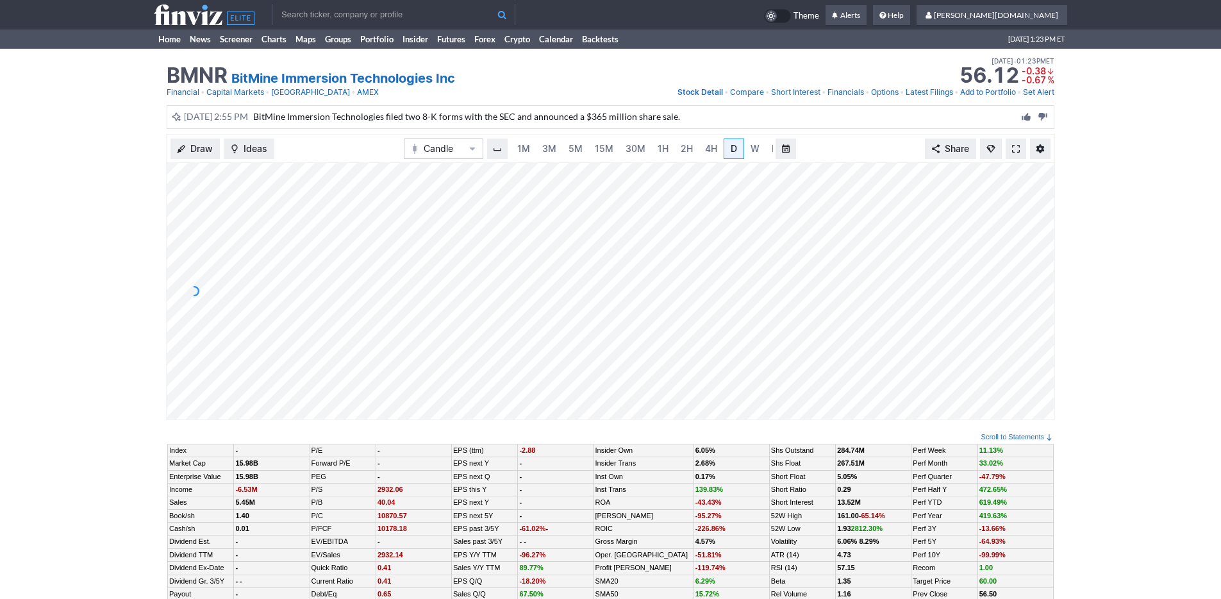
scroll to position [0, 13]
click at [544, 147] on link "3M" at bounding box center [537, 148] width 26 height 21
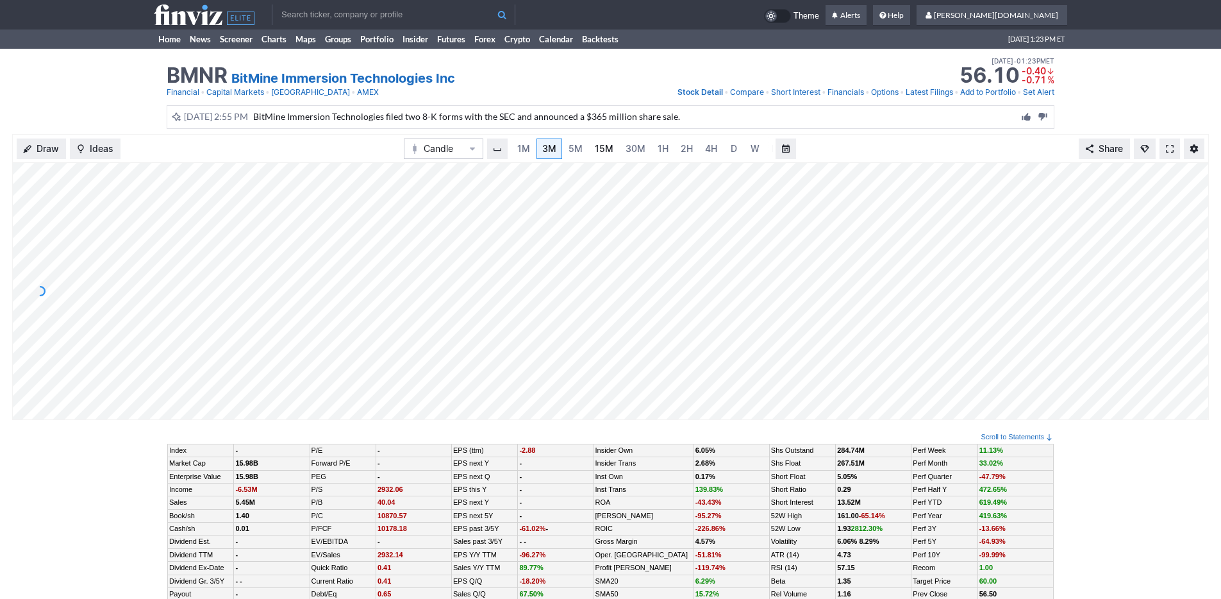
click at [605, 148] on span "15M" at bounding box center [604, 148] width 19 height 11
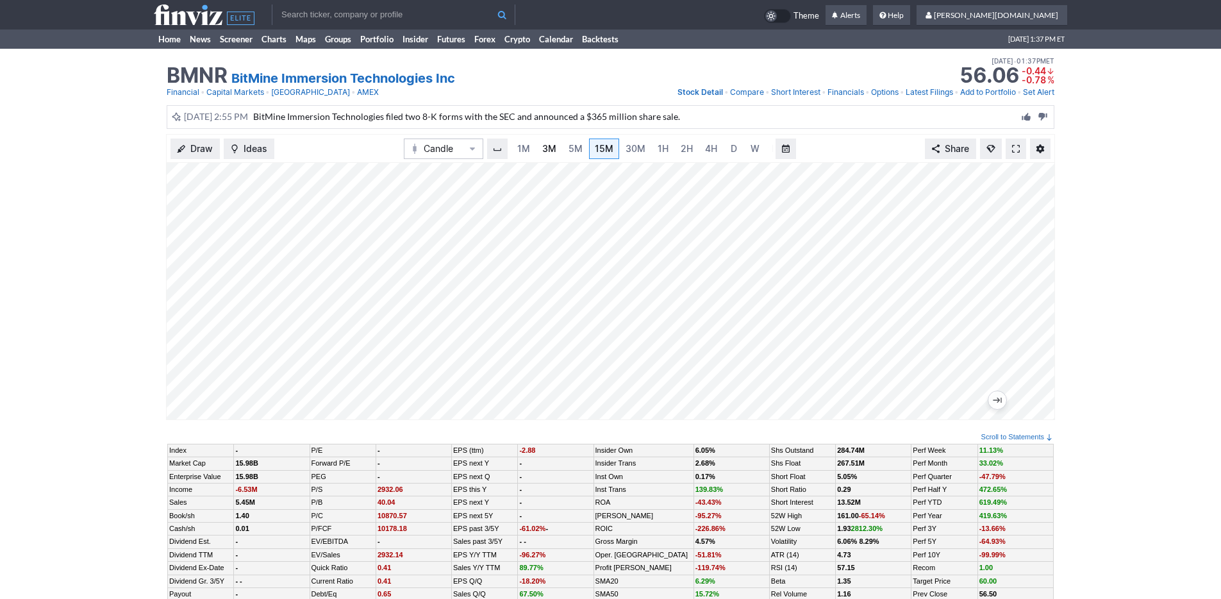
click at [545, 154] on span "3M" at bounding box center [549, 148] width 14 height 13
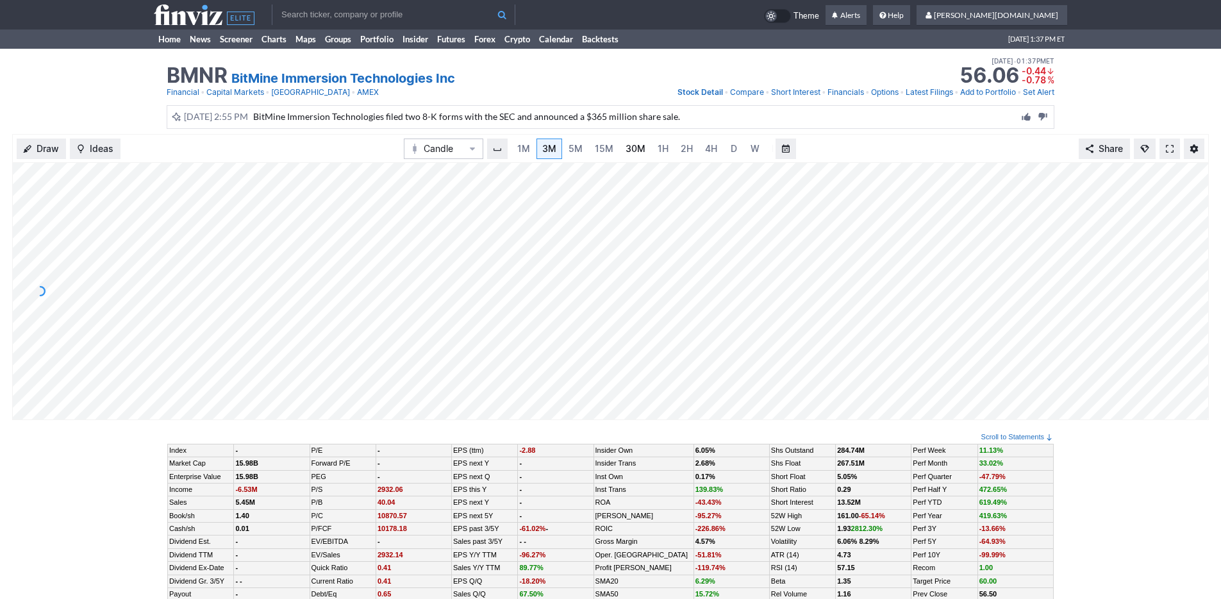
click at [620, 153] on link "30M" at bounding box center [635, 148] width 31 height 21
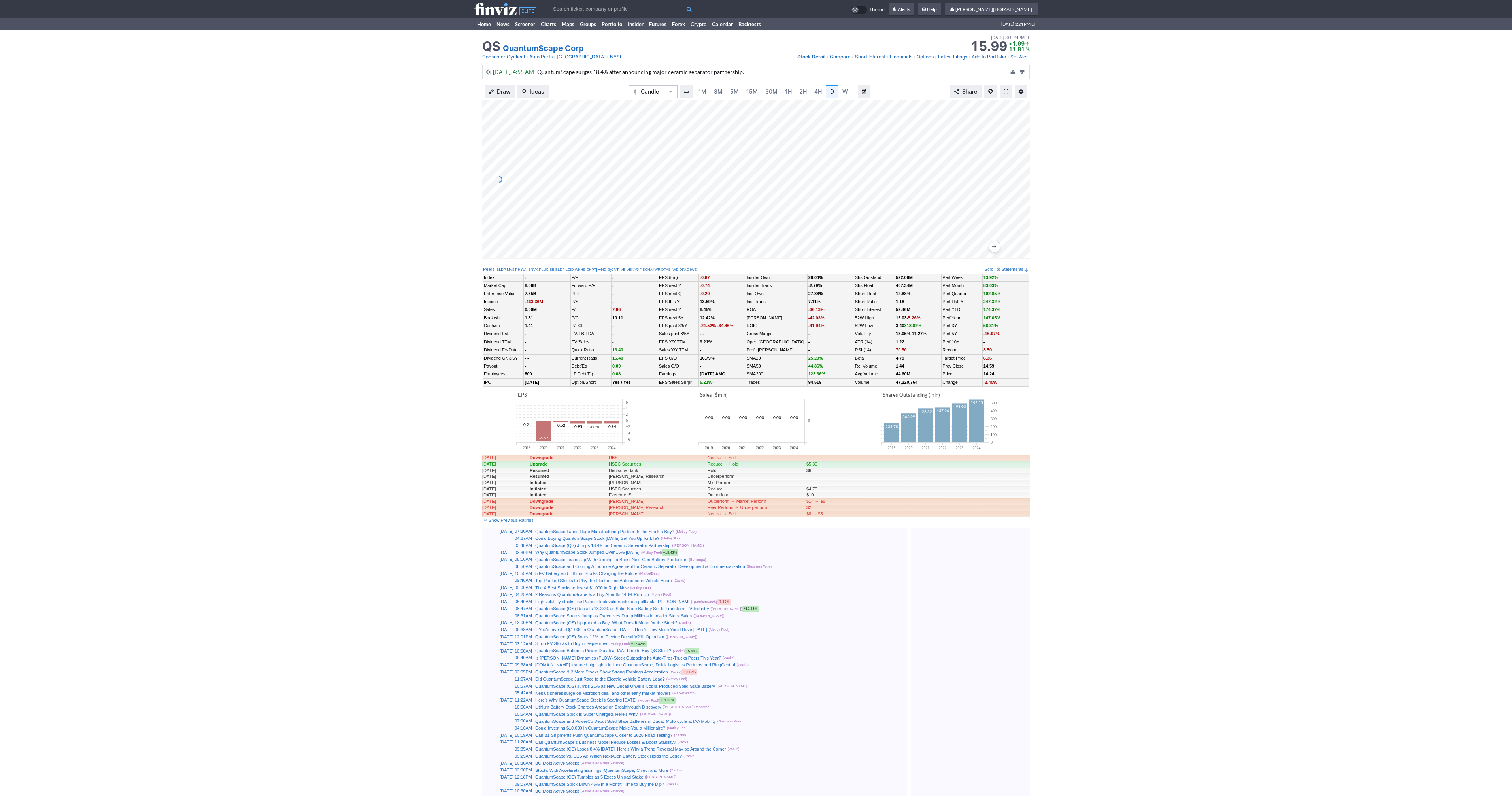
scroll to position [0, 8]
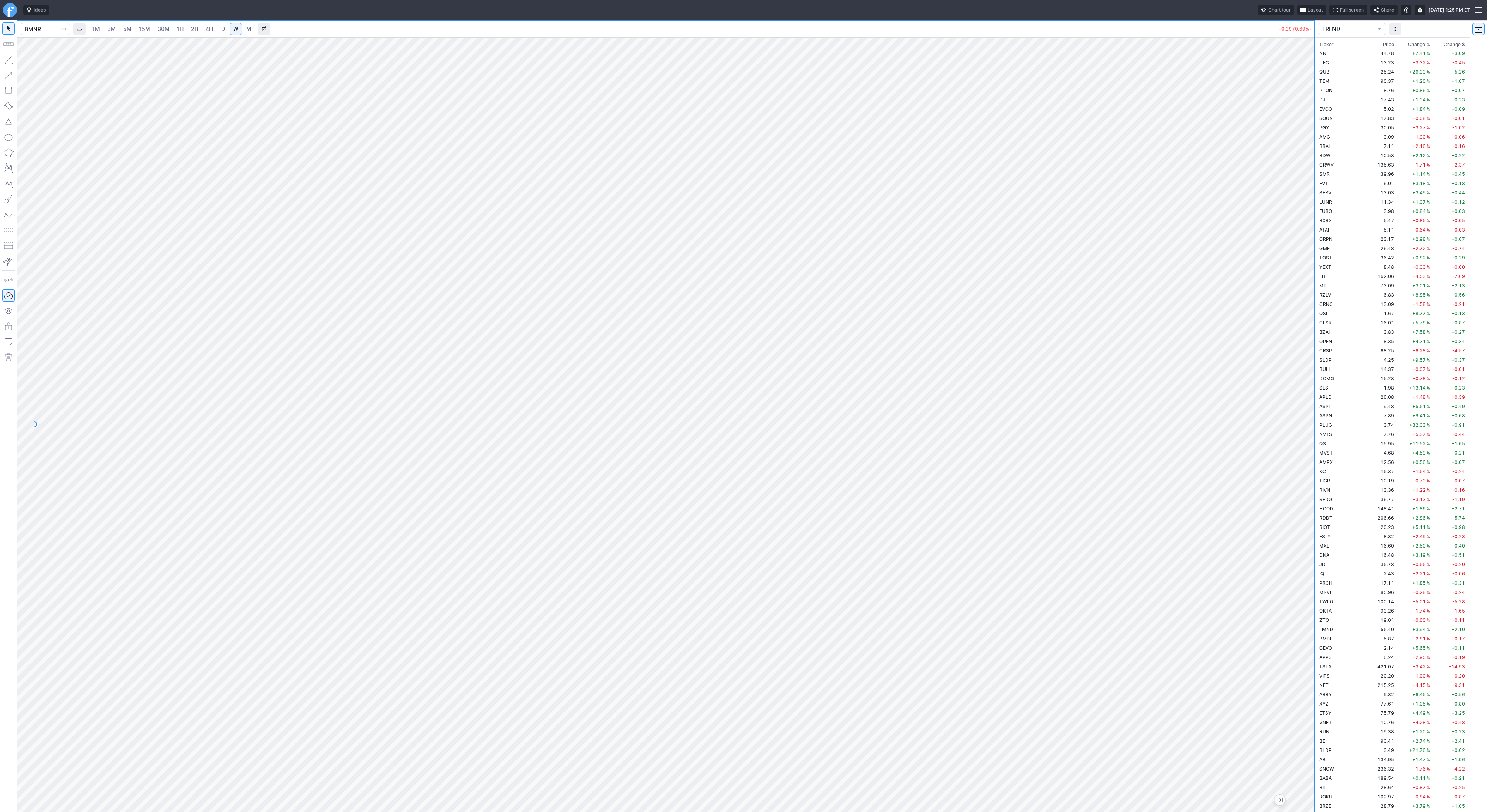
scroll to position [1682, 0]
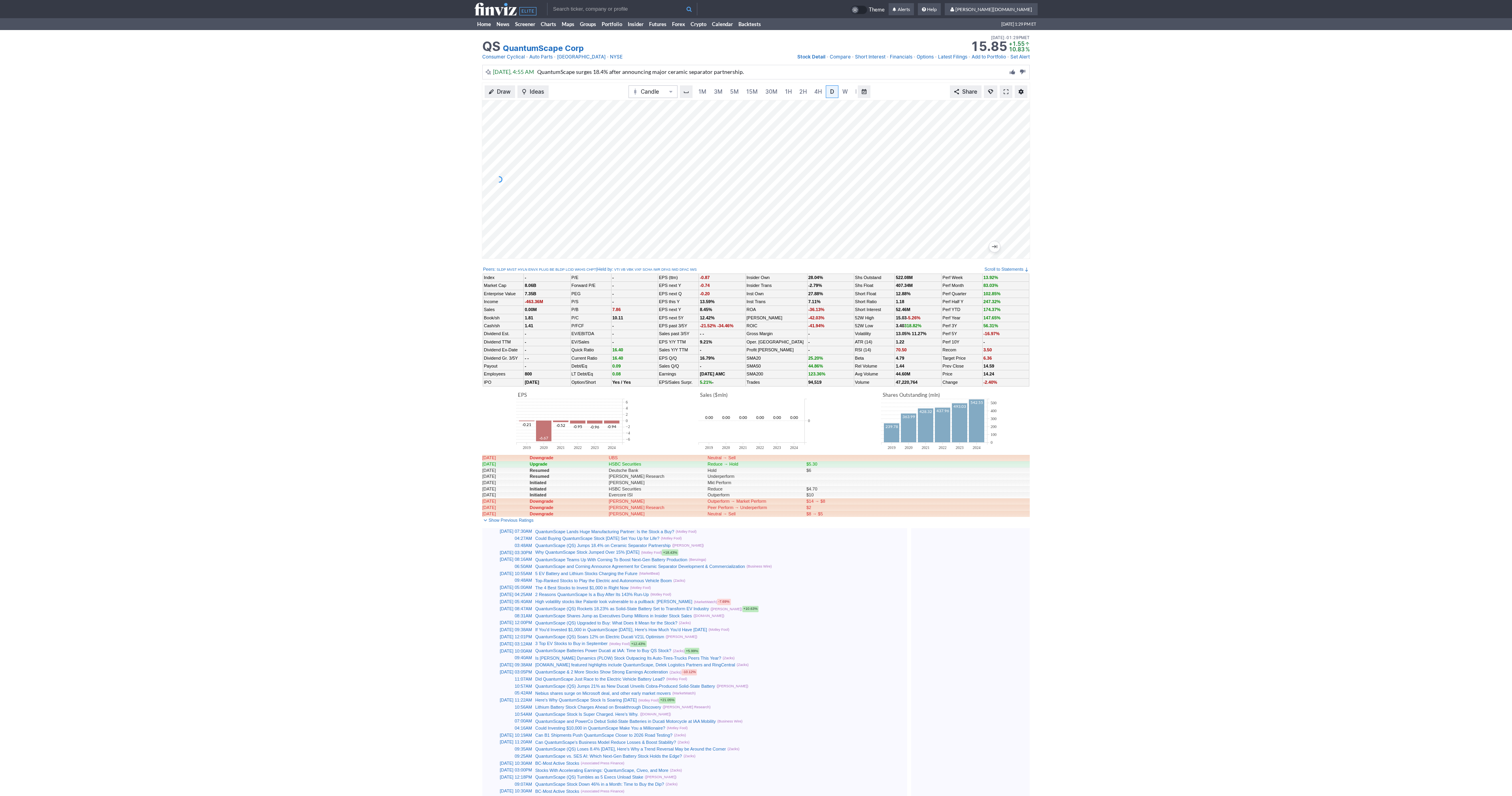
scroll to position [0, 8]
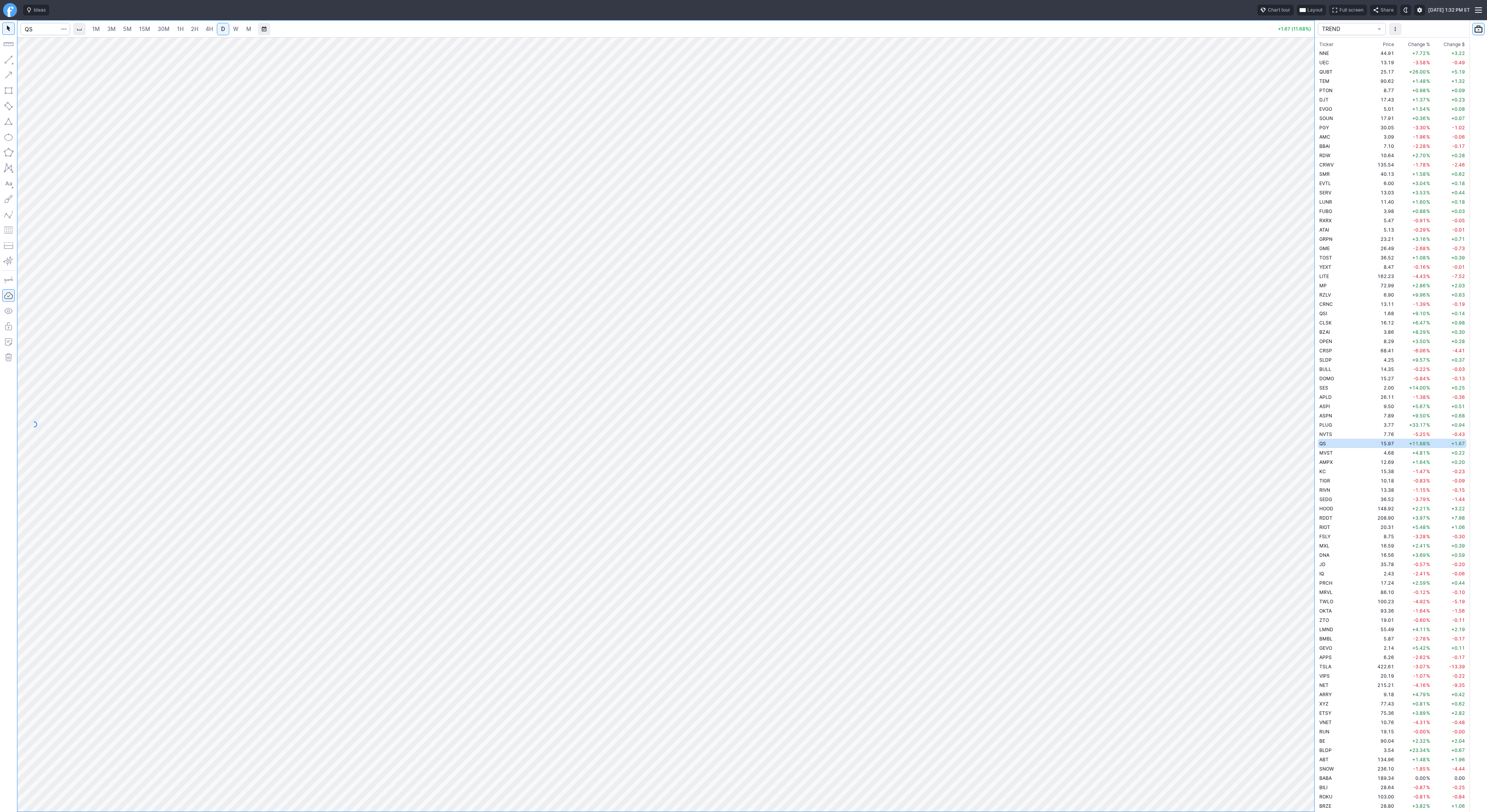
scroll to position [1626, 0]
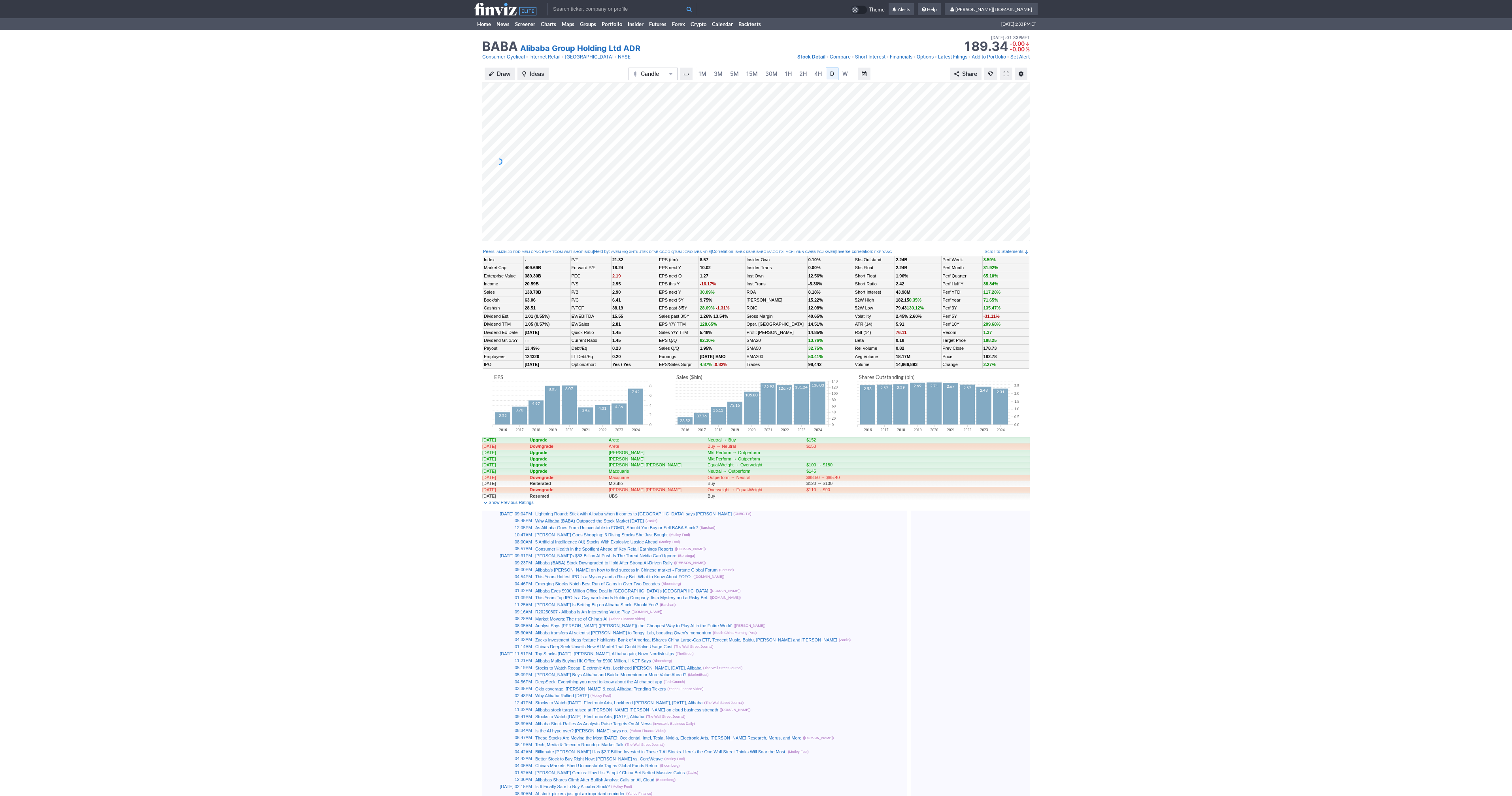
scroll to position [0, 8]
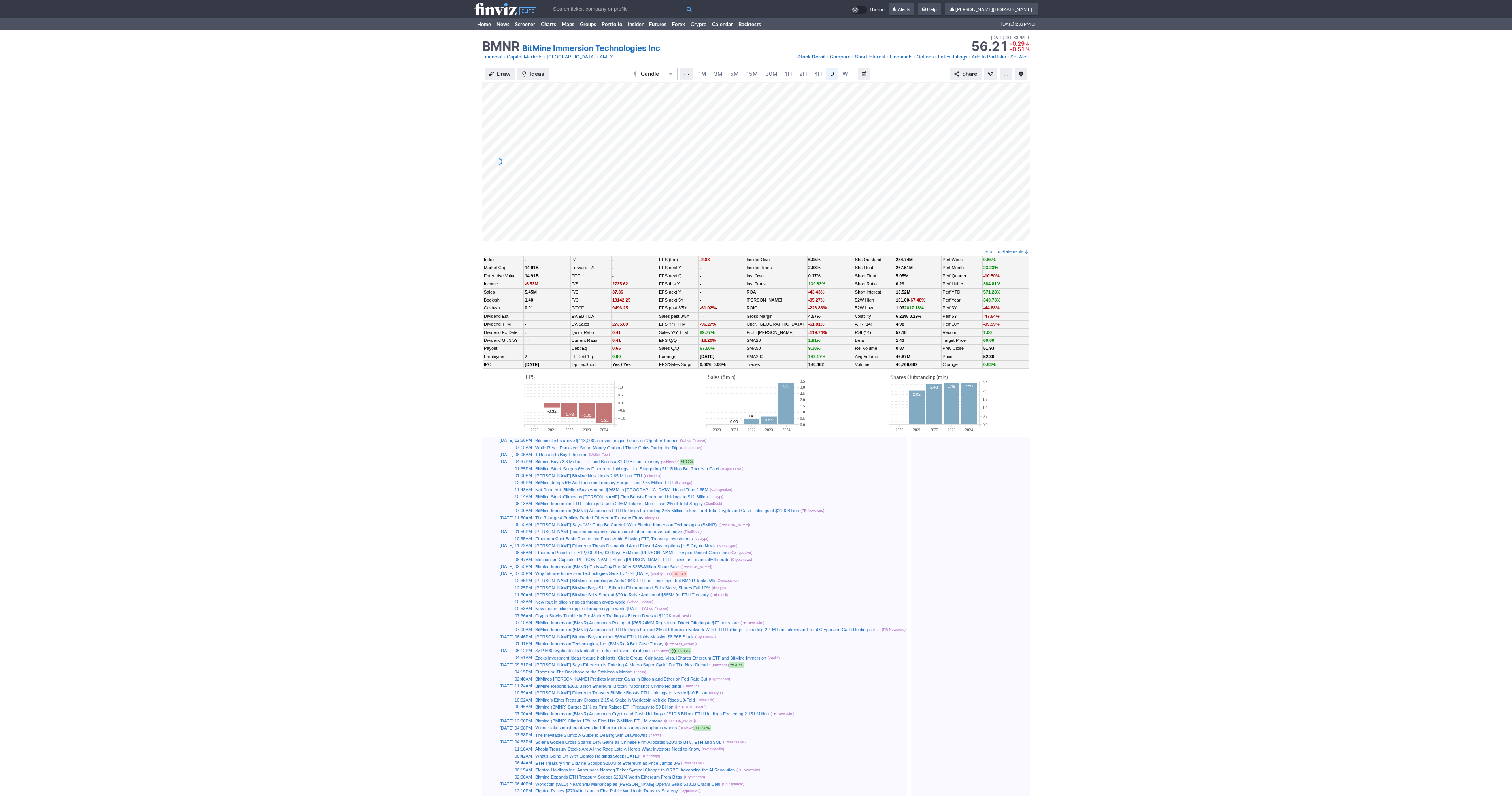
scroll to position [0, 8]
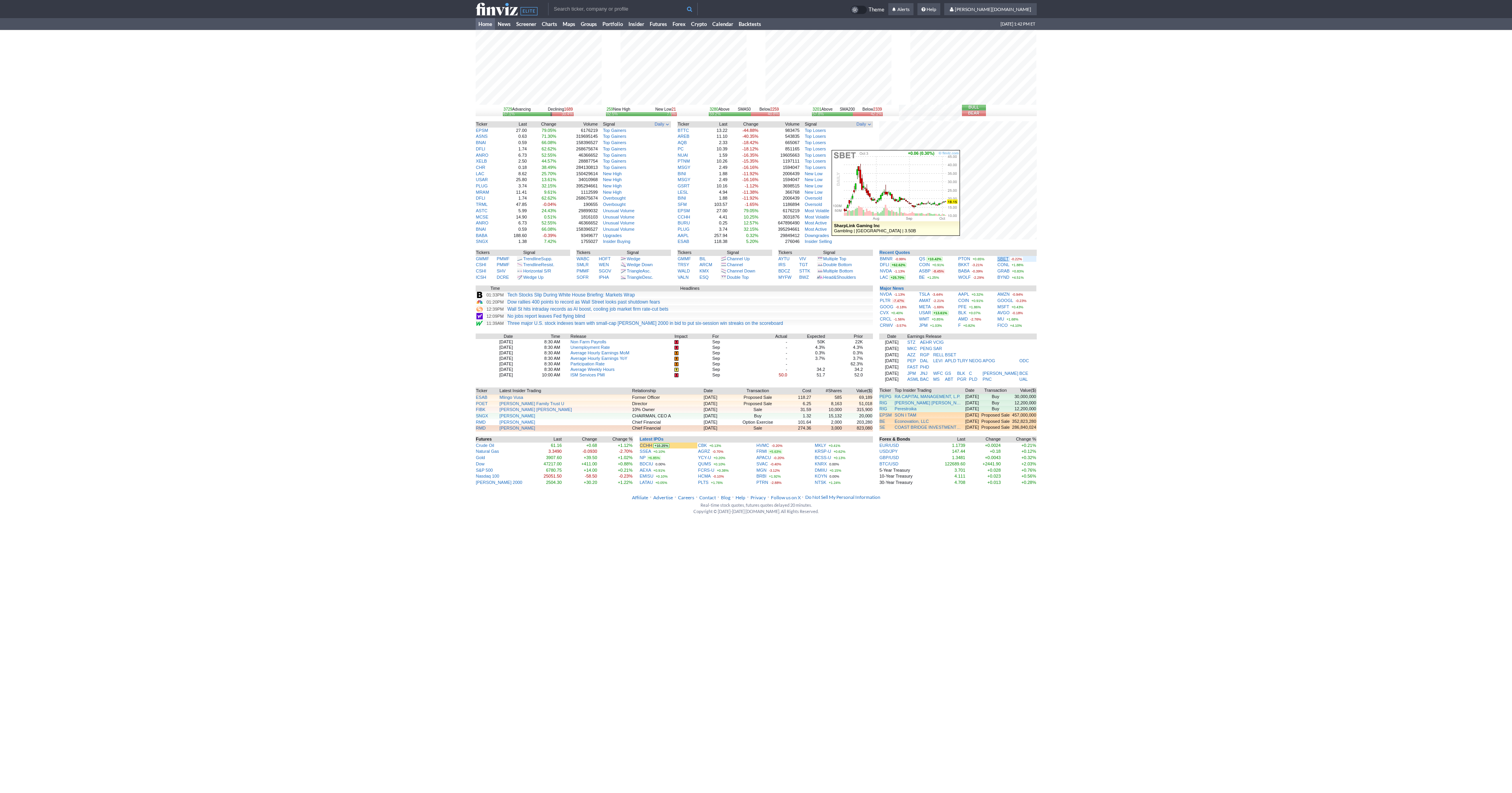
click at [1001, 258] on link "SBET" at bounding box center [1003, 259] width 12 height 5
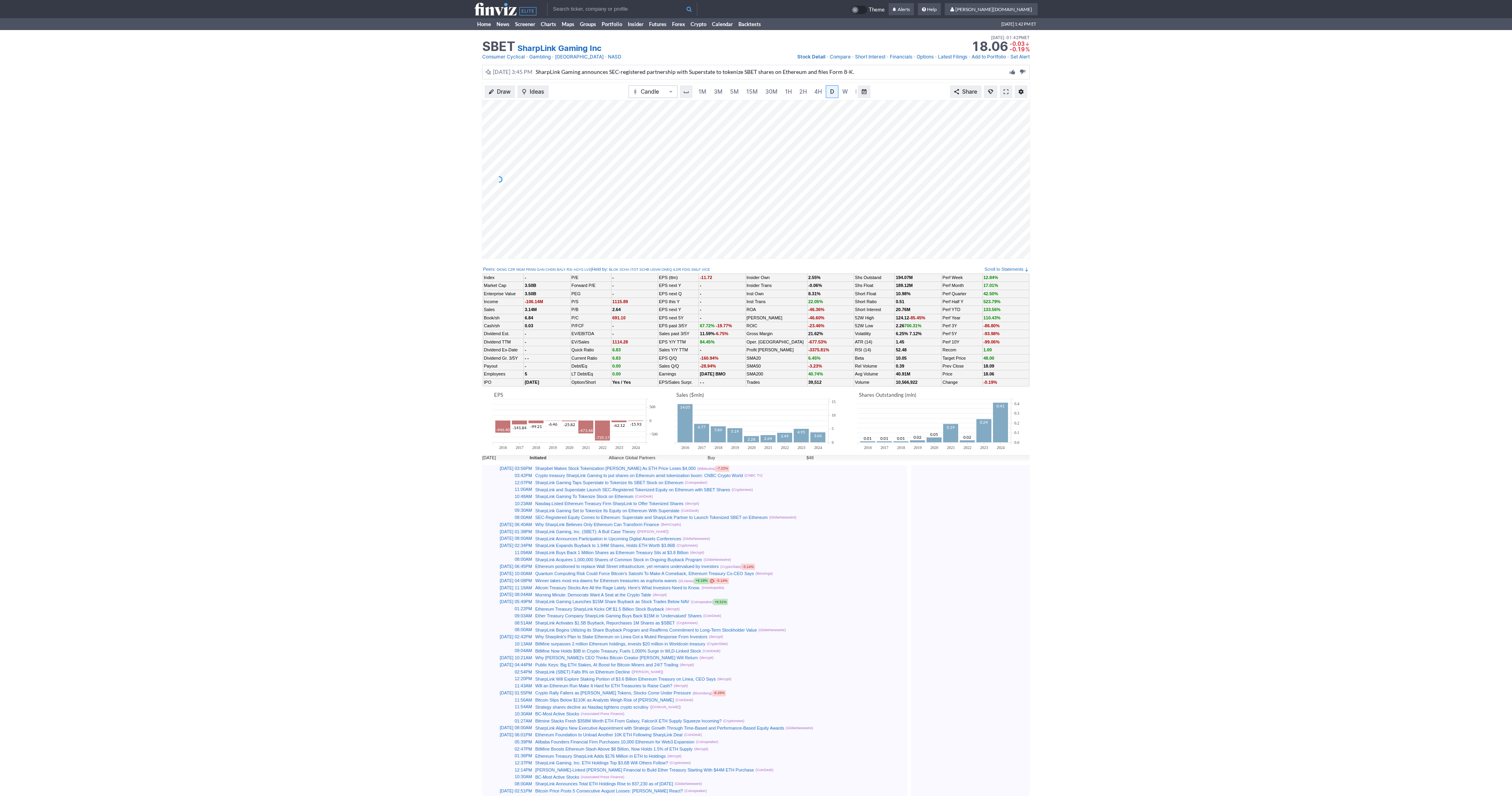
scroll to position [0, 8]
click at [722, 91] on span "5M" at bounding box center [726, 91] width 9 height 7
click at [1091, 94] on span at bounding box center [1090, 92] width 5 height 6
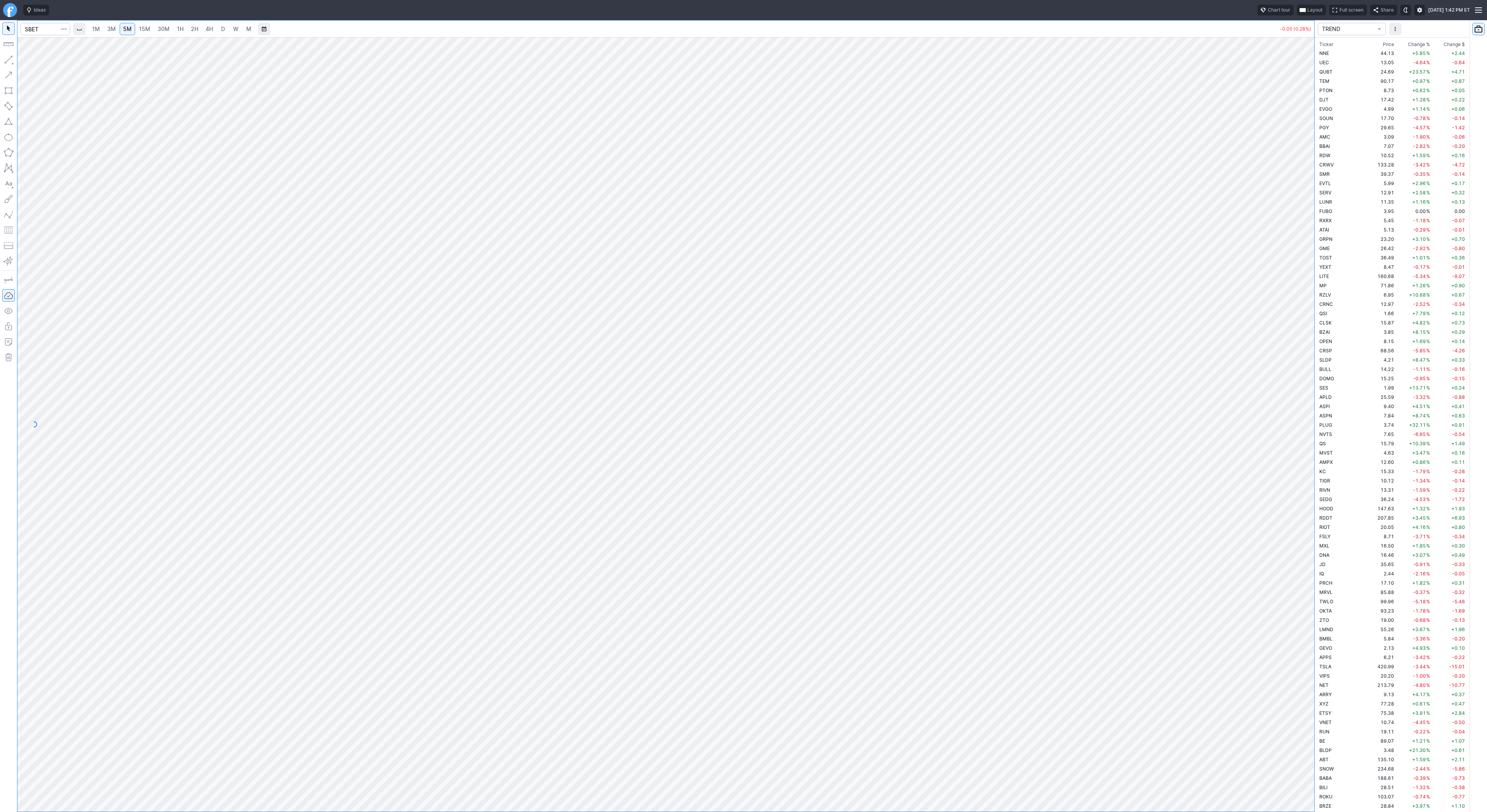
scroll to position [1877, 0]
click at [207, 27] on span "4H" at bounding box center [209, 28] width 7 height 7
click at [43, 24] on input "Search" at bounding box center [45, 29] width 50 height 13
type input "sm"
click at [224, 28] on span "D" at bounding box center [223, 28] width 4 height 7
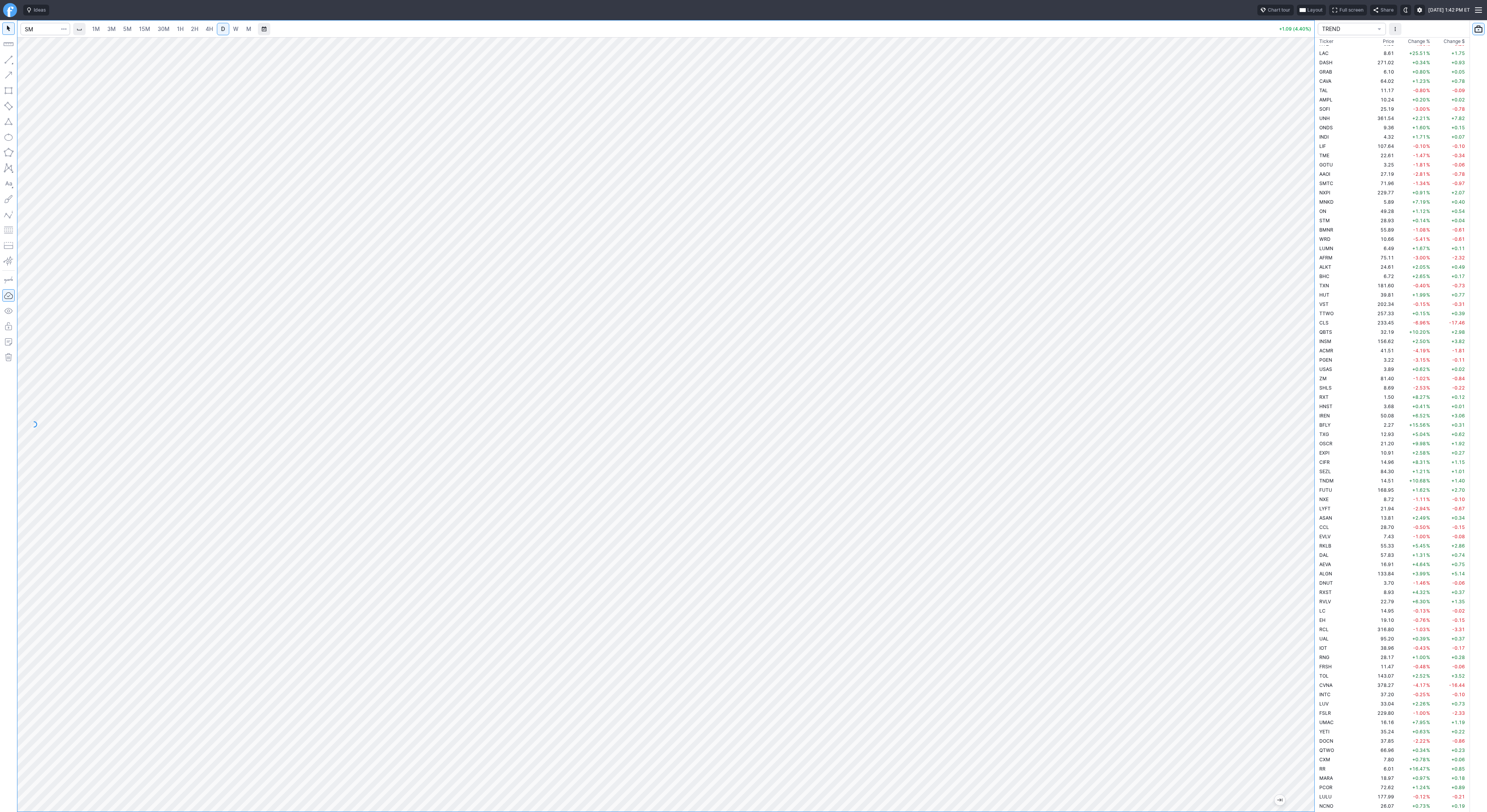
click at [212, 33] on link "4H" at bounding box center [210, 29] width 15 height 13
click at [35, 63] on span "Line" at bounding box center [45, 62] width 31 height 8
click at [34, 59] on span "Line" at bounding box center [45, 62] width 31 height 8
click at [196, 27] on span "2H" at bounding box center [195, 28] width 7 height 7
click at [205, 28] on span "4H" at bounding box center [209, 28] width 7 height 7
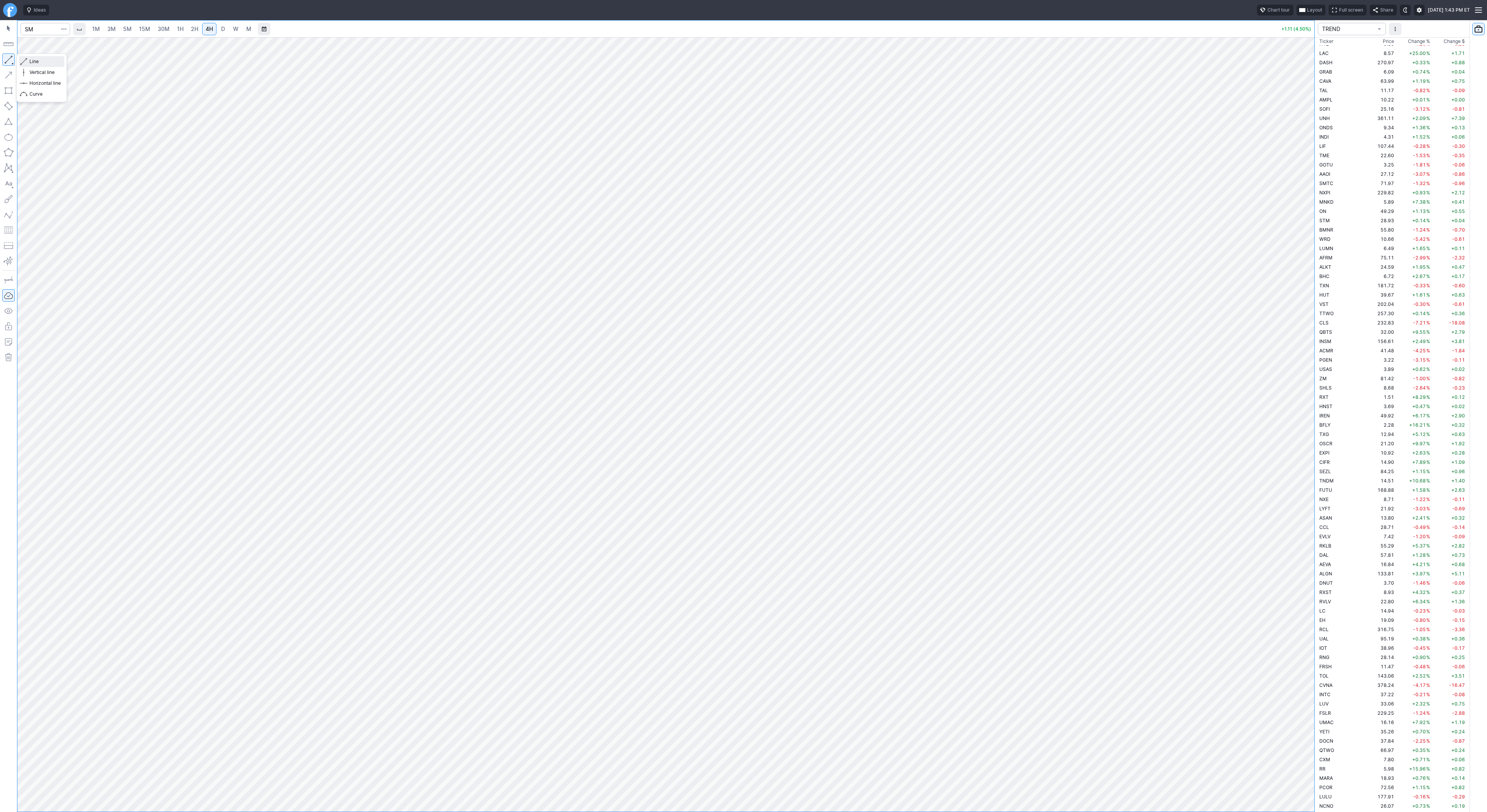
drag, startPoint x: 31, startPoint y: 63, endPoint x: 51, endPoint y: 88, distance: 32.0
click at [31, 65] on span "Line" at bounding box center [45, 62] width 31 height 8
drag, startPoint x: 35, startPoint y: 59, endPoint x: 40, endPoint y: 68, distance: 10.3
click at [35, 60] on span "Line" at bounding box center [45, 62] width 31 height 8
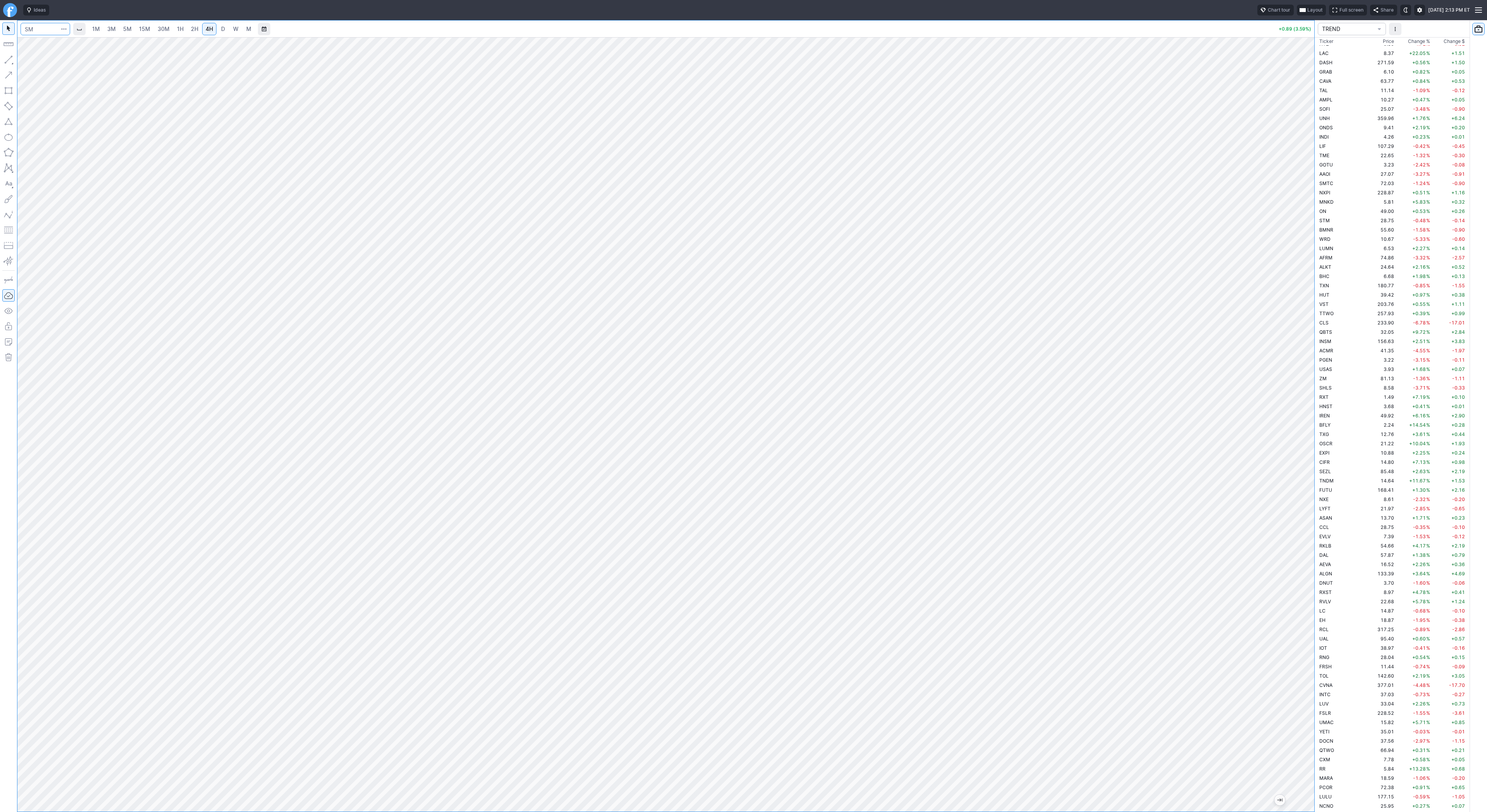
click at [41, 30] on input "Search" at bounding box center [45, 29] width 50 height 13
type input "psq"
click at [1307, 381] on div at bounding box center [666, 425] width 1297 height 775
click at [27, 62] on button "Line" at bounding box center [41, 62] width 45 height 11
click at [18, 59] on div "Line Vertical line Horizontal line Curve" at bounding box center [42, 77] width 50 height 48
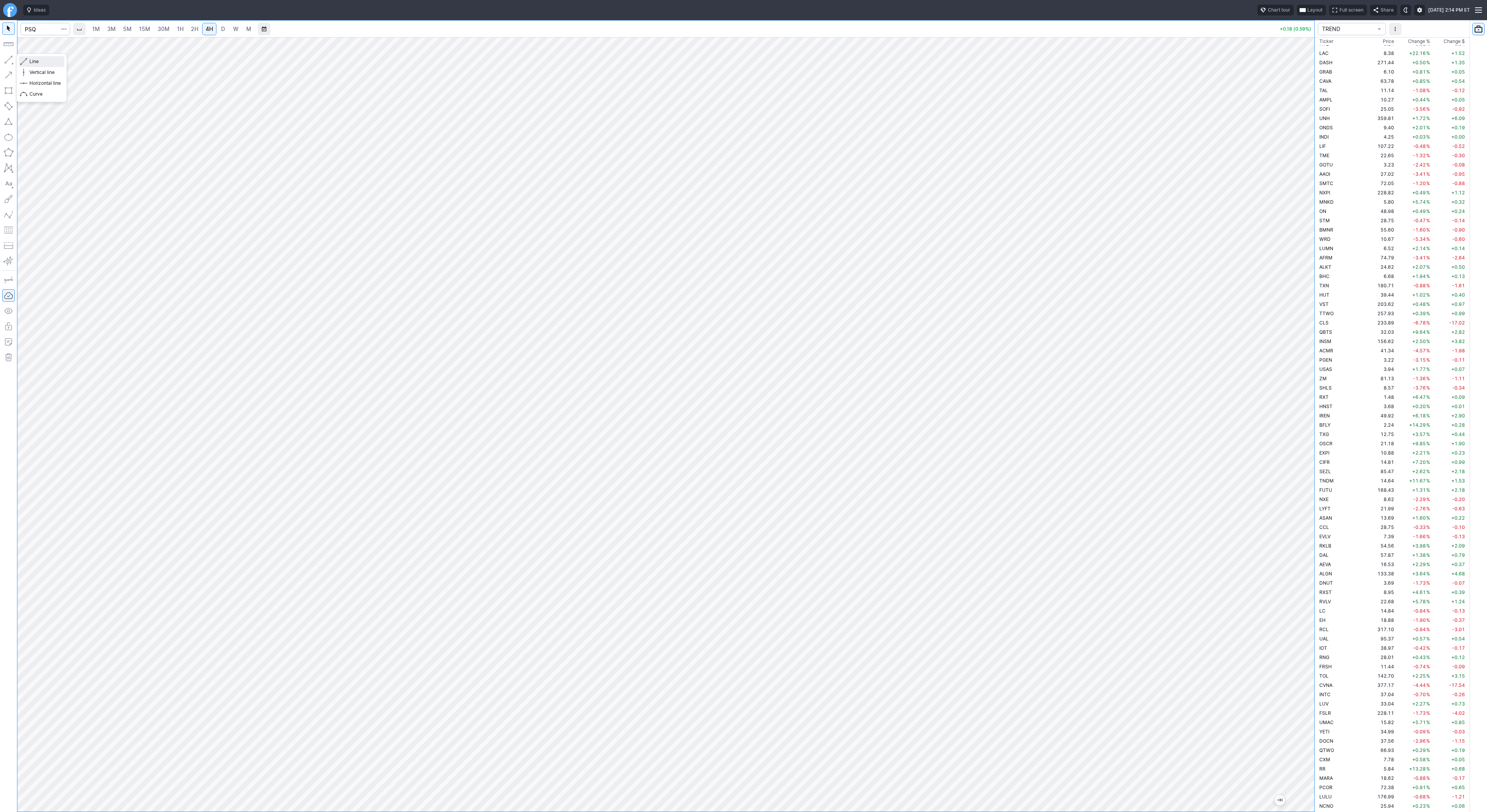
click at [37, 60] on span "Line" at bounding box center [45, 62] width 31 height 8
click at [1282, 626] on div at bounding box center [666, 425] width 1297 height 775
click at [1286, 395] on div at bounding box center [666, 425] width 1297 height 775
click at [34, 63] on span "Line" at bounding box center [45, 62] width 31 height 8
click at [36, 63] on span "Line" at bounding box center [45, 62] width 31 height 8
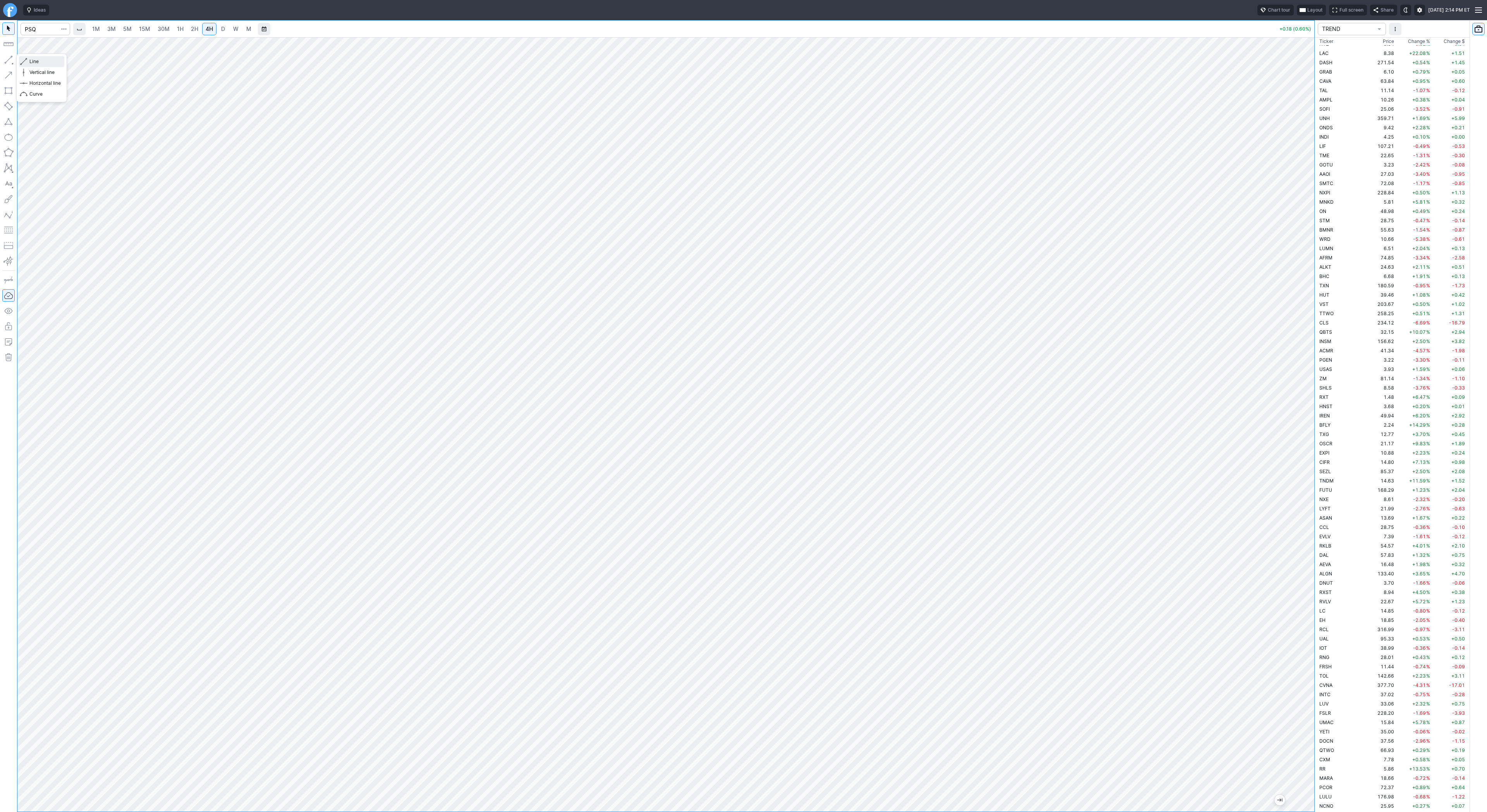
click at [42, 59] on span "Line" at bounding box center [45, 62] width 31 height 8
click at [32, 62] on span "Line" at bounding box center [45, 62] width 31 height 8
click at [30, 62] on span "Line" at bounding box center [45, 62] width 31 height 8
click at [36, 62] on span "Line" at bounding box center [45, 62] width 31 height 8
click at [35, 60] on span "Line" at bounding box center [45, 62] width 31 height 8
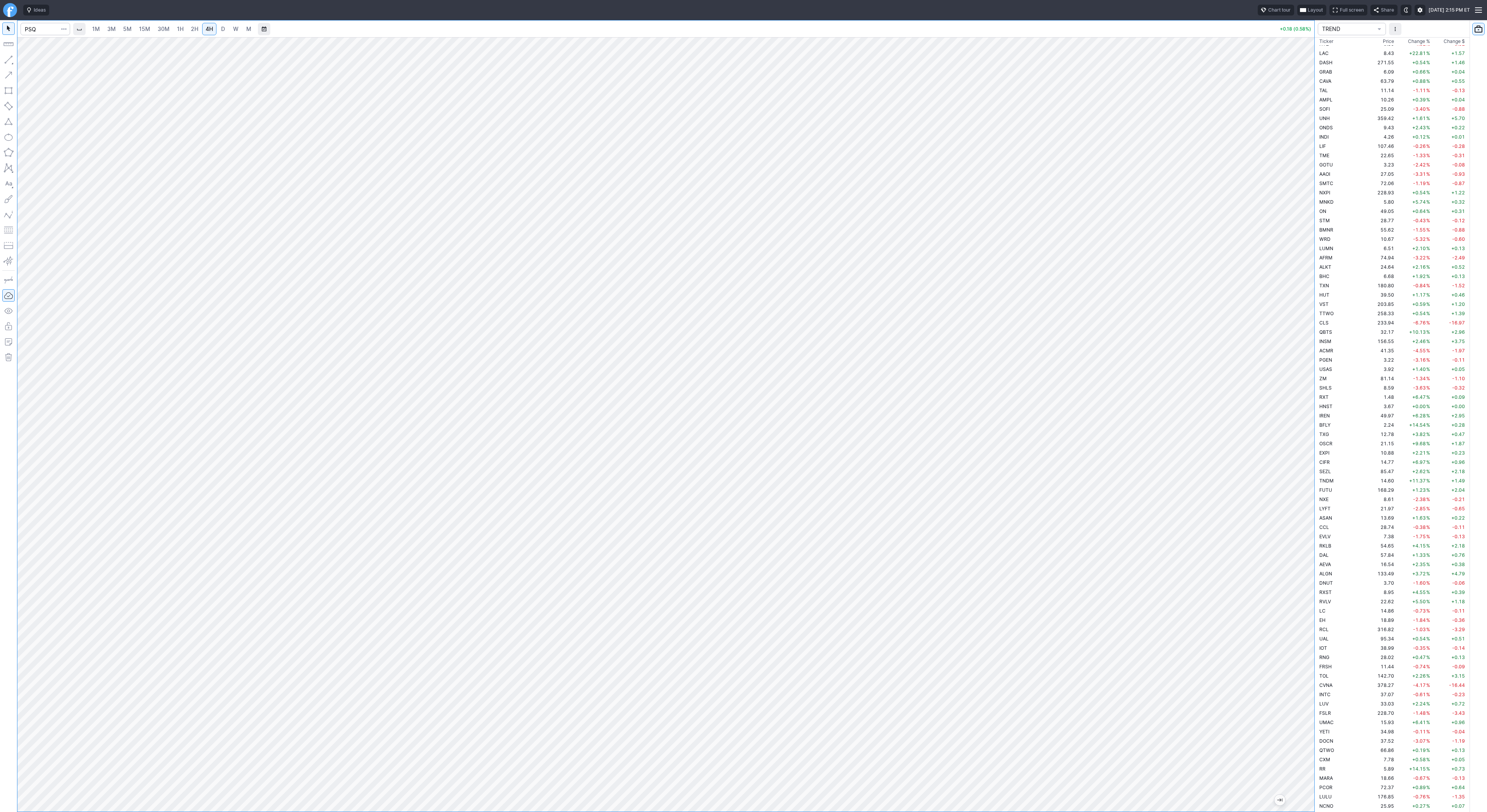
click at [1283, 595] on div at bounding box center [666, 425] width 1297 height 775
drag, startPoint x: 1307, startPoint y: 502, endPoint x: 1307, endPoint y: 511, distance: 9.0
click at [1307, 511] on div at bounding box center [1306, 422] width 16 height 755
drag, startPoint x: 27, startPoint y: 64, endPoint x: 27, endPoint y: 68, distance: 4.0
click at [27, 65] on span "button" at bounding box center [25, 62] width 5 height 11
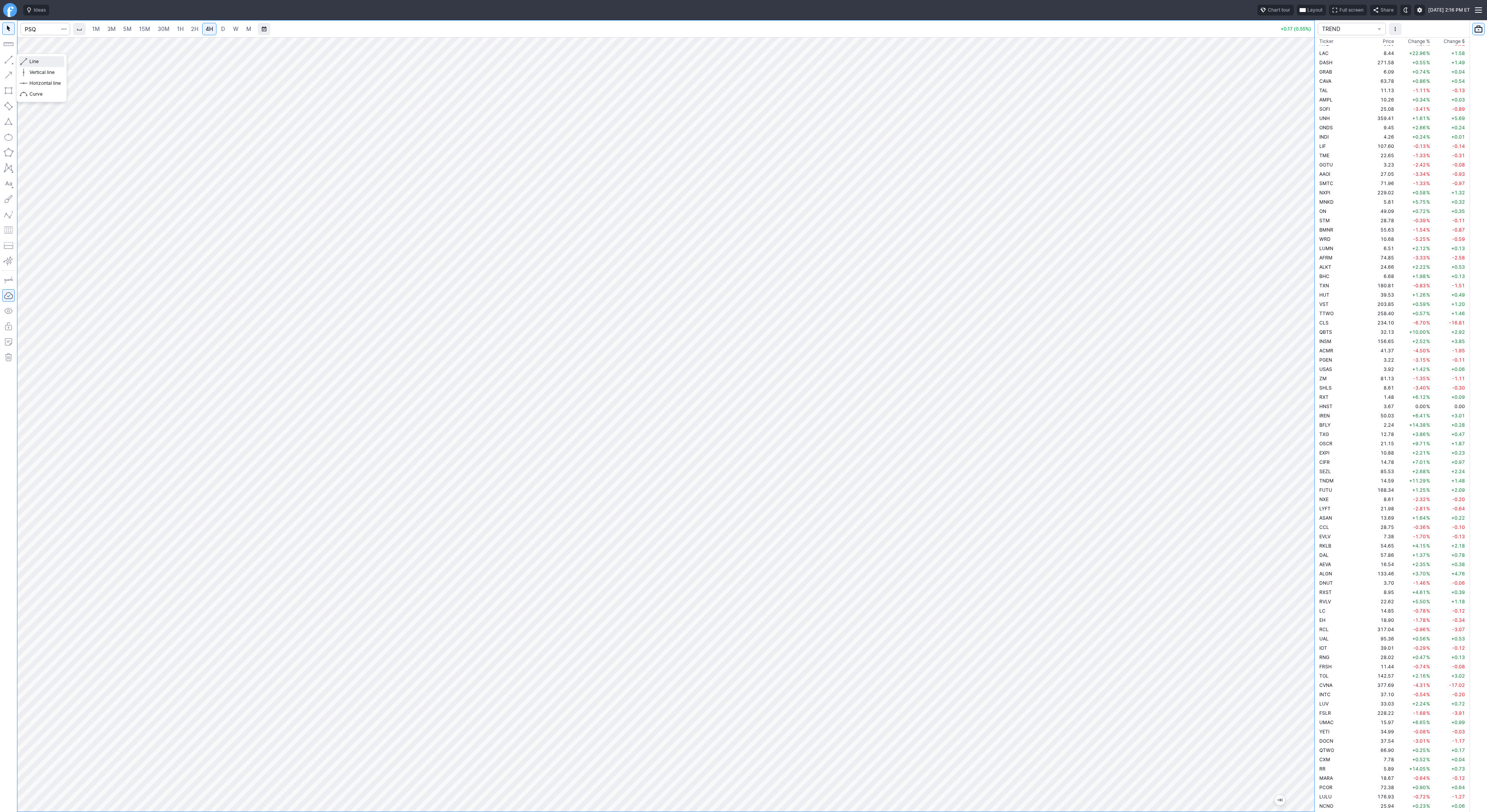
click at [34, 62] on span "Line" at bounding box center [45, 62] width 31 height 8
click at [33, 60] on span "Line" at bounding box center [45, 62] width 31 height 8
drag, startPoint x: 1307, startPoint y: 614, endPoint x: 1324, endPoint y: 458, distance: 156.9
click at [1324, 458] on div "1M 3M 5M 15M 30M 1H 2H 4H D W M +0.17 (0.55%) TREND Ticker Price Chg.% Change %…" at bounding box center [743, 416] width 1487 height 792
click at [1282, 586] on div at bounding box center [666, 425] width 1297 height 775
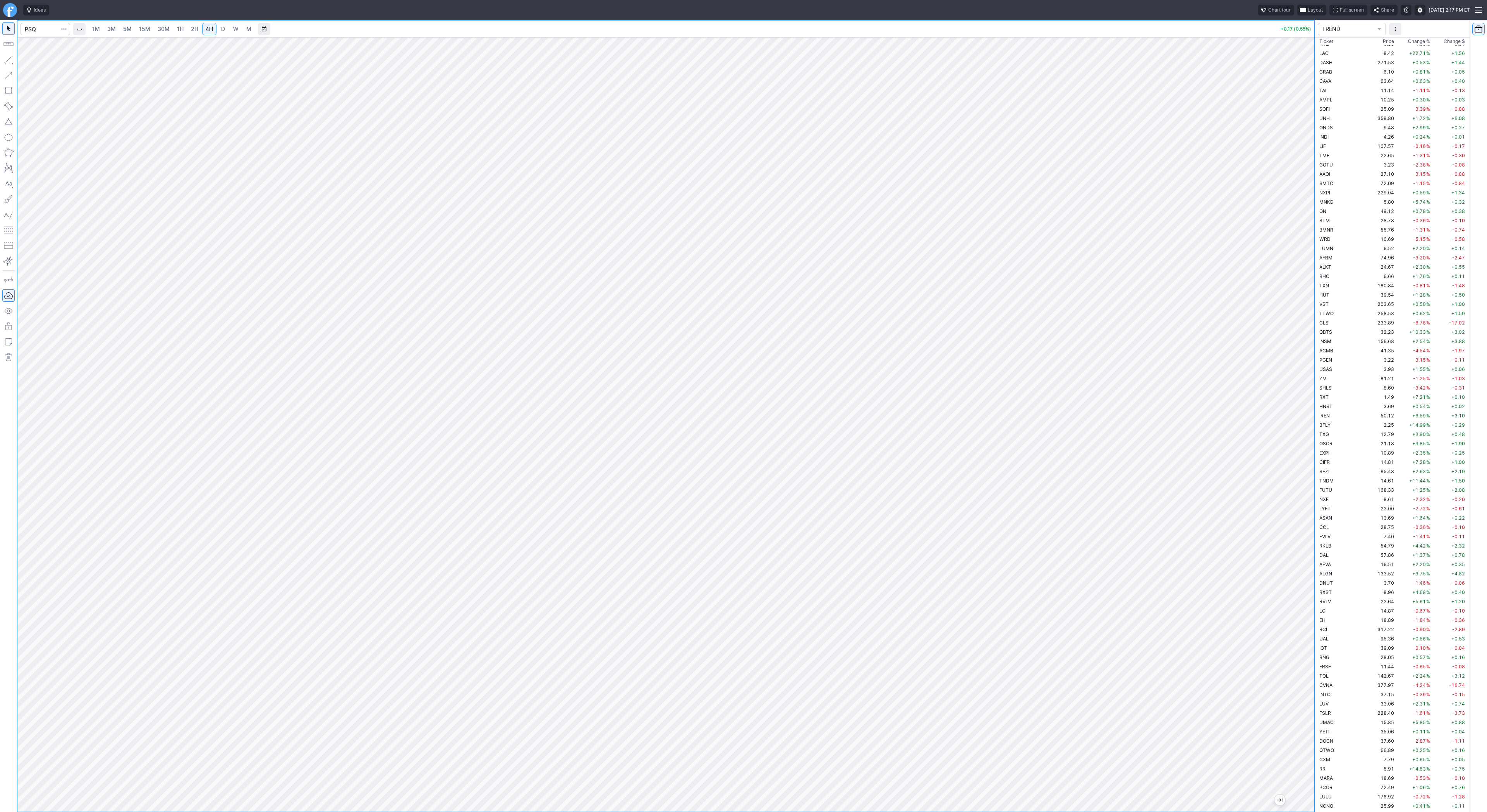
drag, startPoint x: 1302, startPoint y: 593, endPoint x: 1302, endPoint y: 461, distance: 132.0
click at [1302, 461] on div at bounding box center [1306, 422] width 16 height 755
drag, startPoint x: 37, startPoint y: 33, endPoint x: 37, endPoint y: 36, distance: 3.0
click at [37, 33] on input "Search" at bounding box center [45, 29] width 50 height 13
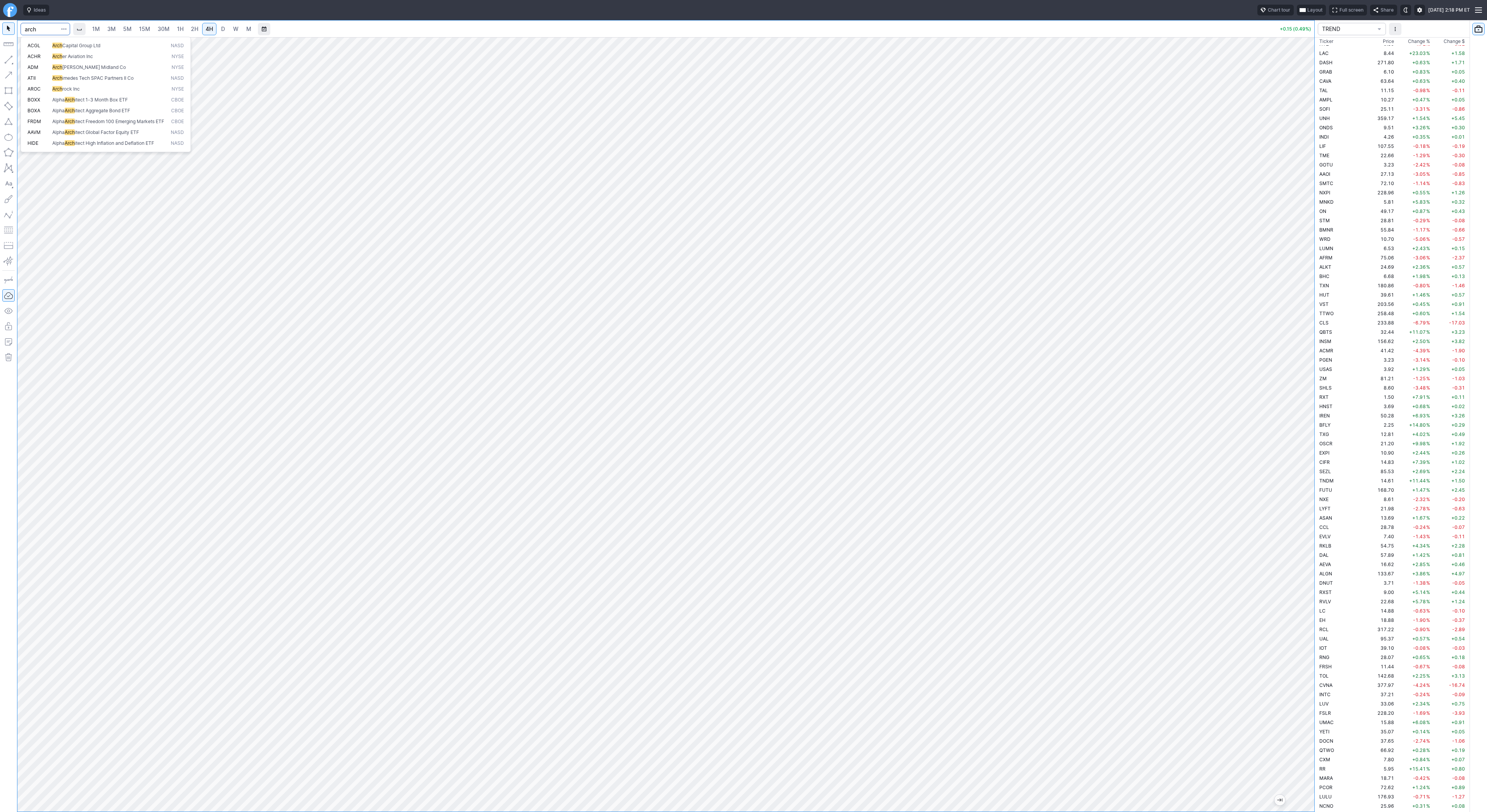
type input "arch"
click at [65, 59] on span "er Aviation Inc" at bounding box center [77, 56] width 31 height 6
click at [221, 28] on span "D" at bounding box center [223, 28] width 4 height 7
click at [9, 57] on button "button" at bounding box center [8, 59] width 13 height 13
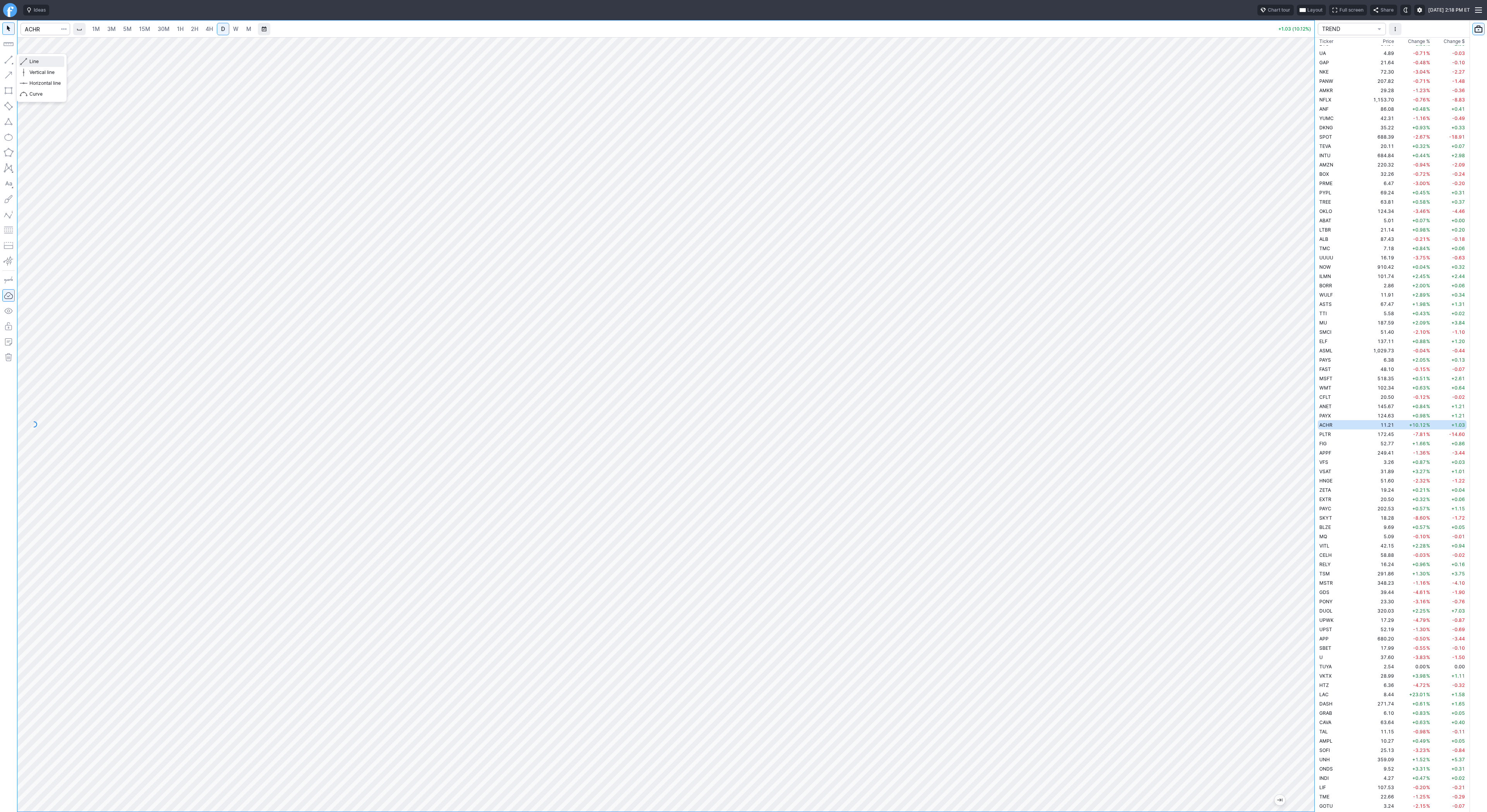
click at [43, 57] on div "Line Vertical line Horizontal line Curve" at bounding box center [42, 77] width 51 height 49
click at [39, 62] on span "Line" at bounding box center [45, 62] width 31 height 8
click at [40, 31] on input "Search" at bounding box center [45, 29] width 50 height 13
type input "sbet"
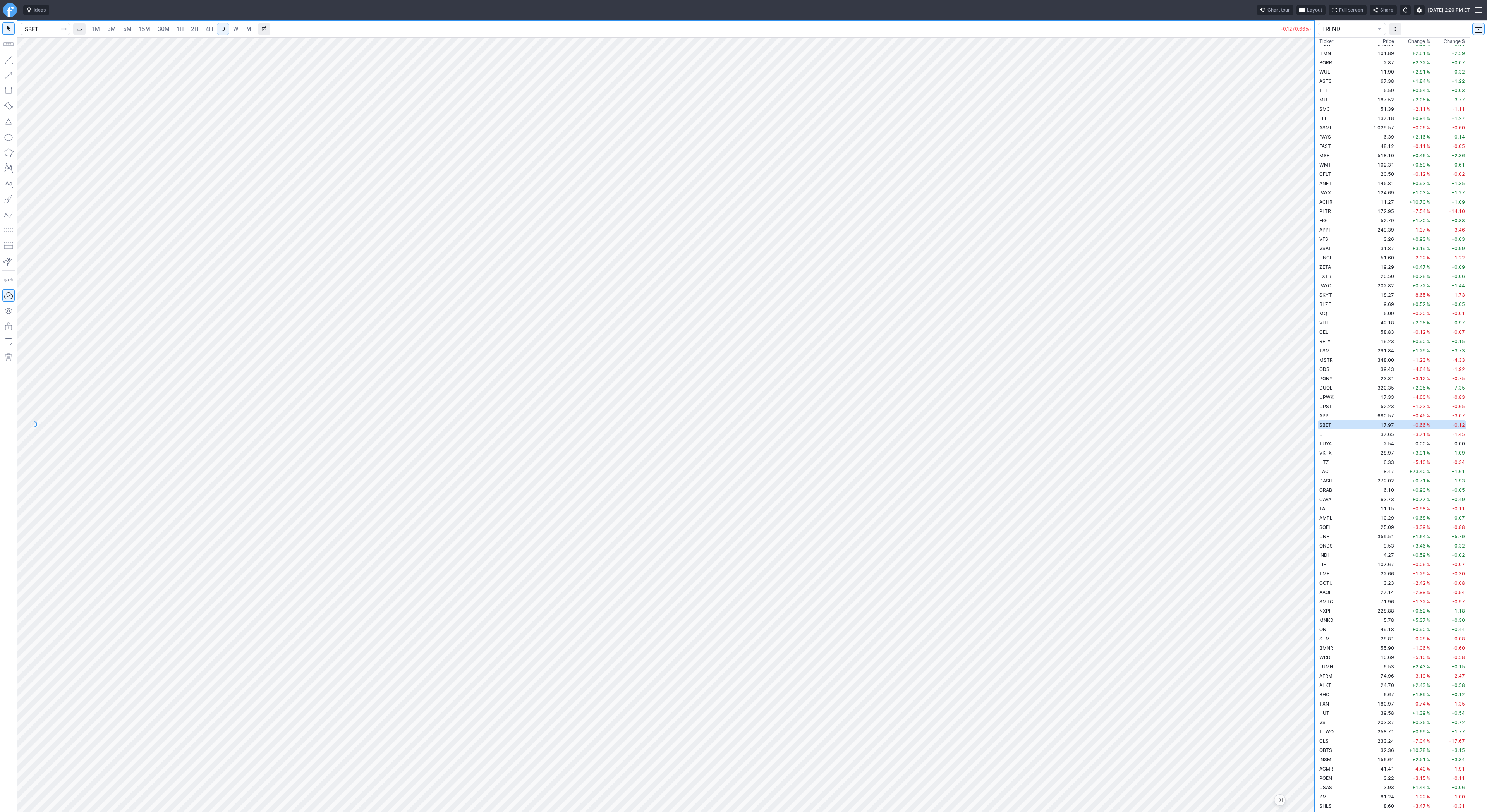
click at [182, 30] on span "1H" at bounding box center [180, 28] width 7 height 7
click at [1288, 488] on div at bounding box center [666, 425] width 1297 height 775
drag, startPoint x: 33, startPoint y: 62, endPoint x: 36, endPoint y: 75, distance: 13.3
click at [33, 64] on span "Line" at bounding box center [45, 62] width 31 height 8
click at [31, 61] on div "Line Vertical line Horizontal line Curve" at bounding box center [42, 77] width 51 height 49
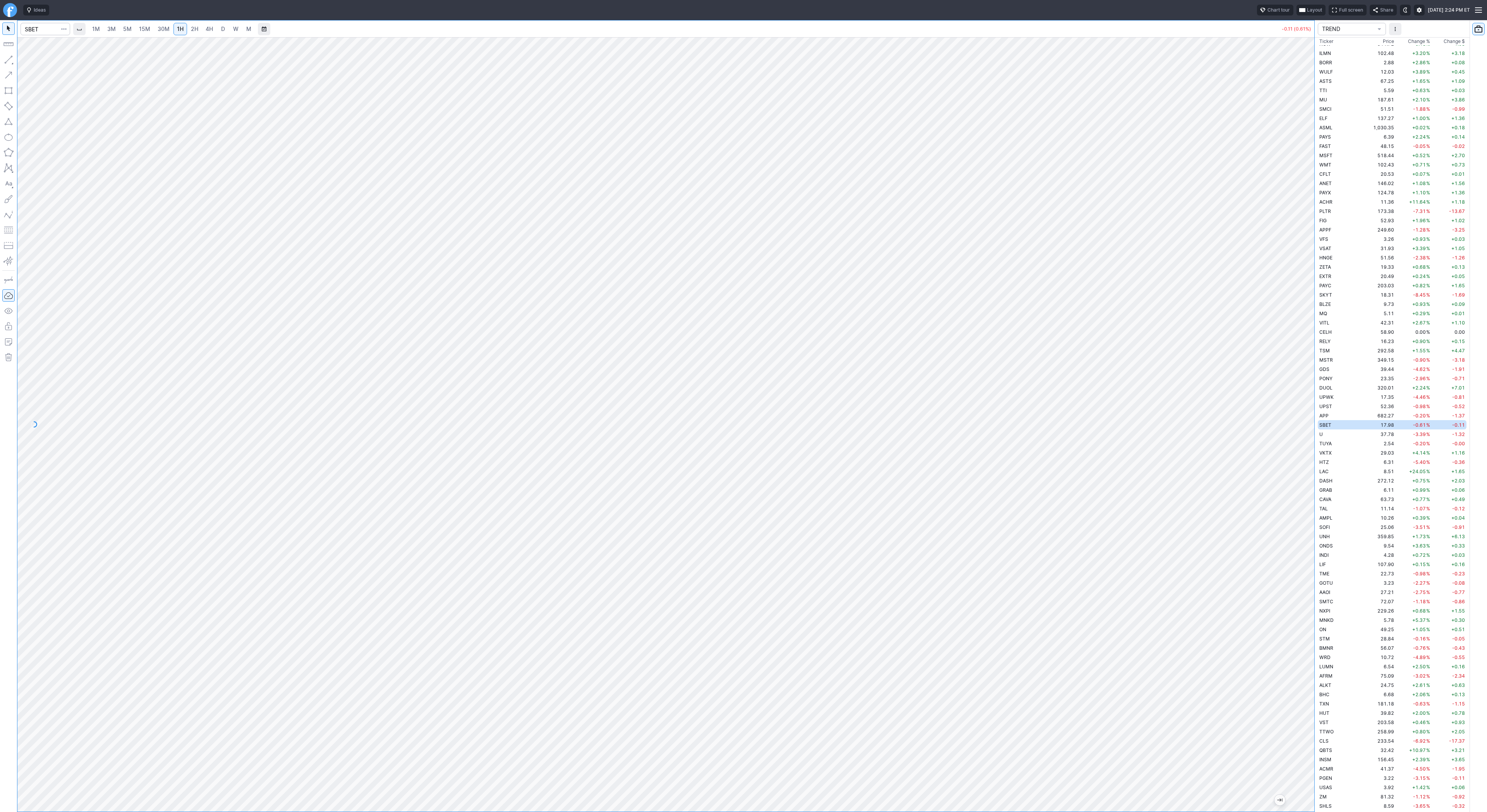
click at [116, 30] on link "3M" at bounding box center [112, 29] width 16 height 13
click at [146, 31] on span "15M" at bounding box center [144, 28] width 11 height 7
click at [163, 28] on span "30M" at bounding box center [164, 28] width 12 height 7
click at [189, 33] on link "2H" at bounding box center [195, 29] width 15 height 13
click at [182, 31] on span "1H" at bounding box center [180, 28] width 7 height 7
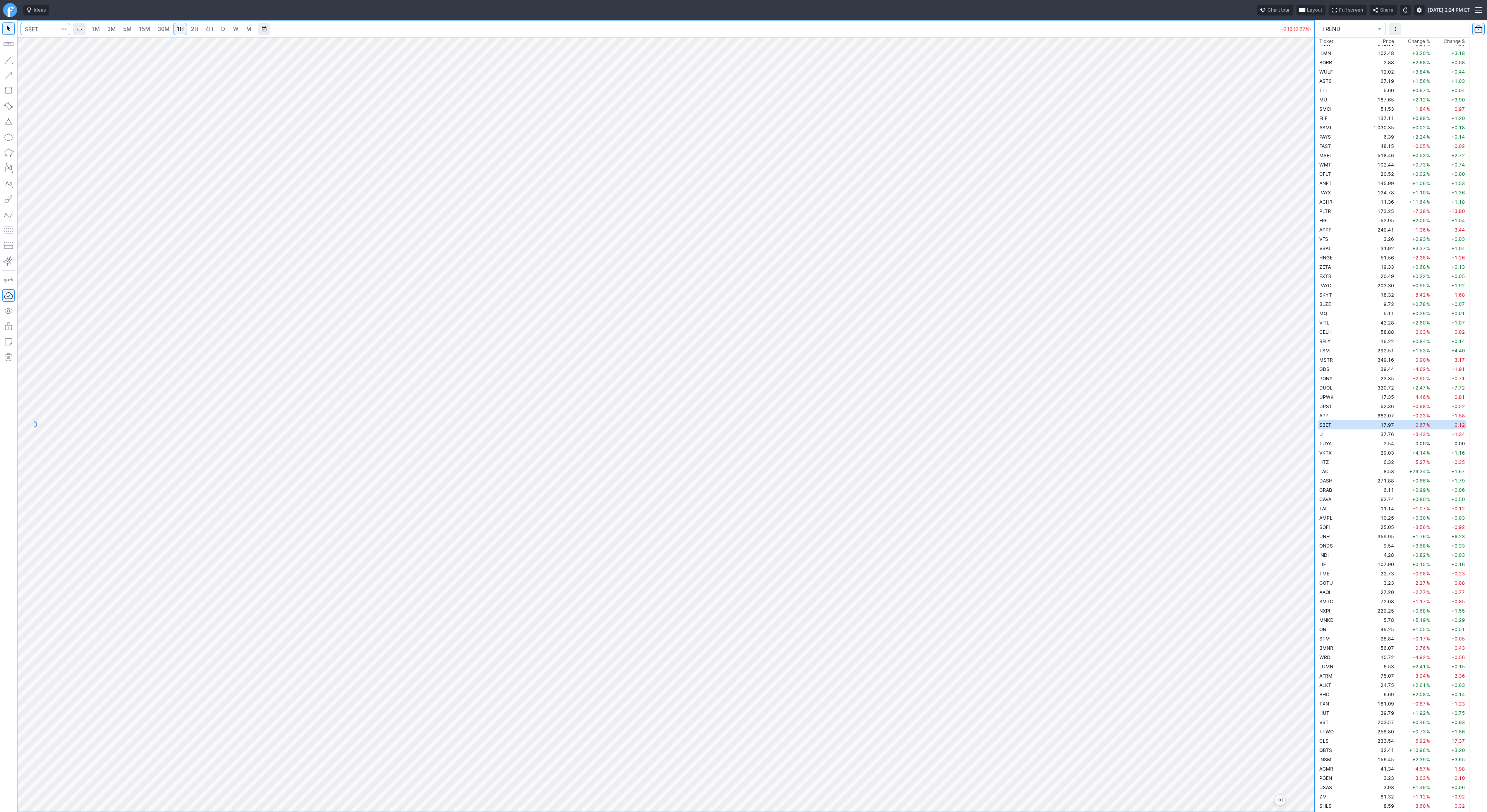
click at [49, 31] on input "Search" at bounding box center [45, 29] width 50 height 13
type input "bmnr"
click at [196, 30] on span "2H" at bounding box center [195, 28] width 7 height 7
click at [137, 30] on link "15M" at bounding box center [144, 29] width 18 height 13
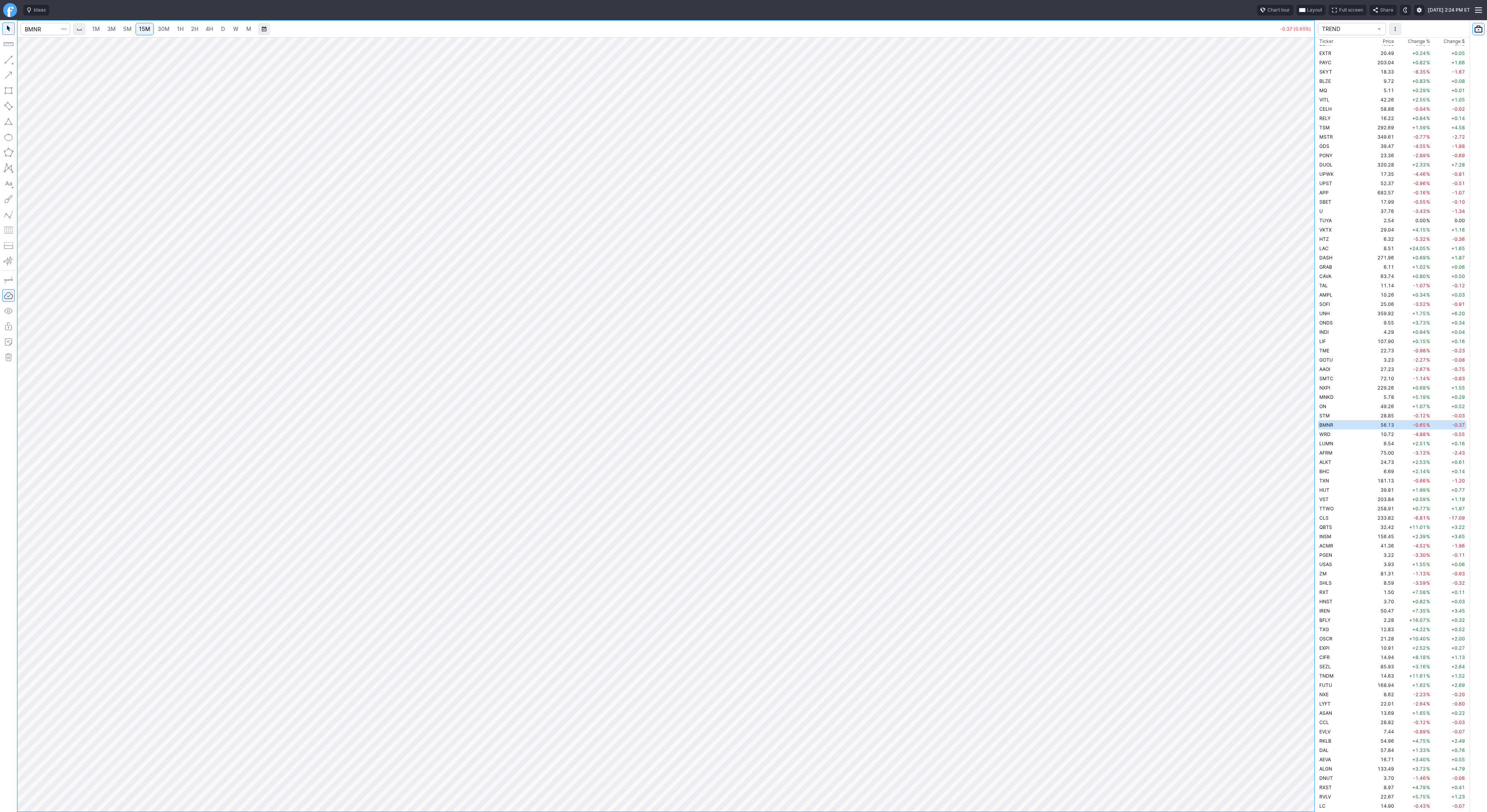
click at [125, 27] on span "5M" at bounding box center [127, 28] width 8 height 7
click at [167, 29] on span "30M" at bounding box center [164, 28] width 12 height 7
click at [24, 61] on span "button" at bounding box center [25, 62] width 5 height 11
drag, startPoint x: 27, startPoint y: 58, endPoint x: 40, endPoint y: 78, distance: 23.9
click at [27, 59] on span "button" at bounding box center [25, 62] width 5 height 11
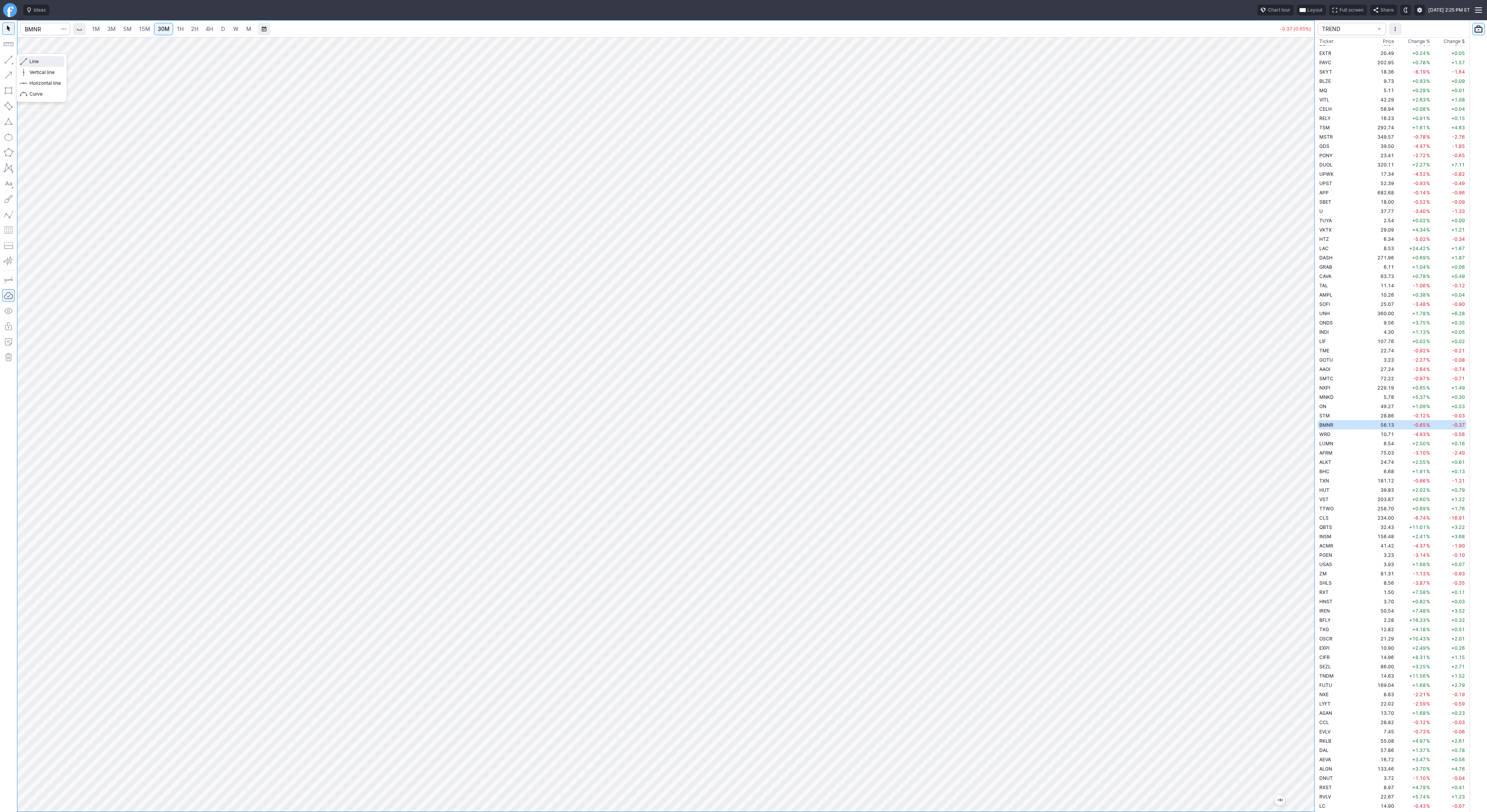
click at [37, 58] on span "Line" at bounding box center [45, 62] width 31 height 8
drag, startPoint x: 26, startPoint y: 60, endPoint x: 48, endPoint y: 89, distance: 36.4
click at [27, 62] on div "Line Vertical line Horizontal line Curve" at bounding box center [42, 77] width 51 height 49
click at [28, 63] on button "Line" at bounding box center [41, 62] width 45 height 11
click at [35, 60] on span "Line" at bounding box center [45, 62] width 31 height 8
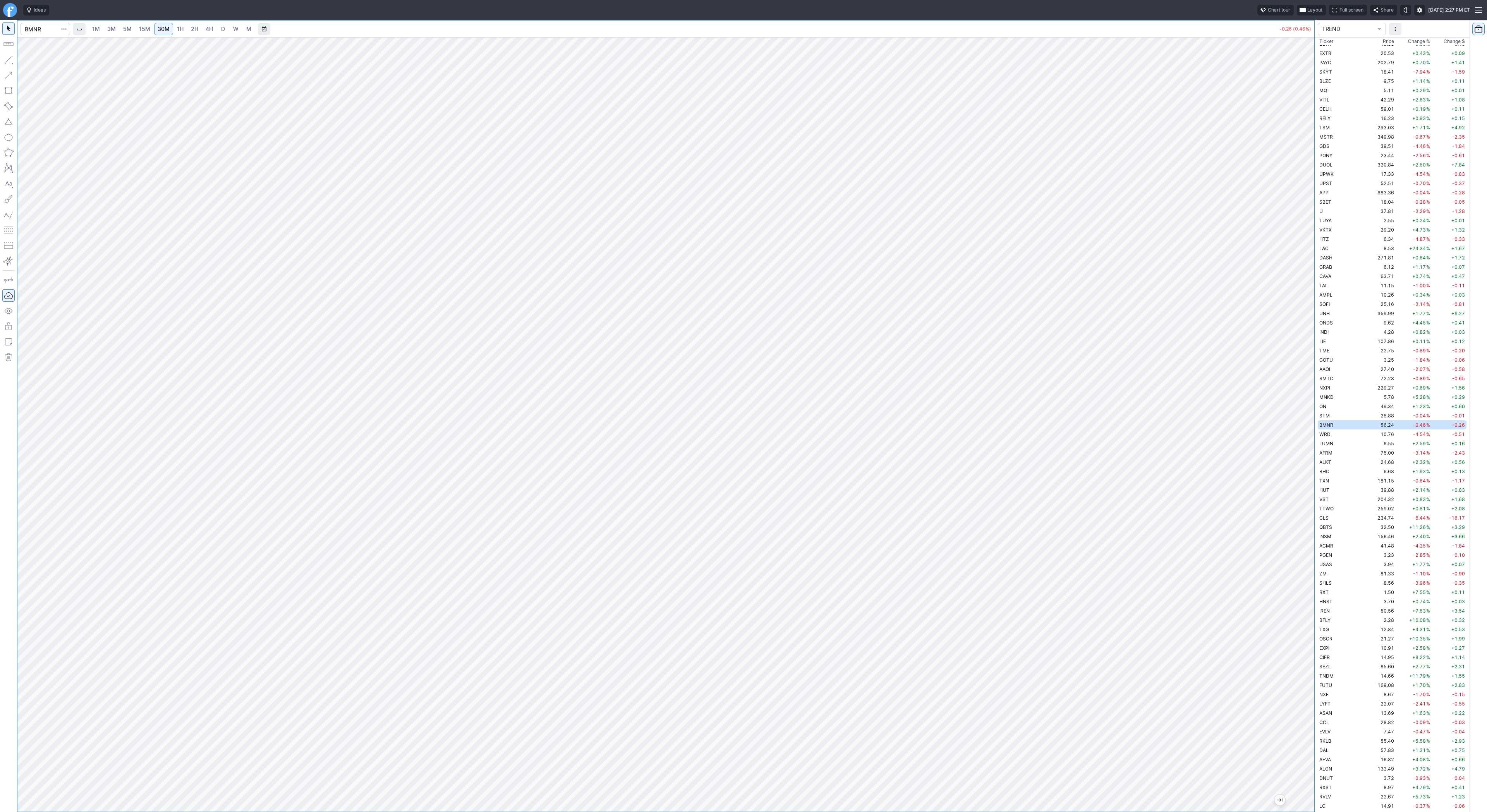
click at [112, 28] on span "3M" at bounding box center [112, 28] width 8 height 7
click at [131, 27] on link "5M" at bounding box center [127, 29] width 16 height 13
click at [158, 27] on span "30M" at bounding box center [164, 28] width 12 height 7
drag, startPoint x: 1304, startPoint y: 431, endPoint x: 1301, endPoint y: 447, distance: 16.3
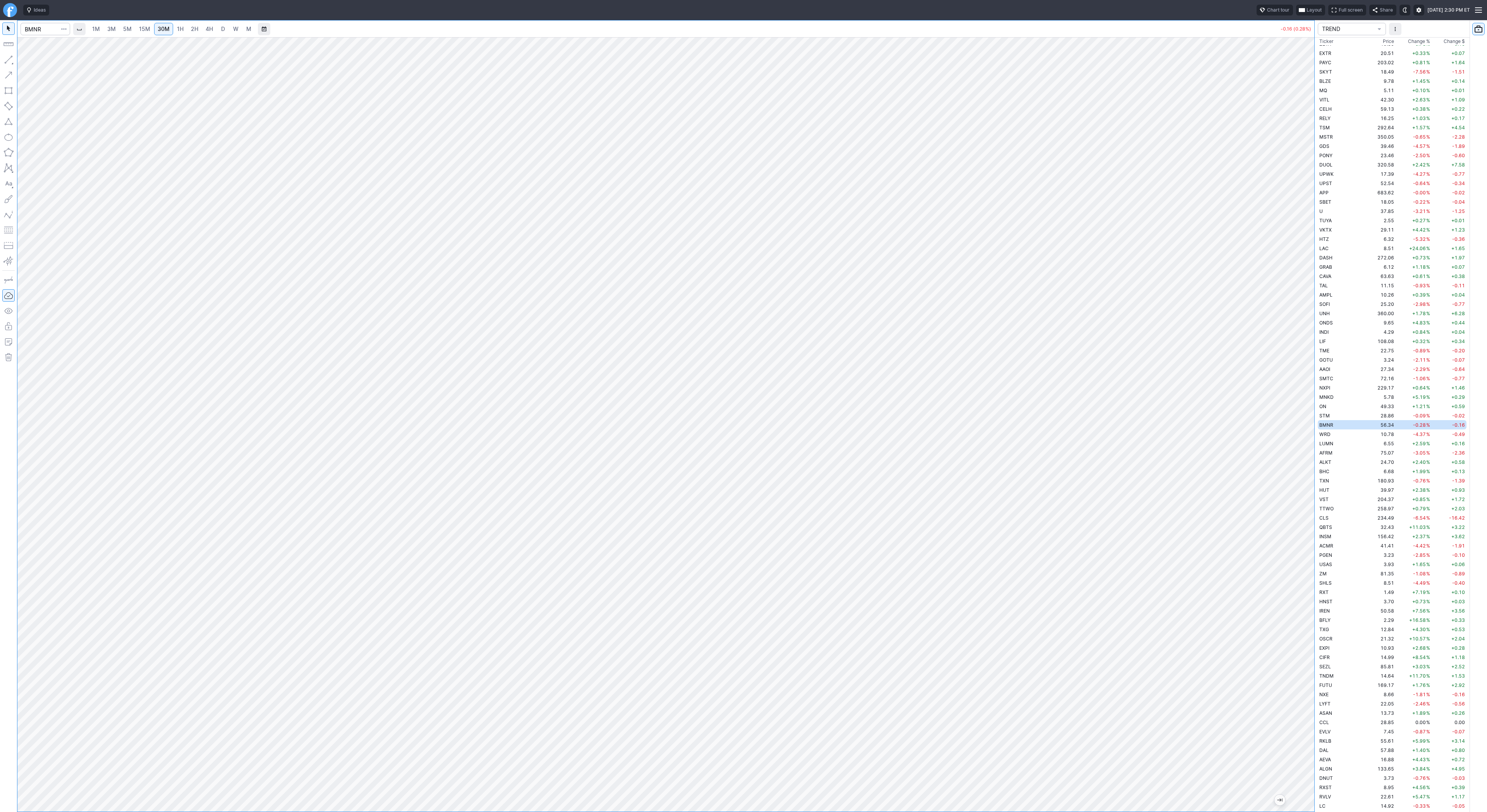
click at [1304, 449] on div at bounding box center [1306, 422] width 16 height 755
click at [36, 64] on span "Line" at bounding box center [45, 62] width 31 height 8
click at [118, 31] on link "3M" at bounding box center [112, 29] width 16 height 13
click at [138, 33] on link "15M" at bounding box center [144, 29] width 18 height 13
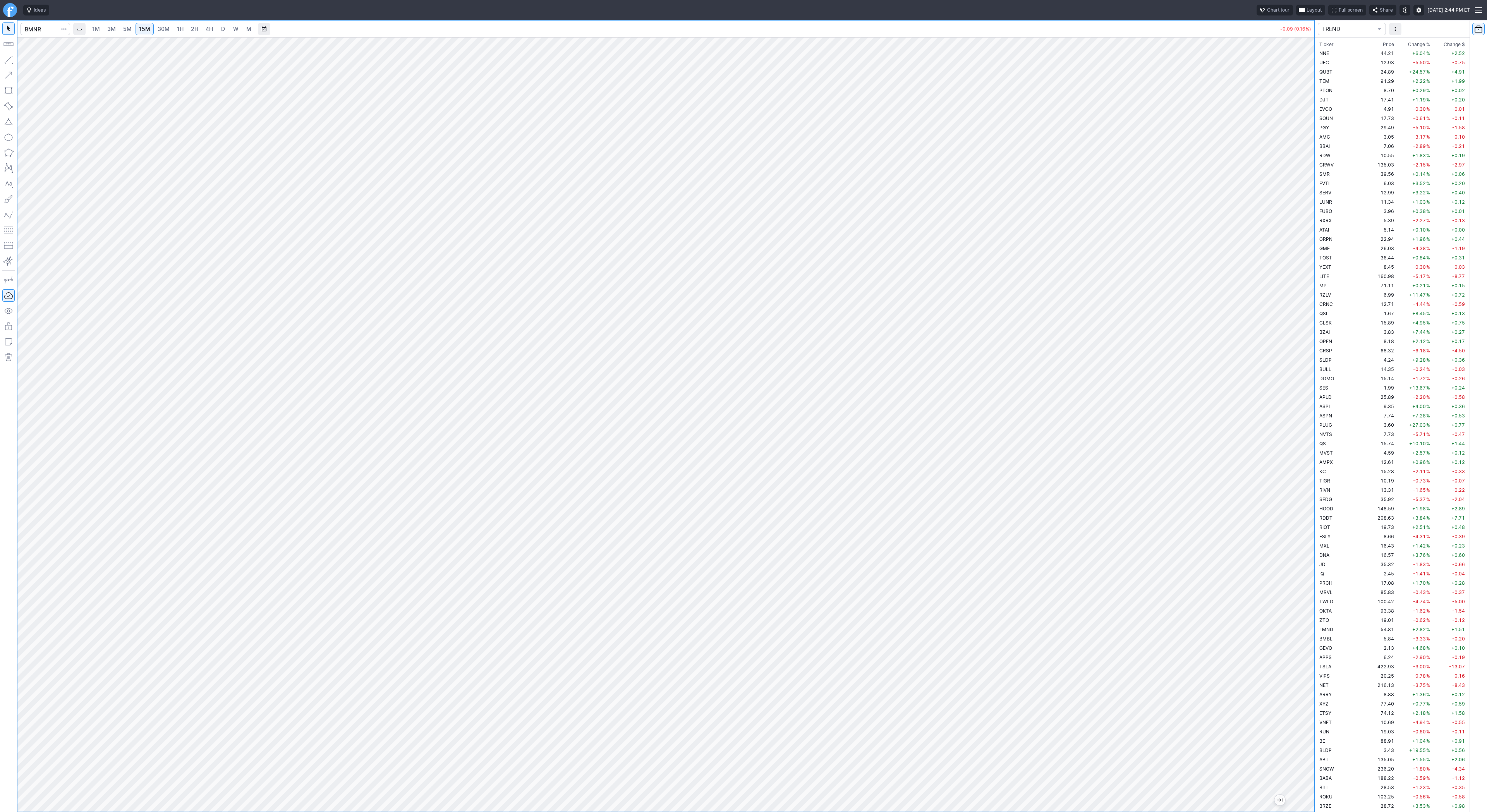
scroll to position [1682, 0]
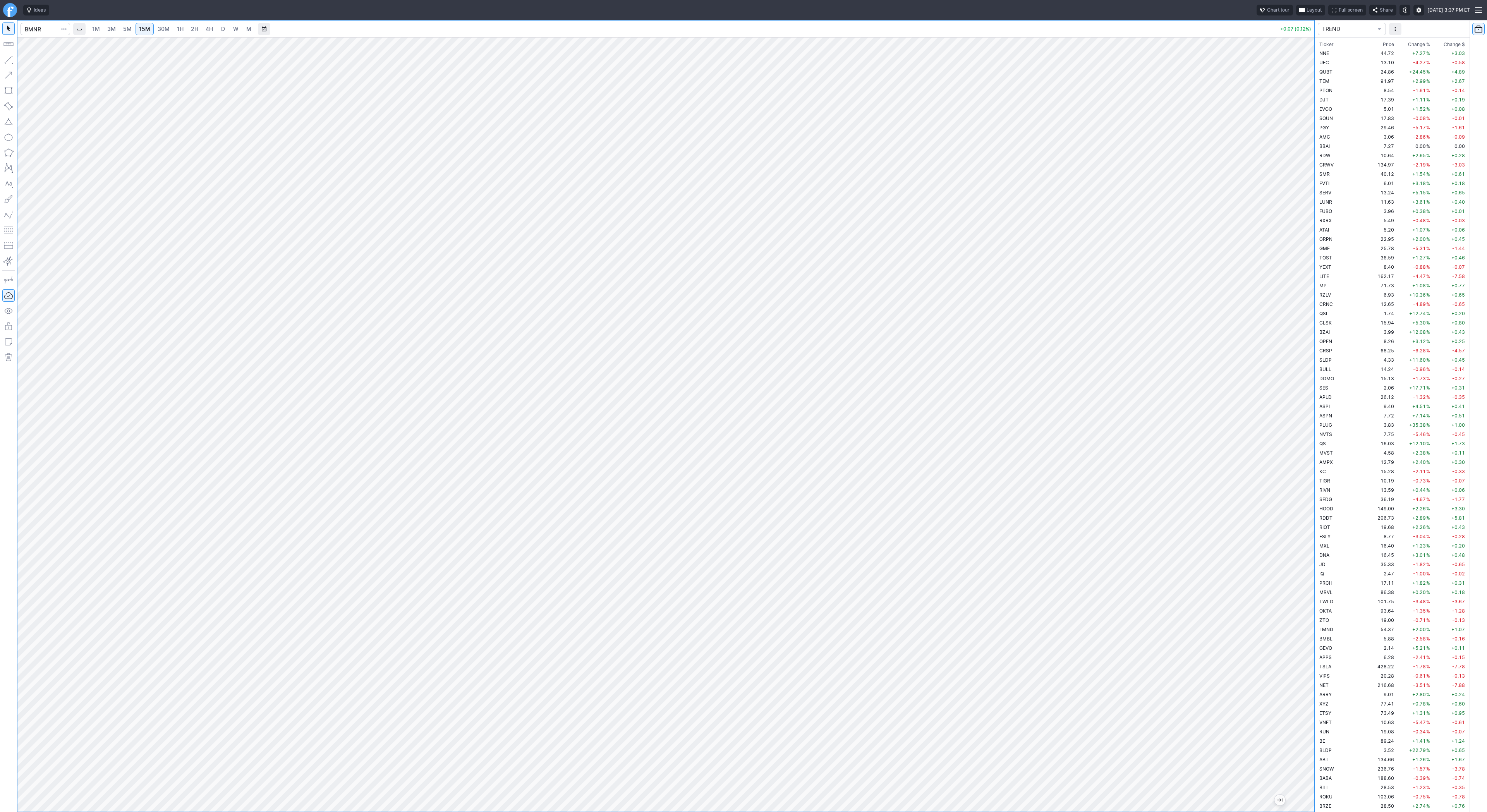
scroll to position [1682, 0]
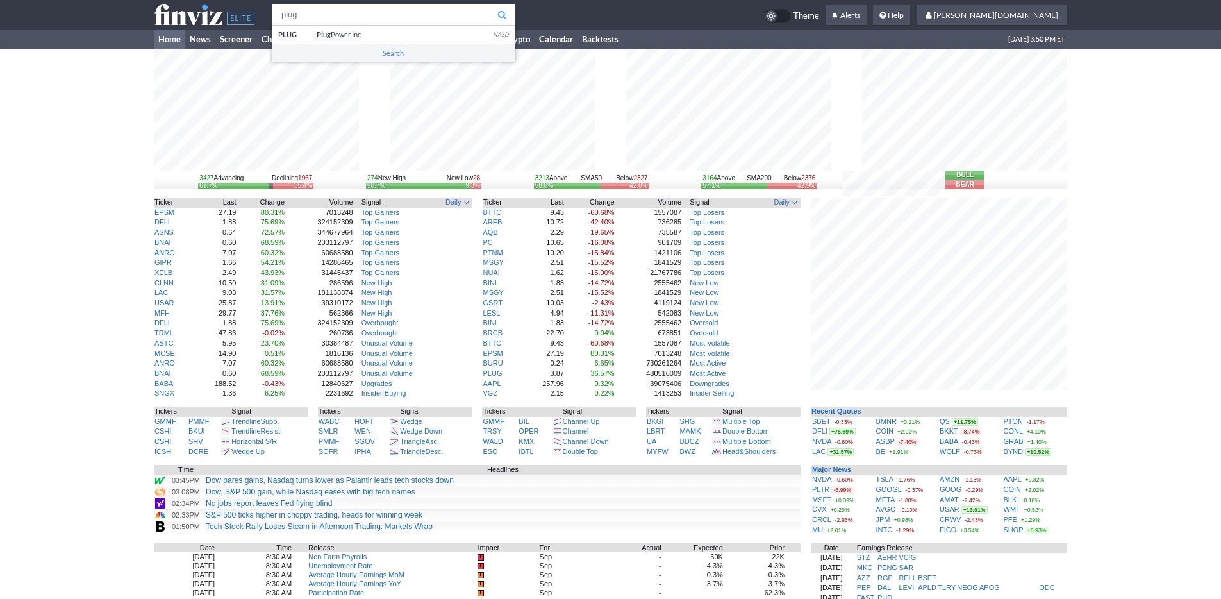
type input "plug"
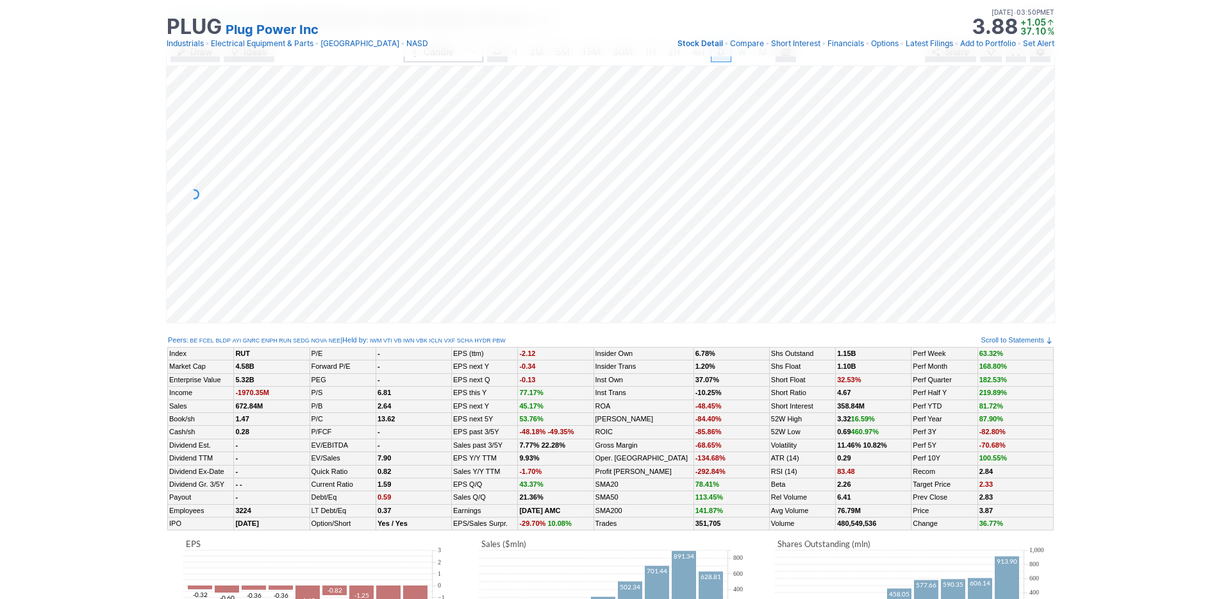
scroll to position [97, 0]
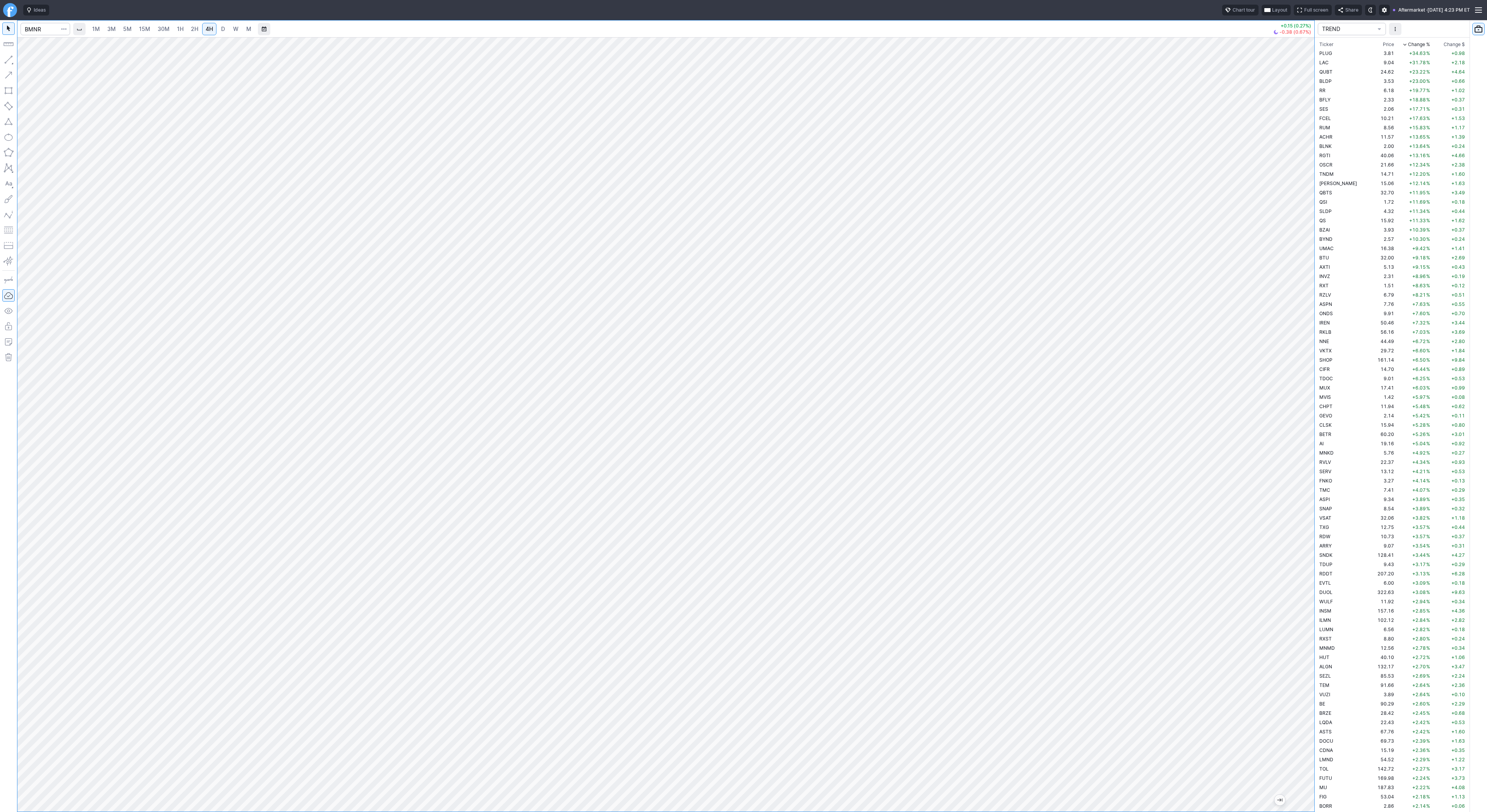
scroll to position [1115, 0]
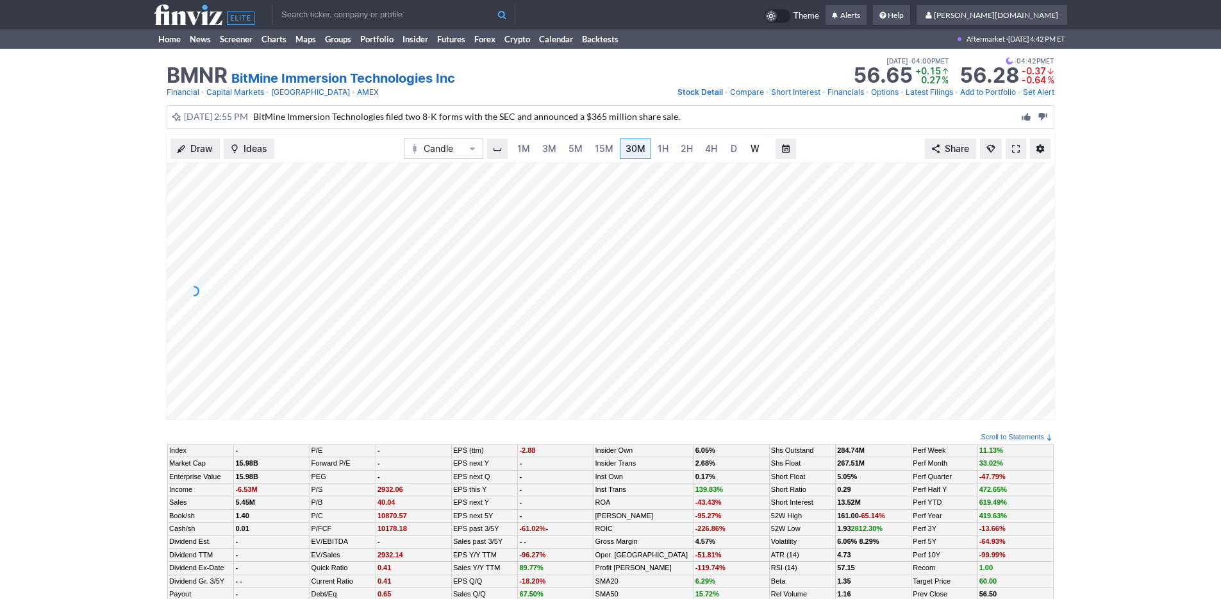
click at [745, 149] on link "W" at bounding box center [755, 148] width 21 height 21
